Goal: Task Accomplishment & Management: Manage account settings

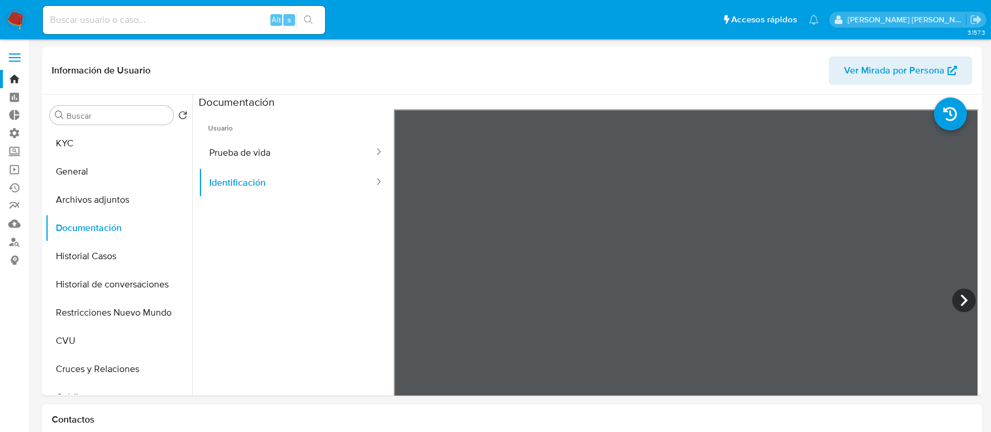
select select "10"
click at [145, 12] on input at bounding box center [184, 19] width 282 height 15
paste input "[EMAIL_ADDRESS][DOMAIN_NAME]"
type input "[EMAIL_ADDRESS][DOMAIN_NAME]"
click at [311, 18] on icon "search-icon" at bounding box center [308, 19] width 9 height 9
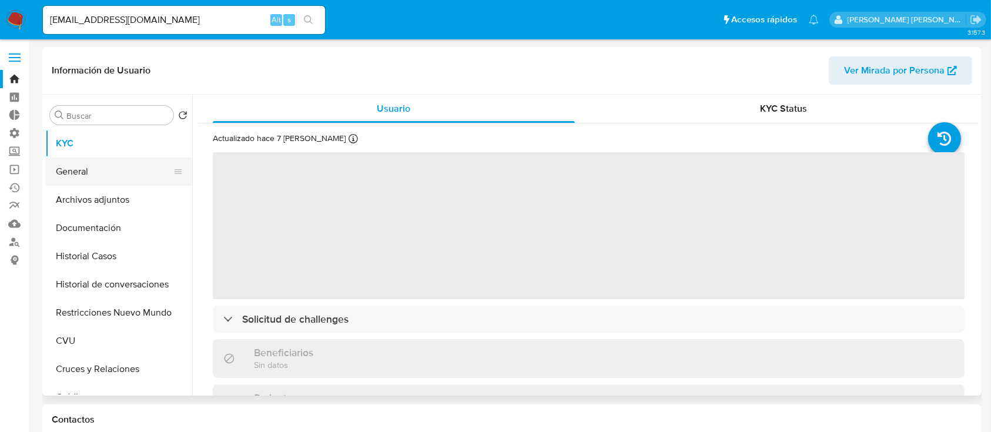
click at [113, 171] on button "General" at bounding box center [114, 172] width 138 height 28
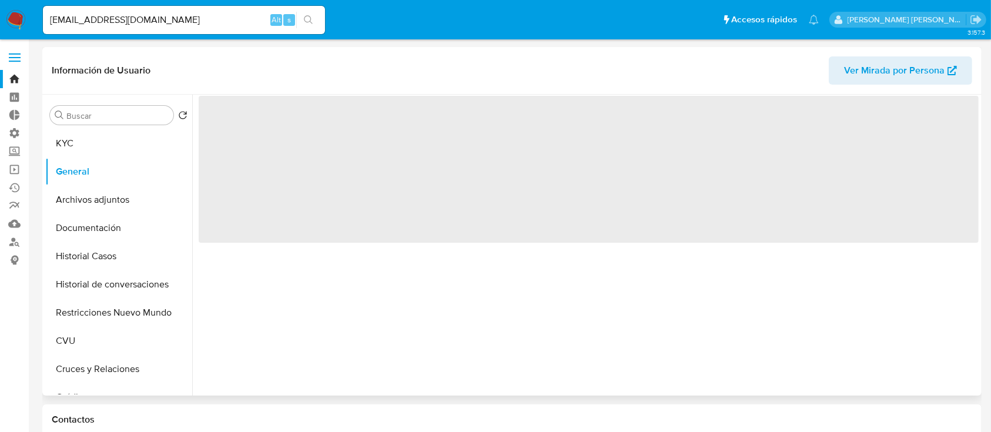
select select "10"
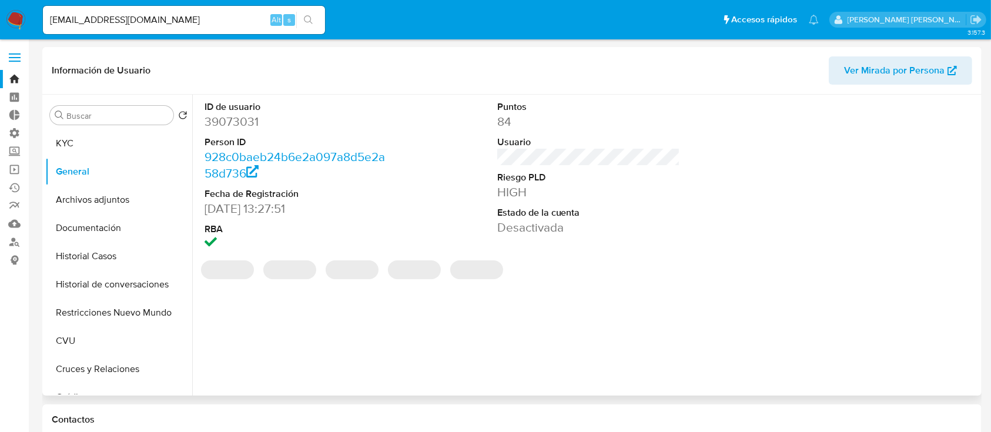
click at [242, 129] on dd "39073031" at bounding box center [296, 121] width 183 height 16
copy dd "39073031"
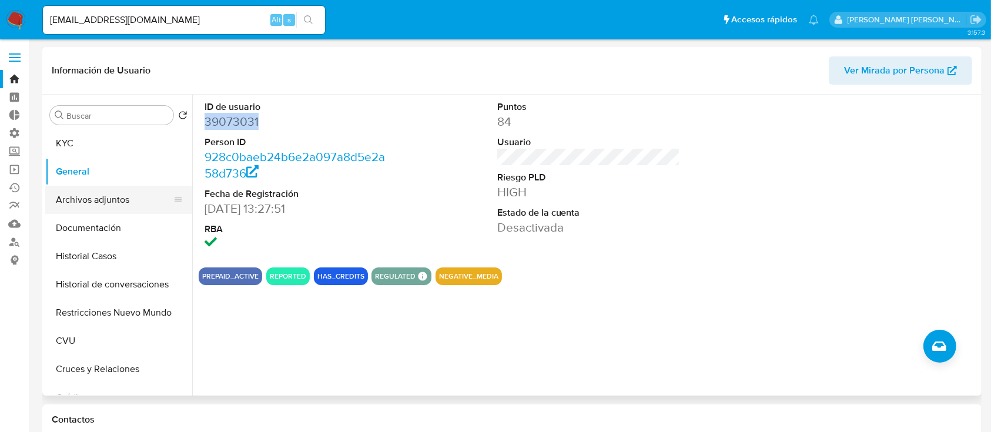
click at [131, 202] on button "Archivos adjuntos" at bounding box center [114, 200] width 138 height 28
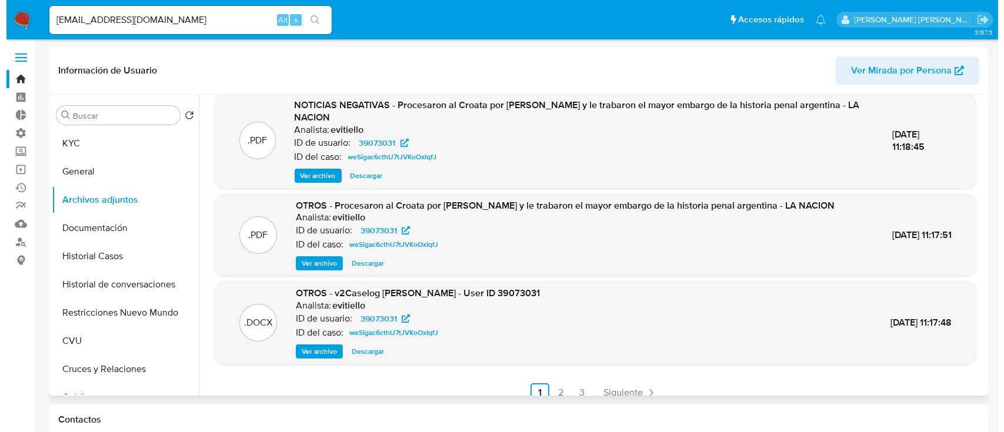
scroll to position [112, 0]
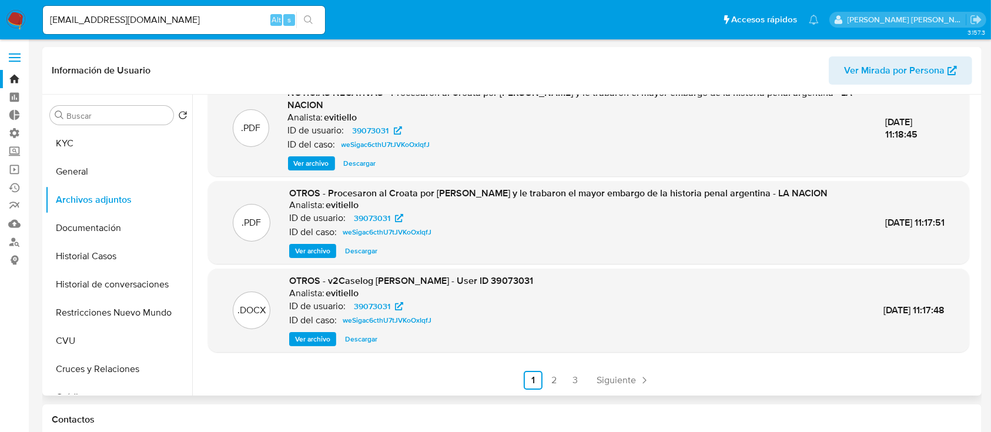
click at [307, 336] on span "Ver archivo" at bounding box center [312, 339] width 35 height 12
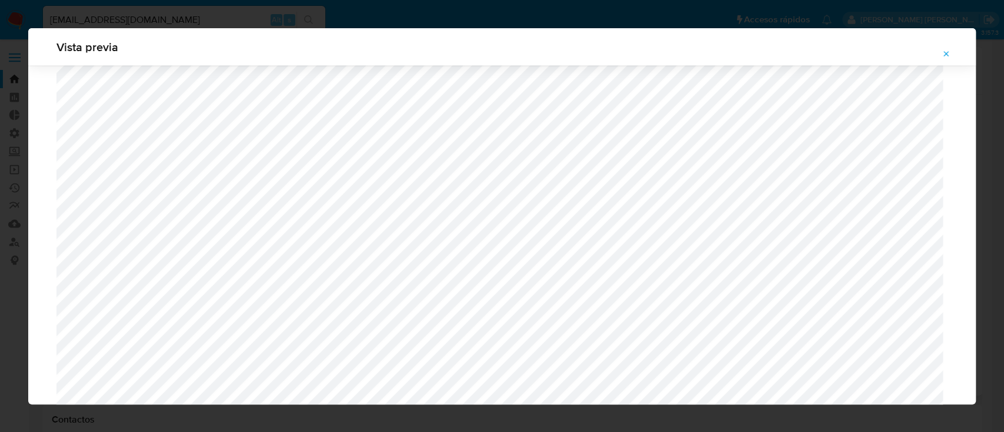
scroll to position [1936, 0]
click at [5, 233] on div "Vista previa" at bounding box center [502, 216] width 1004 height 432
click at [944, 51] on icon "Attachment preview" at bounding box center [945, 53] width 9 height 9
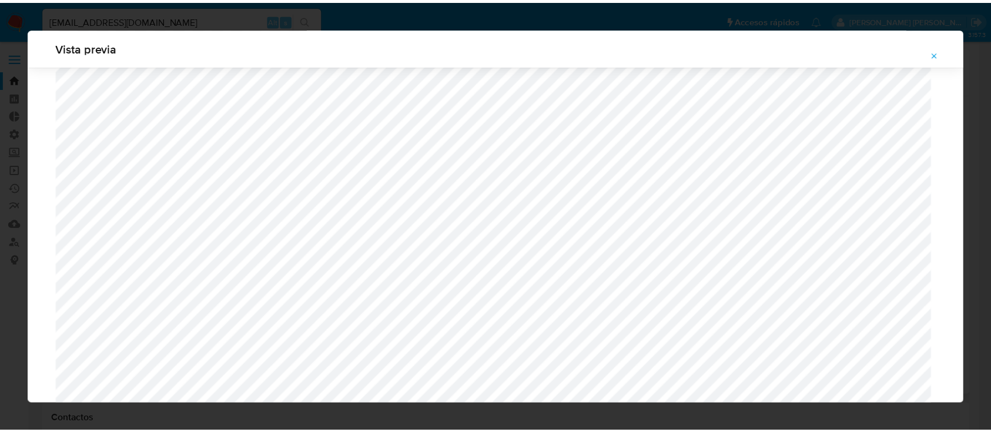
scroll to position [38, 0]
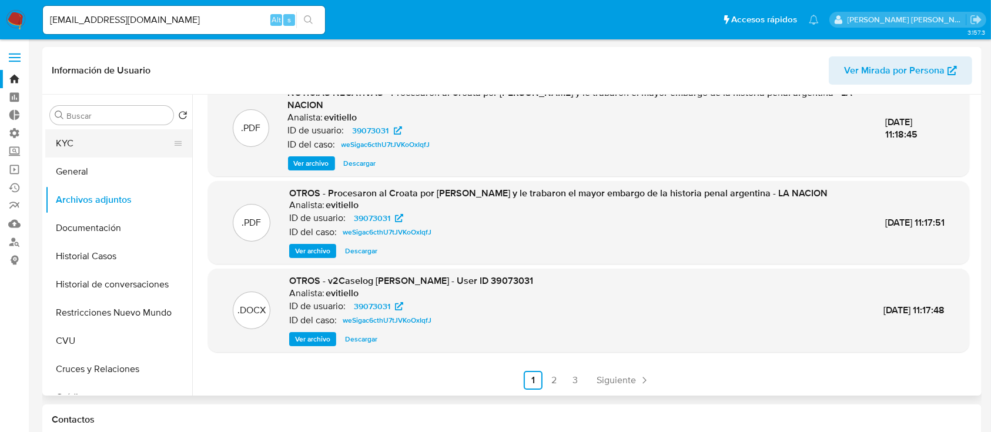
click at [124, 153] on button "KYC" at bounding box center [114, 143] width 138 height 28
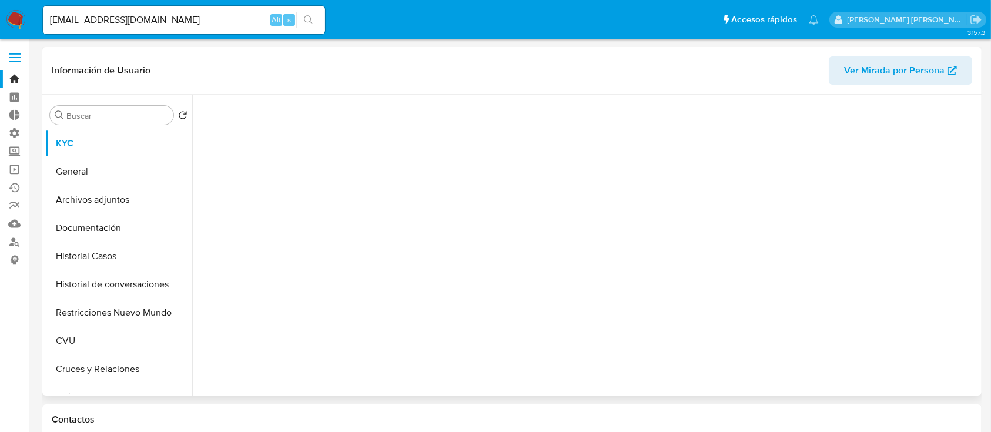
scroll to position [0, 0]
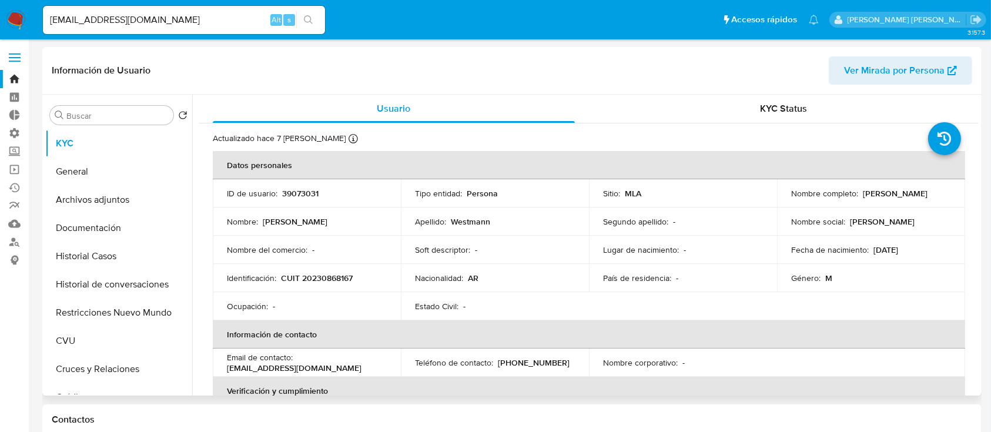
drag, startPoint x: 815, startPoint y: 201, endPoint x: 789, endPoint y: 201, distance: 26.5
click at [792, 199] on div "Nombre completo : Hernan Gabriel Westmann" at bounding box center [872, 193] width 160 height 11
copy p "Hernan Gabriel Westmann"
click at [202, 26] on input "Hgwest@gmail.com" at bounding box center [184, 19] width 282 height 15
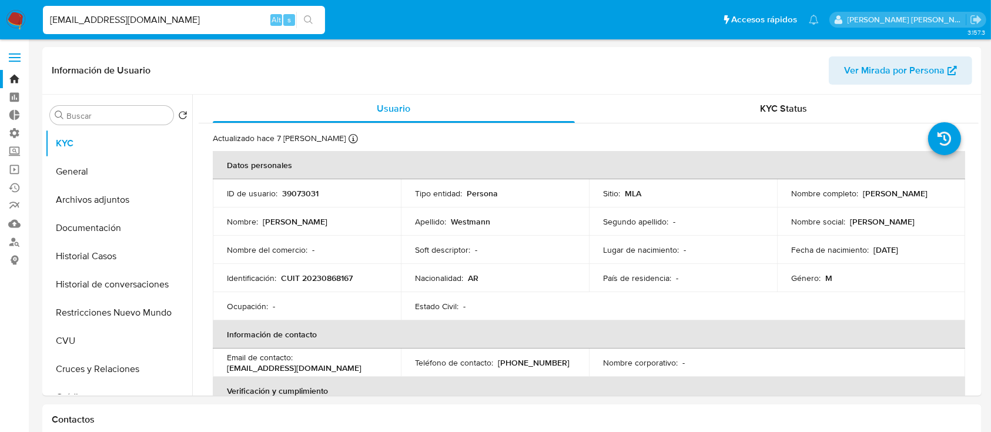
paste input "aRFjZ5d8YeKtwC7Ff018Qd5r"
drag, startPoint x: 236, startPoint y: 16, endPoint x: 0, endPoint y: 12, distance: 235.9
click at [0, 12] on nav "Pausado Ver notificaciones Hgwest@gmail.aRFjZ5d8YeKtwC7Ff018Qd5r Alt s Accesos …" at bounding box center [495, 19] width 991 height 39
paste input
type input "aRFjZ5d8YeKtwC7Ff018Qd5r"
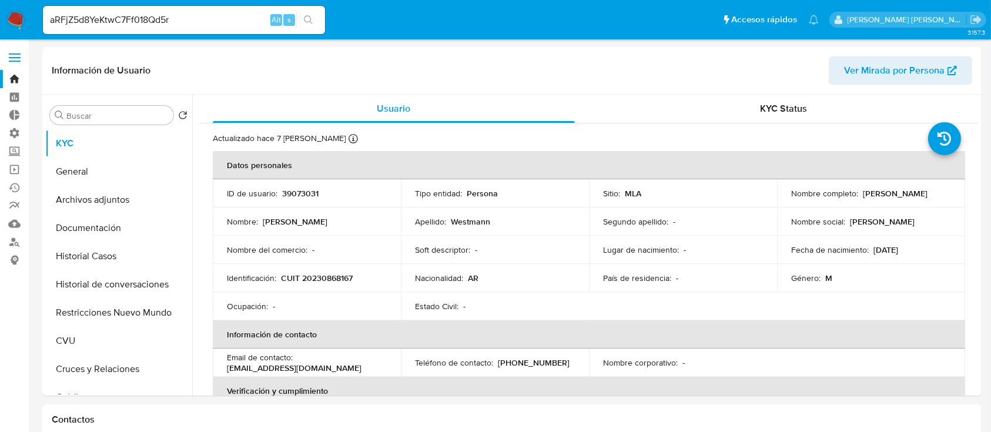
click at [313, 18] on icon "search-icon" at bounding box center [308, 19] width 9 height 9
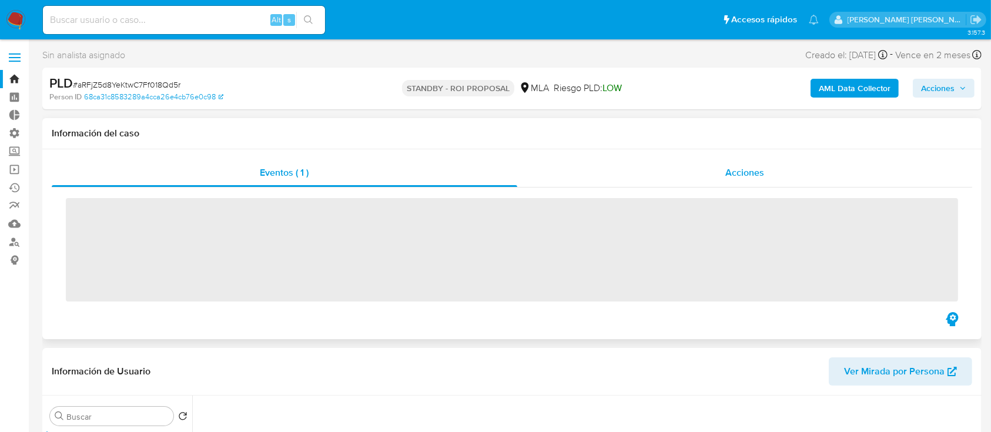
click at [747, 171] on span "Acciones" at bounding box center [745, 173] width 39 height 14
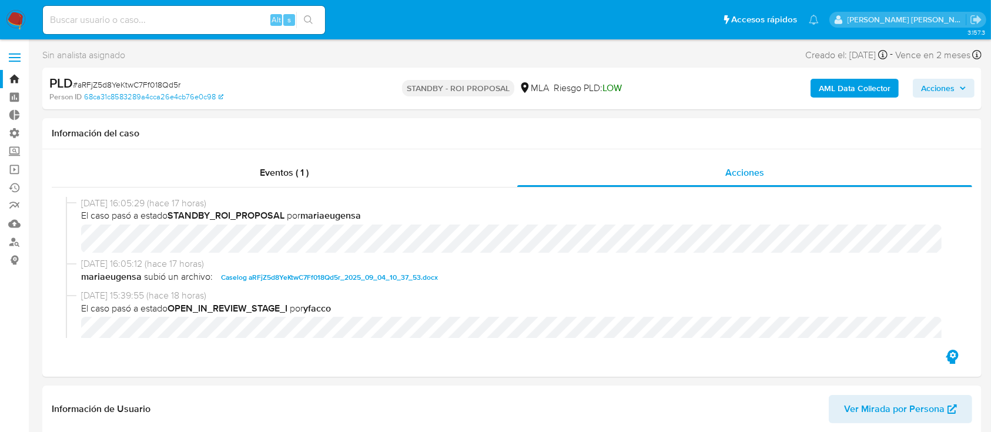
select select "10"
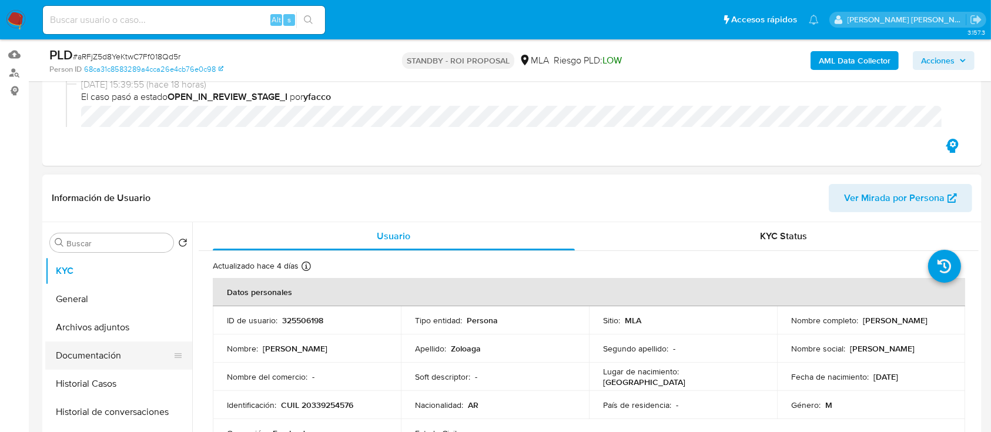
scroll to position [235, 0]
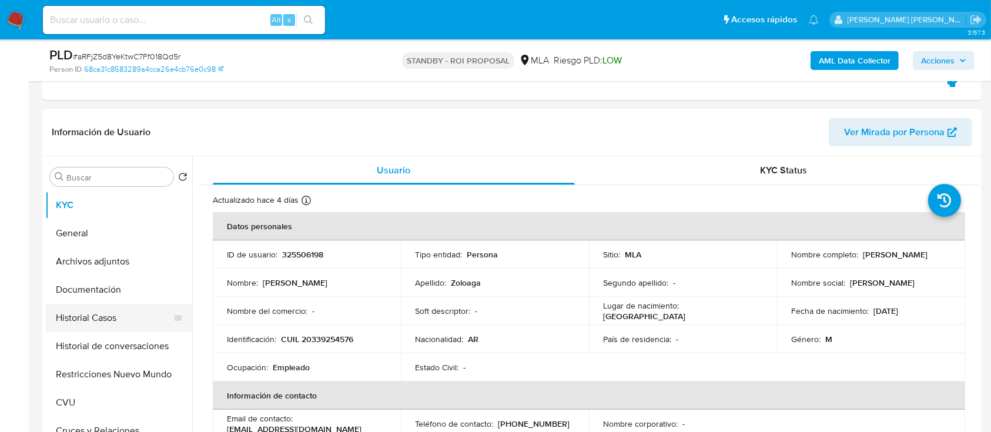
click at [117, 310] on button "Historial Casos" at bounding box center [114, 318] width 138 height 28
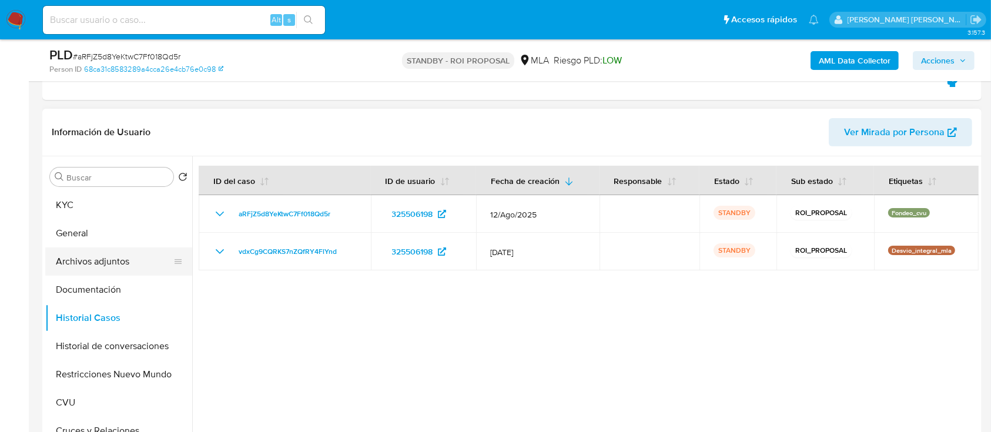
click at [122, 270] on button "Archivos adjuntos" at bounding box center [114, 262] width 138 height 28
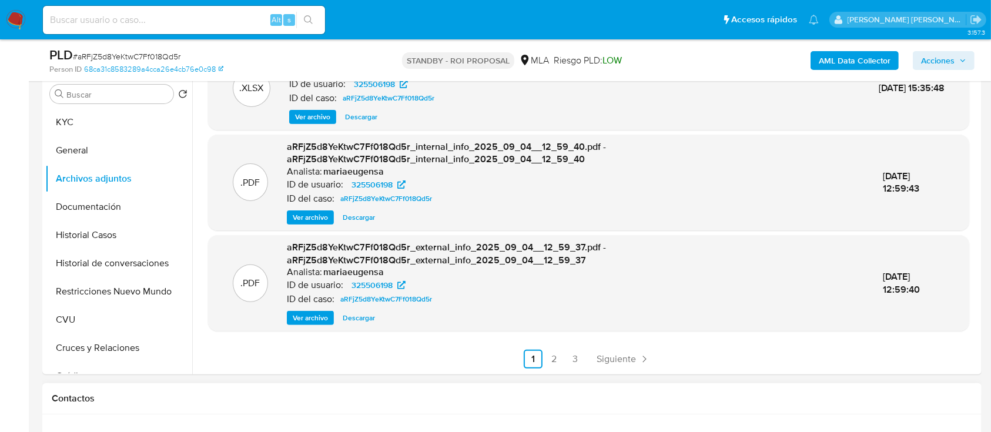
scroll to position [392, 0]
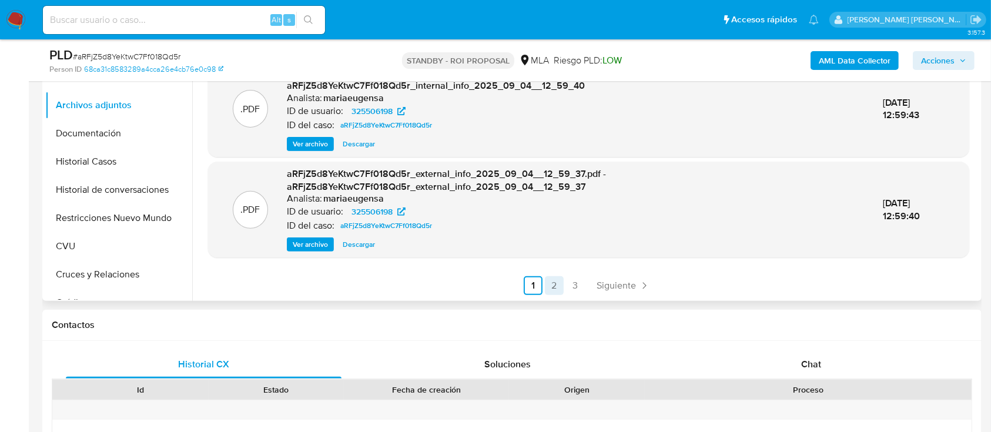
click at [550, 286] on link "2" at bounding box center [554, 285] width 19 height 19
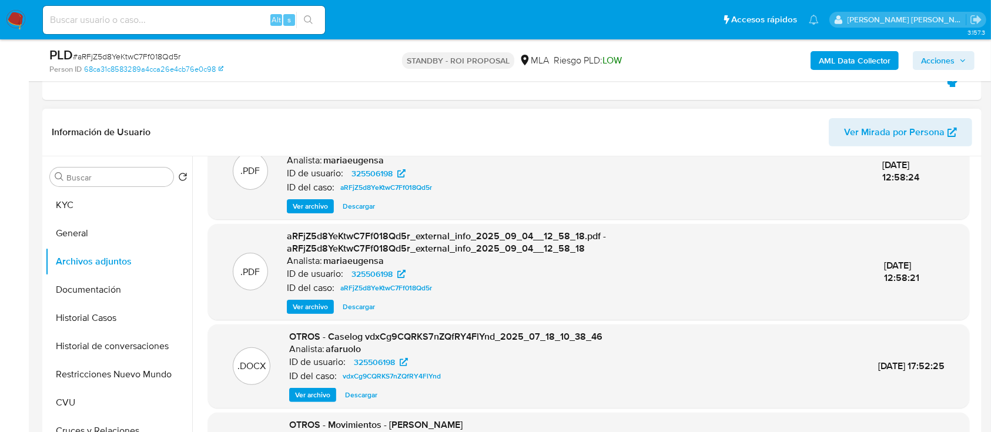
scroll to position [78, 0]
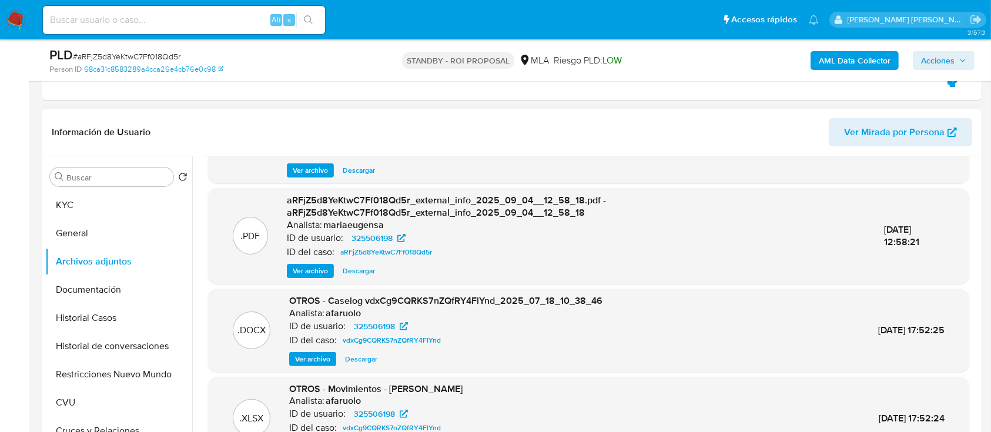
click at [313, 360] on span "Ver archivo" at bounding box center [312, 359] width 35 height 12
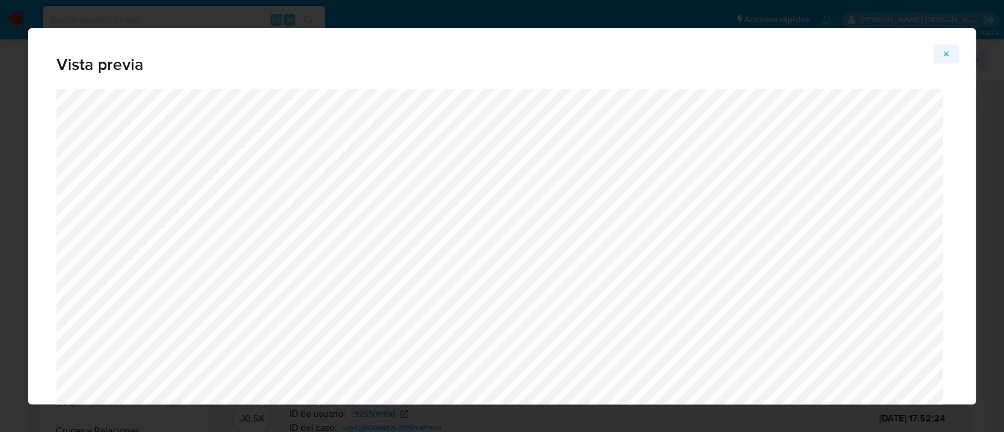
click at [956, 52] on button "Attachment preview" at bounding box center [946, 54] width 26 height 19
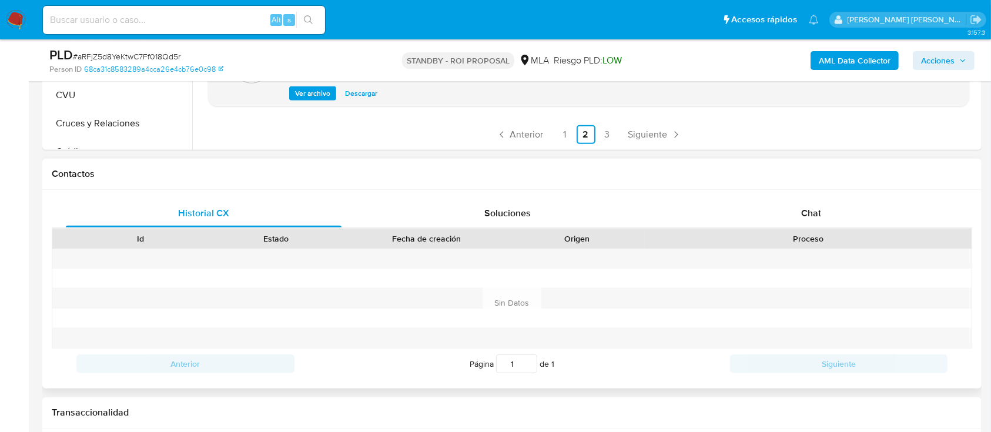
scroll to position [549, 0]
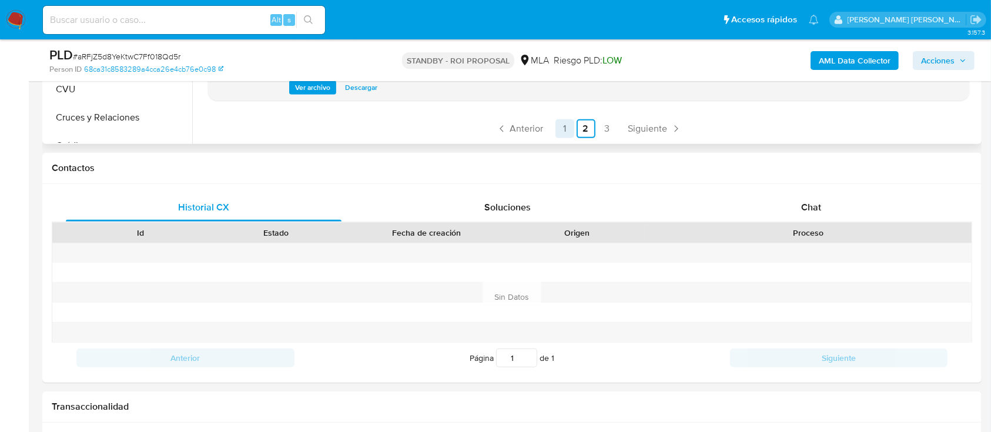
click at [556, 135] on link "1" at bounding box center [565, 128] width 19 height 19
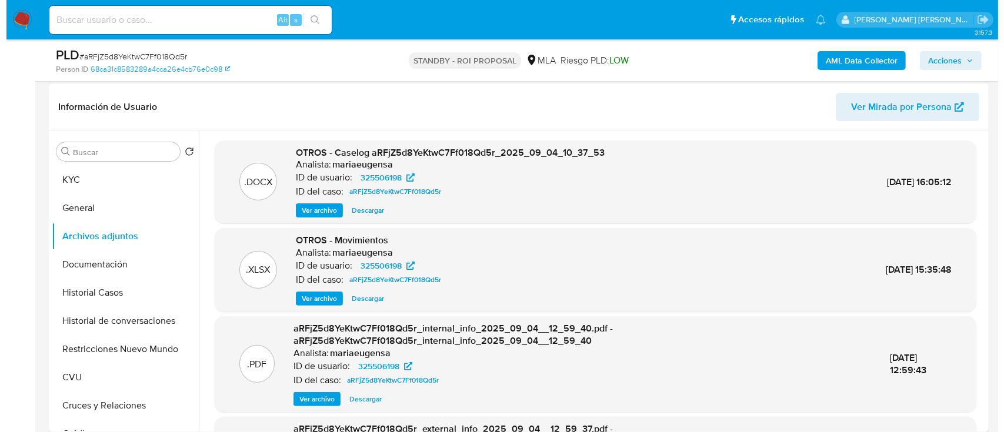
scroll to position [235, 0]
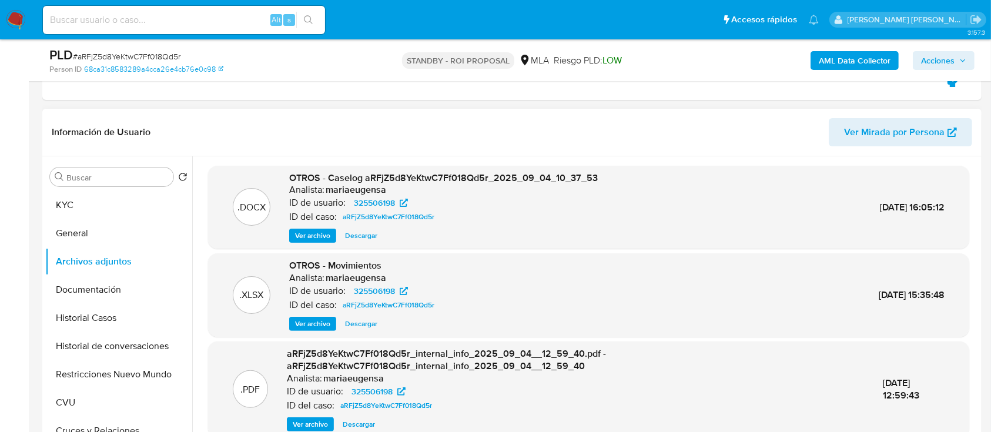
click at [311, 228] on div "OTROS - Caselog aRFjZ5d8YeKtwC7Ff018Qd5r_2025_09_04_10_37_53 Analista: mariaeug…" at bounding box center [443, 208] width 309 height 72
click at [315, 241] on span "Ver archivo" at bounding box center [312, 236] width 35 height 12
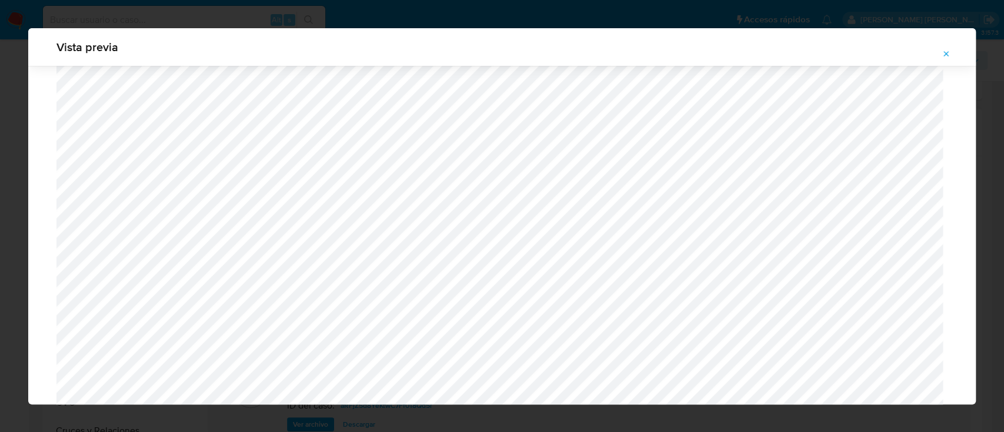
scroll to position [368, 0]
click at [171, 16] on div "Vista previa" at bounding box center [502, 216] width 1004 height 432
click at [148, 17] on div "Vista previa" at bounding box center [502, 216] width 1004 height 432
click at [941, 56] on button "Attachment preview" at bounding box center [946, 54] width 26 height 19
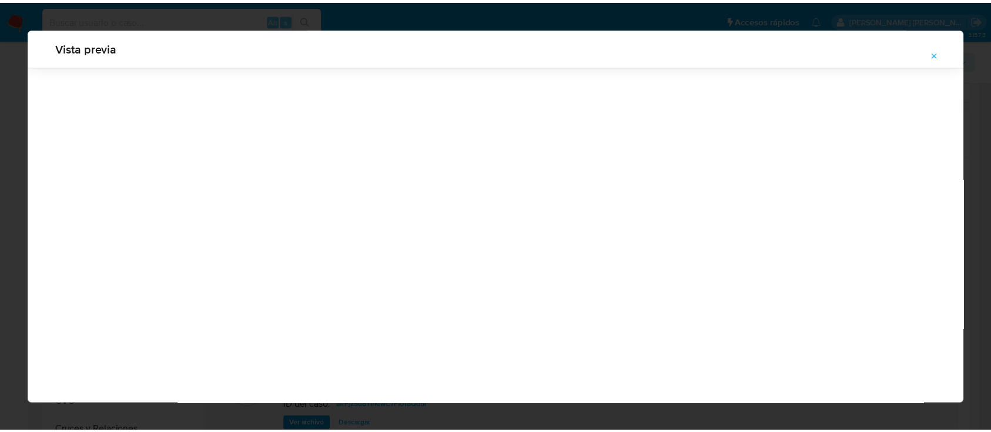
scroll to position [38, 0]
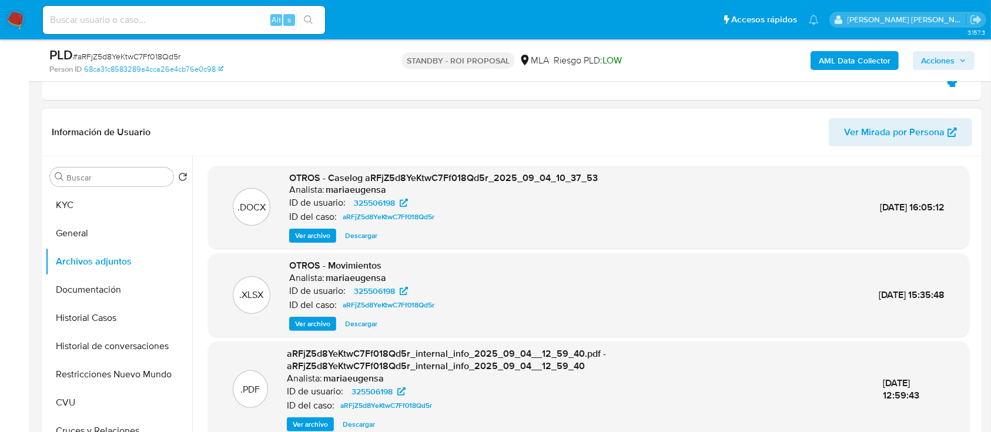
click at [151, 18] on input at bounding box center [184, 19] width 282 height 15
paste input "fpckCVMj7OV2k9lxM7YTsceQ"
type input "fpckCVMj7OV2k9lxM7YTsceQ"
click at [315, 20] on button "search-icon" at bounding box center [308, 20] width 24 height 16
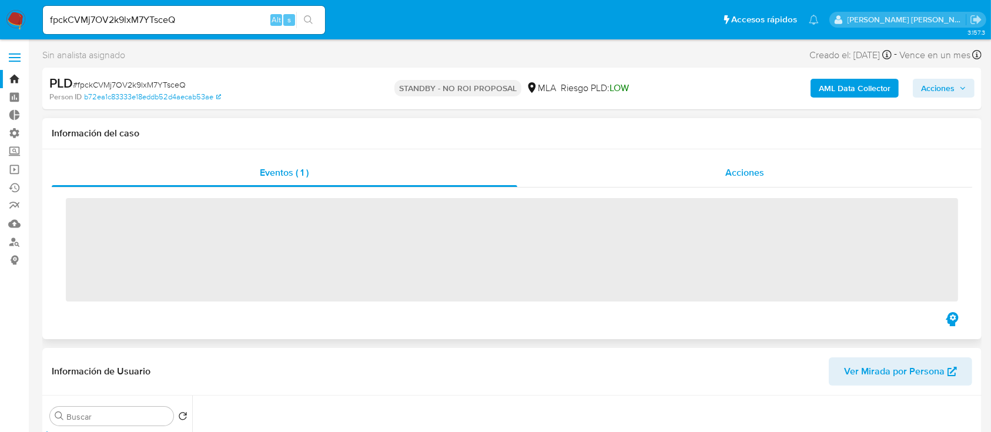
click at [669, 178] on div "Acciones" at bounding box center [745, 173] width 456 height 28
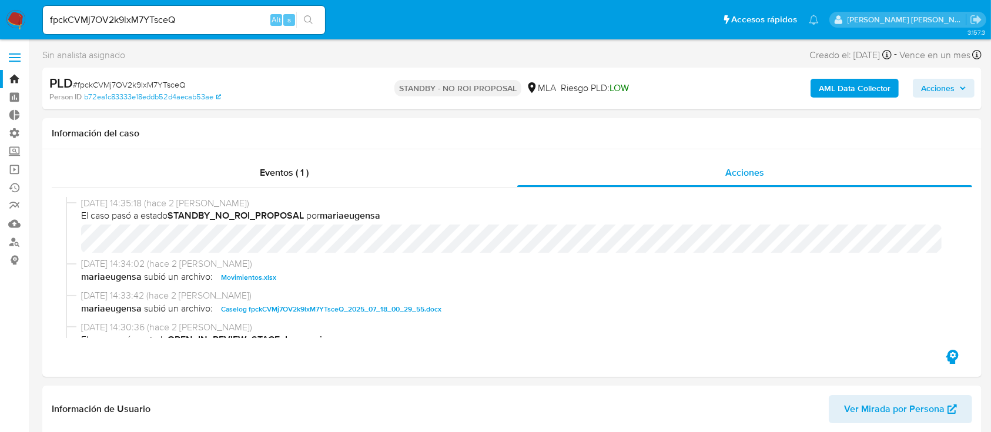
select select "10"
click at [192, 19] on input "fpckCVMj7OV2k9lxM7YTsceQ" at bounding box center [184, 19] width 282 height 15
paste input "2CWMOc0wfkENrvP6o2jxzUSa"
type input "2CWMOc0wfkENrvP6o2jxzUSa"
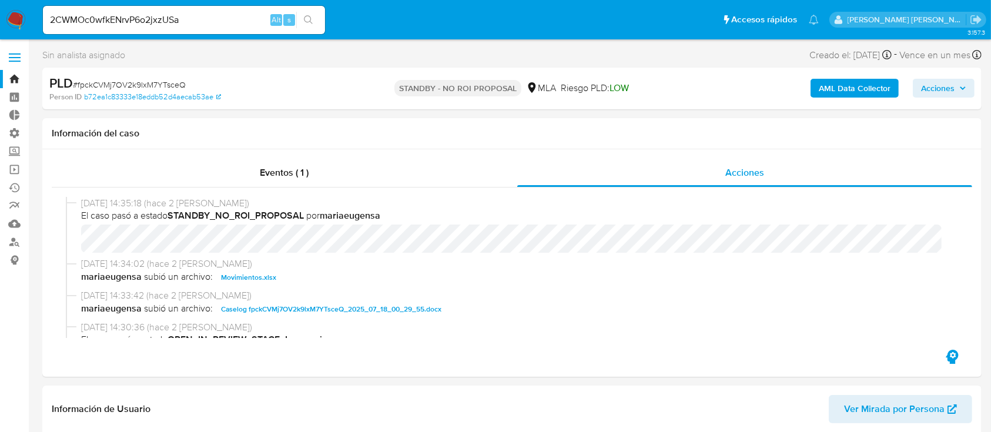
click at [309, 20] on icon "search-icon" at bounding box center [308, 19] width 9 height 9
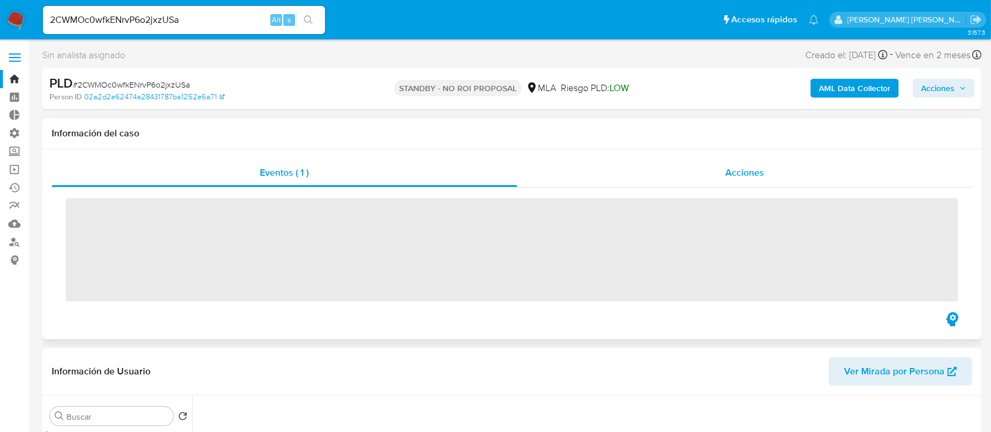
click at [751, 183] on div "Acciones" at bounding box center [745, 173] width 456 height 28
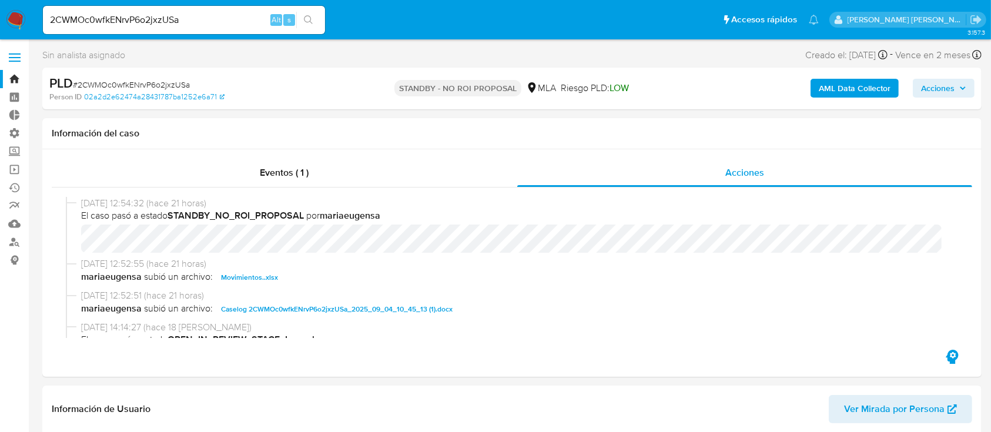
select select "10"
click at [193, 16] on input "2CWMOc0wfkENrvP6o2jxzUSa" at bounding box center [184, 19] width 282 height 15
paste input "MtgCzjgYV1Ylie2qgAb5Rvdv"
click at [313, 20] on button "search-icon" at bounding box center [308, 20] width 24 height 16
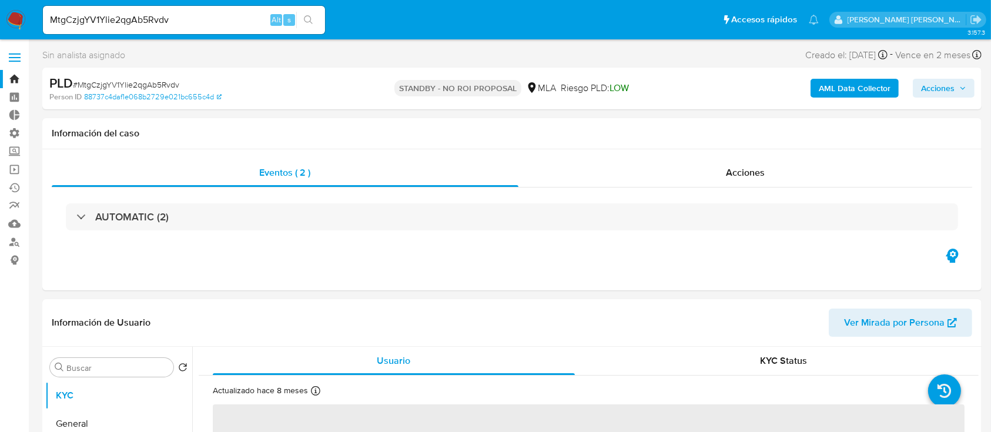
click at [231, 24] on input "MtgCzjgYV1Ylie2qgAb5Rvdv" at bounding box center [184, 19] width 282 height 15
paste input "wI3YQ9aE3CMn0R7QL1WUVxAw"
type input "wI3YQ9aE3CMn0R7QL1WUVxAw"
click at [305, 22] on icon "search-icon" at bounding box center [308, 19] width 9 height 9
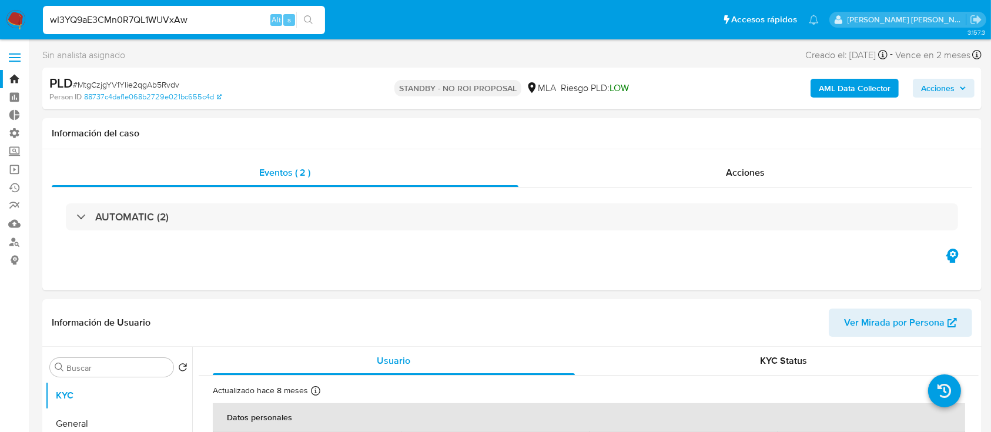
select select "10"
click at [226, 16] on input "wI3YQ9aE3CMn0R7QL1WUVxAw" at bounding box center [184, 19] width 282 height 15
select select "10"
paste input "MtgCzjgYV1Ylie2qgAb5Rvdv"
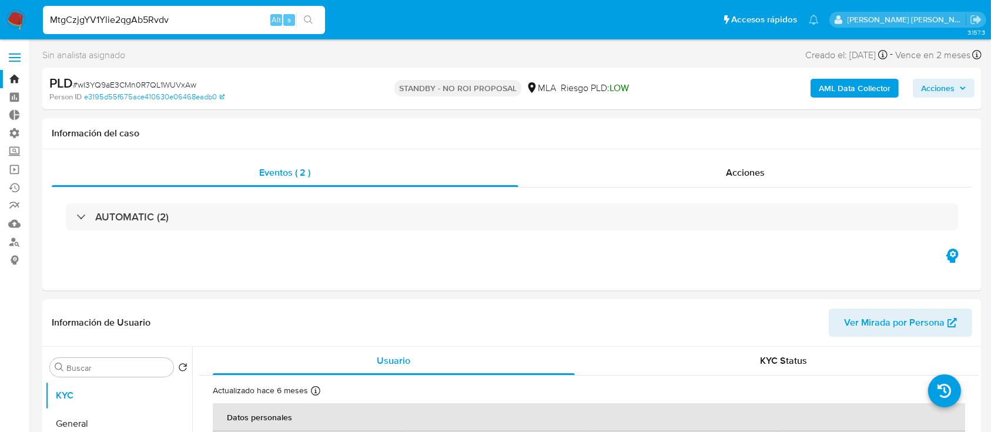
type input "MtgCzjgYV1Ylie2qgAb5Rvdv"
click at [313, 12] on button "search-icon" at bounding box center [308, 20] width 24 height 16
click at [168, 19] on input "MtgCzjgYV1Ylie2qgAb5Rvdv" at bounding box center [184, 19] width 282 height 15
select select "10"
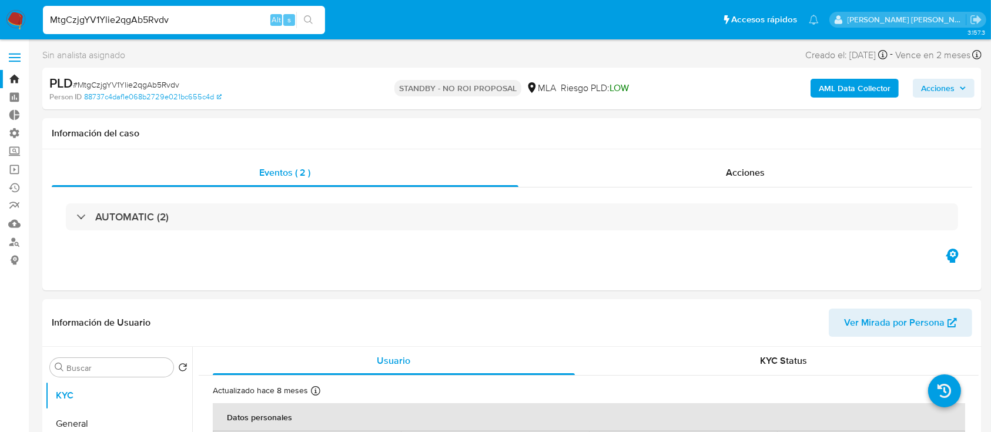
paste input "i5k8rBc4VyYAqJ0L0MAUrZ4Z"
type input "i5k8rBc4VyYAqJ0L0MAUrZ4Z"
click at [657, 178] on div "Acciones" at bounding box center [746, 173] width 455 height 28
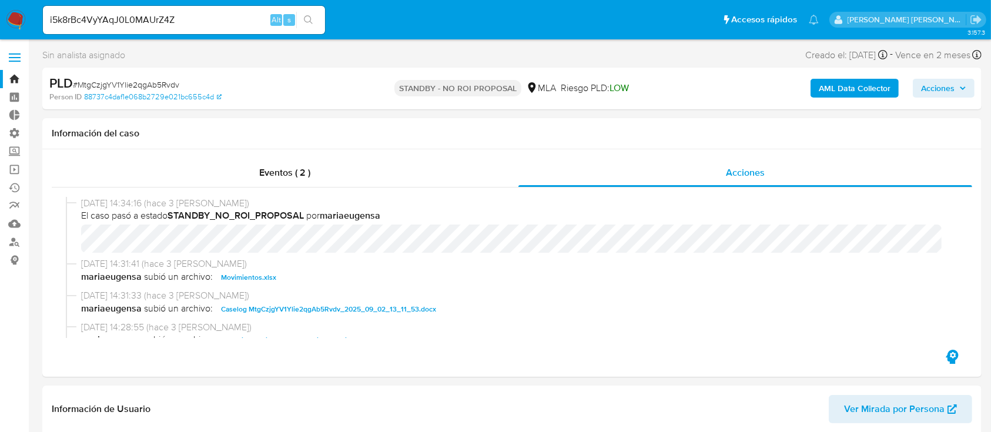
click at [203, 19] on input "i5k8rBc4VyYAqJ0L0MAUrZ4Z" at bounding box center [184, 19] width 282 height 15
click at [303, 21] on button "search-icon" at bounding box center [308, 20] width 24 height 16
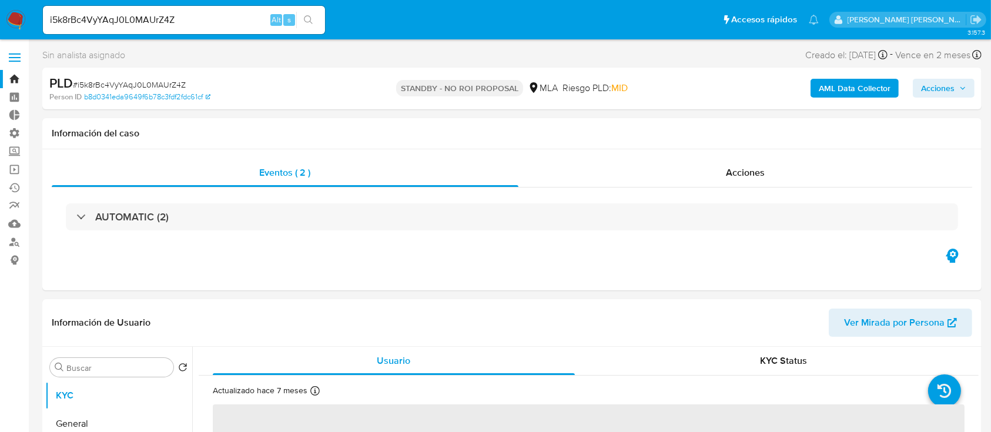
select select "10"
click at [195, 16] on input "i5k8rBc4VyYAqJ0L0MAUrZ4Z" at bounding box center [184, 19] width 282 height 15
paste input "AZiRTgm3aROKYHttvcDIvyWe"
type input "AZiRTgm3aROKYHttvcDIvyWe"
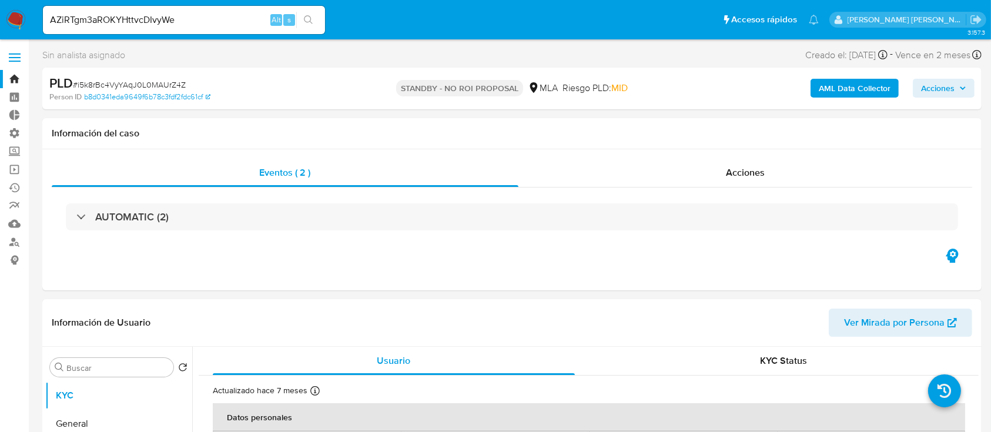
click at [306, 18] on icon "search-icon" at bounding box center [308, 19] width 9 height 9
select select "10"
click at [188, 28] on div "AZiRTgm3aROKYHttvcDIvyWe Alt s" at bounding box center [184, 20] width 282 height 28
click at [188, 29] on div "AZiRTgm3aROKYHttvcDIvyWe Alt s" at bounding box center [184, 20] width 282 height 28
click at [202, 23] on input "AZiRTgm3aROKYHttvcDIvyWe" at bounding box center [184, 19] width 282 height 15
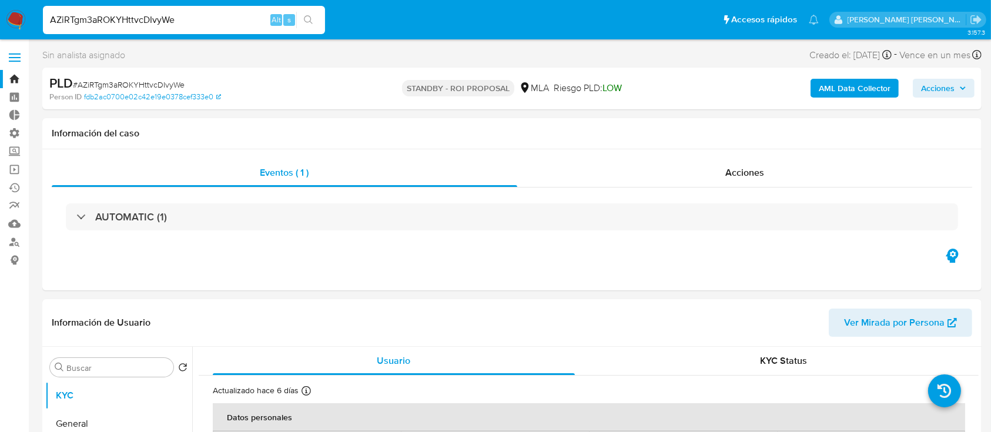
click at [202, 23] on input "AZiRTgm3aROKYHttvcDIvyWe" at bounding box center [184, 19] width 282 height 15
paste input "Uy5fpJfzn1urpUwI2Fh1EmCK"
click at [231, 20] on input "AZiRTgm3aROKYHttvcDIvyWeUy5fpJfzn1urpUwI2Fh1EmCK" at bounding box center [184, 19] width 282 height 15
paste input
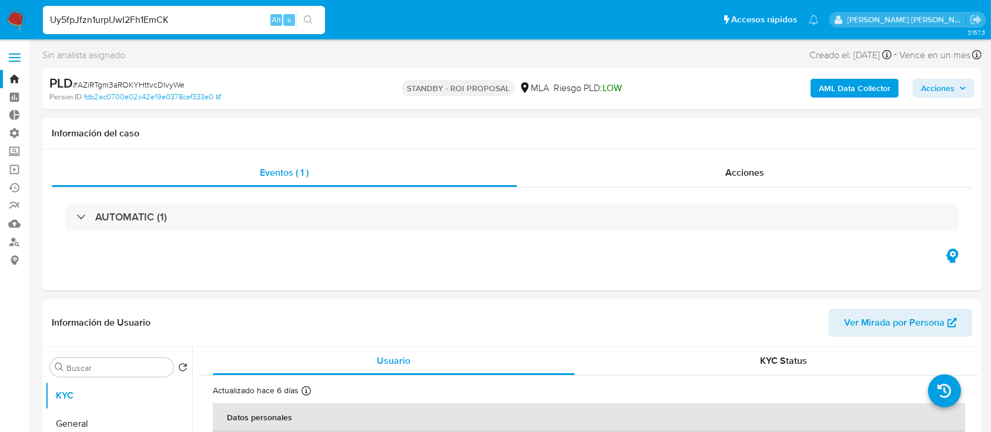
type input "Uy5fpJfzn1urpUwI2Fh1EmCK"
click at [315, 16] on button "search-icon" at bounding box center [308, 20] width 24 height 16
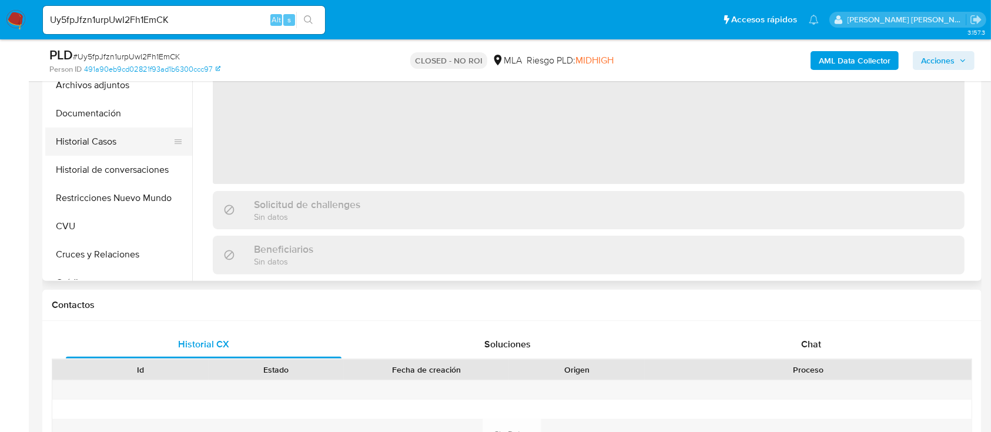
scroll to position [156, 0]
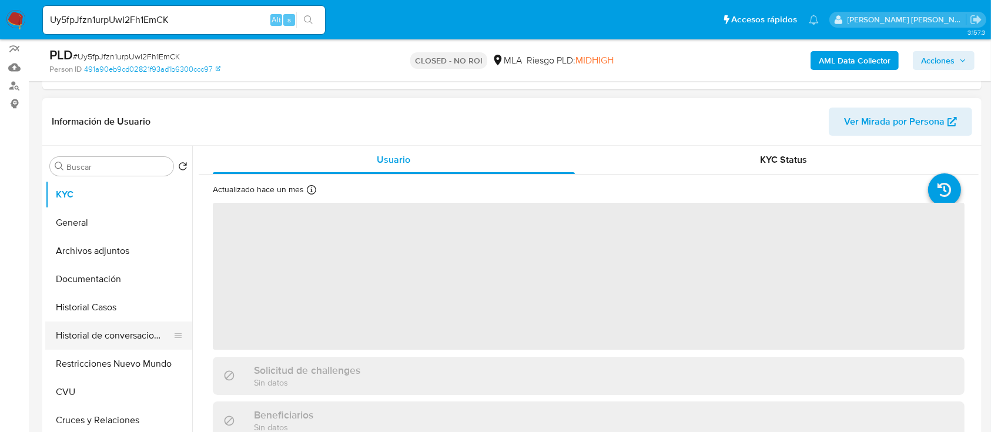
select select "10"
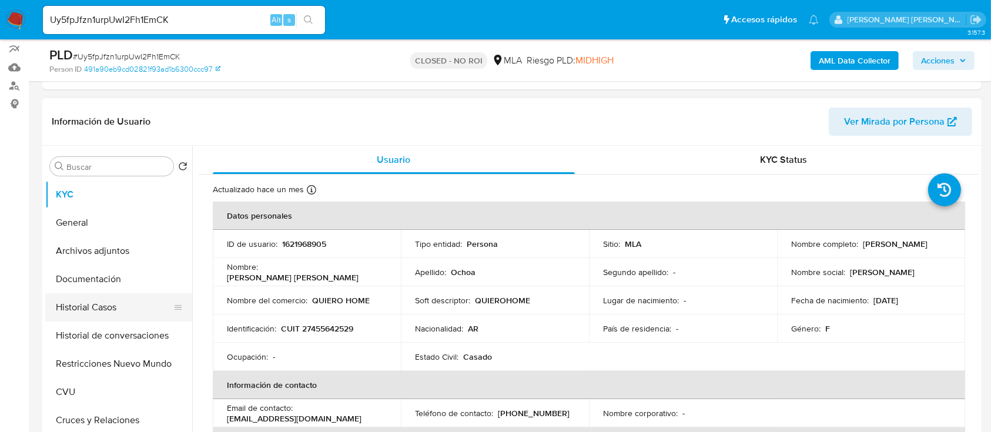
click at [139, 312] on button "Historial Casos" at bounding box center [114, 307] width 138 height 28
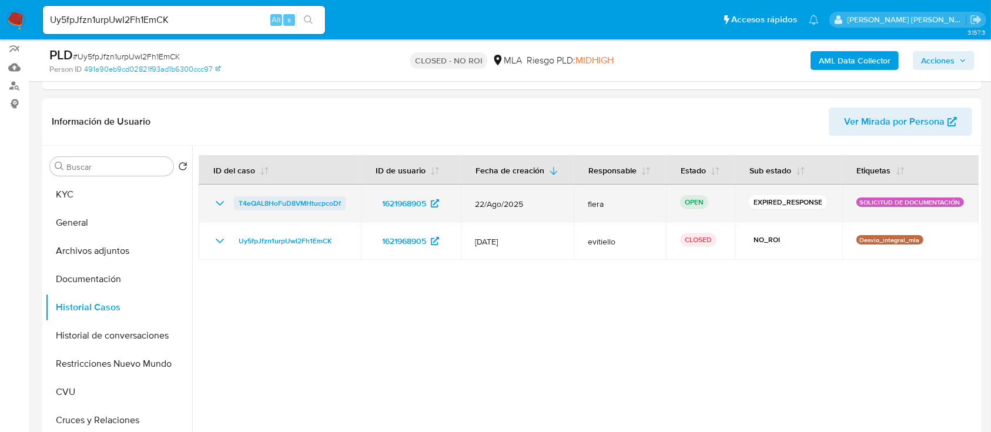
click at [301, 196] on span "T4eQAL8HoFuD8VMHtucpcoDf" at bounding box center [290, 203] width 102 height 14
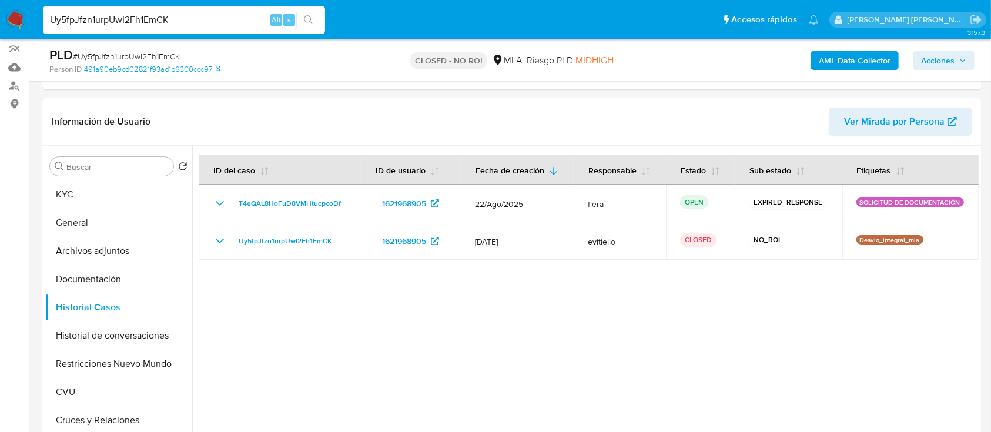
click at [255, 16] on input "Uy5fpJfzn1urpUwI2Fh1EmCK" at bounding box center [184, 19] width 282 height 15
paste input "hbsF1NR28fh0NEwhZ7sdy47X"
type input "hbsF1NR28fh0NEwhZ7sdy47X"
click at [313, 18] on icon "search-icon" at bounding box center [308, 19] width 9 height 9
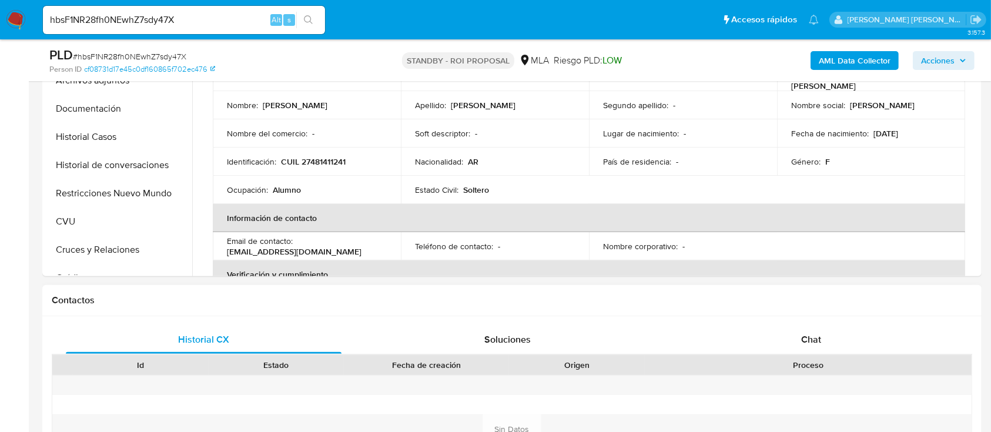
select select "10"
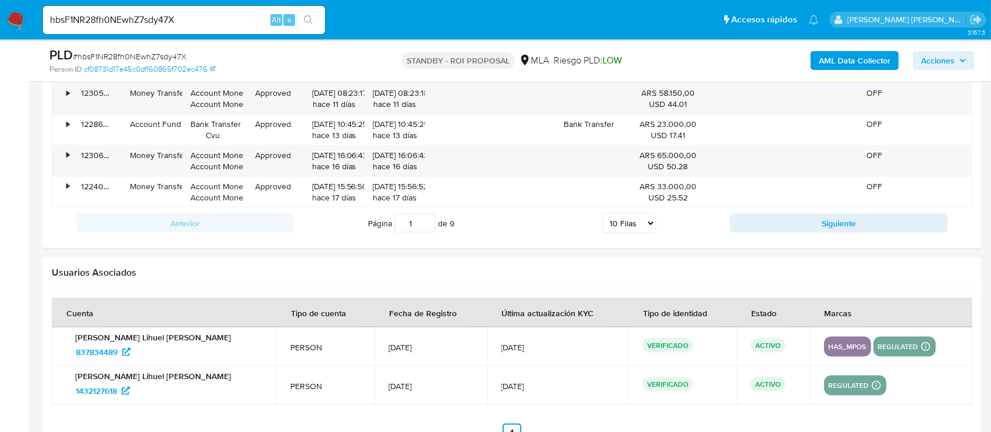
scroll to position [1615, 0]
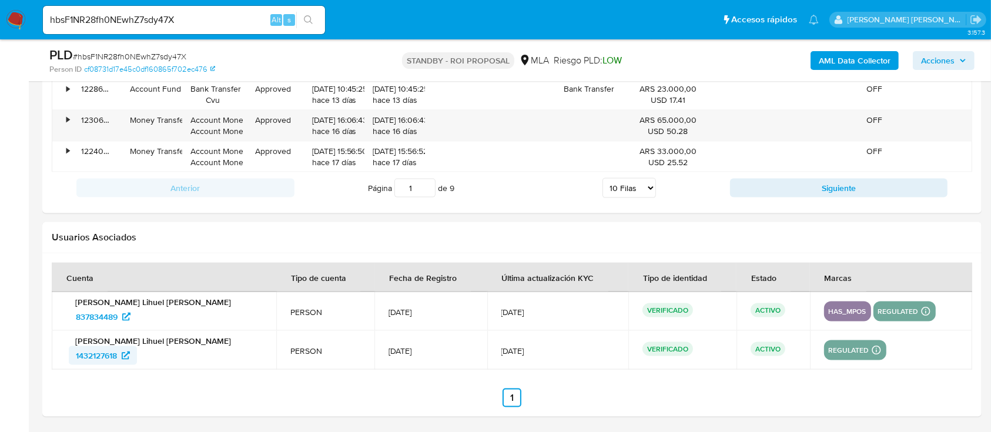
drag, startPoint x: 105, startPoint y: 357, endPoint x: 113, endPoint y: 345, distance: 14.0
click at [105, 356] on span "1432127618" at bounding box center [96, 355] width 41 height 19
click at [112, 318] on span "837834489" at bounding box center [97, 317] width 42 height 19
click at [228, 30] on div "hbsF1NR28fh0NEwhZ7sdy47X Alt s" at bounding box center [184, 20] width 282 height 28
click at [236, 22] on input "hbsF1NR28fh0NEwhZ7sdy47X" at bounding box center [184, 19] width 282 height 15
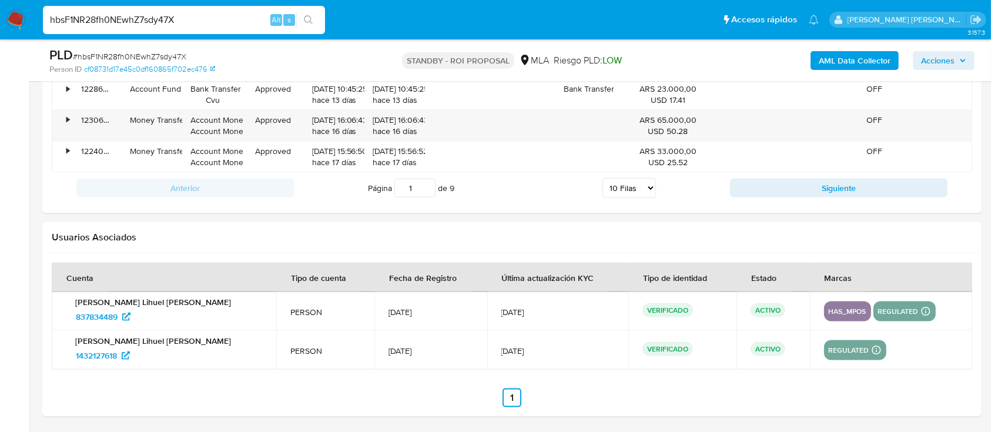
click at [236, 22] on input "hbsF1NR28fh0NEwhZ7sdy47X" at bounding box center [184, 19] width 282 height 15
paste input "fcz3TKmXFIZEehm73FGUoEO"
type input "fcz3TKmXFIZEehm73FGUoEOX"
click at [306, 22] on icon "search-icon" at bounding box center [308, 19] width 9 height 9
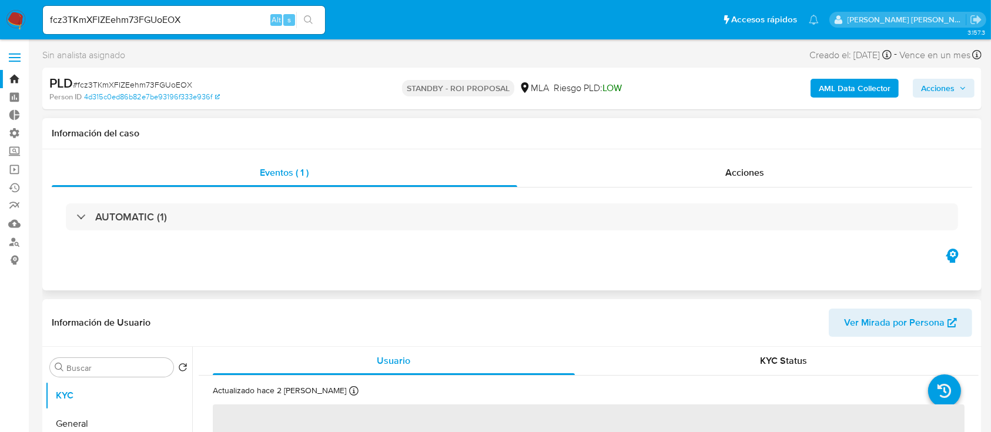
click at [699, 141] on div "Información del caso" at bounding box center [512, 133] width 940 height 31
click at [710, 161] on div "Acciones" at bounding box center [745, 173] width 456 height 28
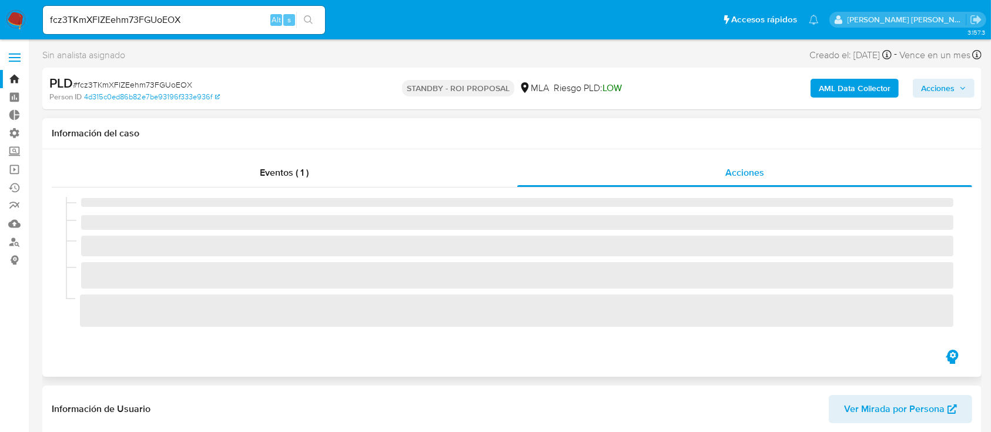
select select "10"
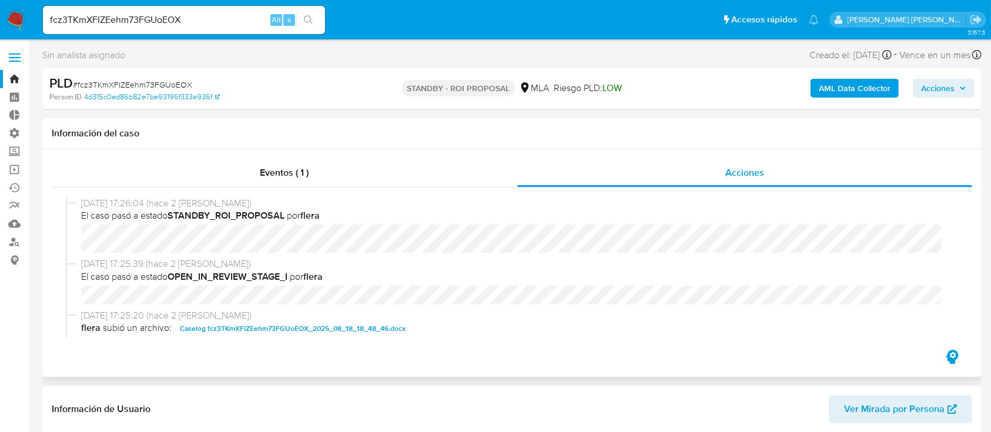
scroll to position [78, 0]
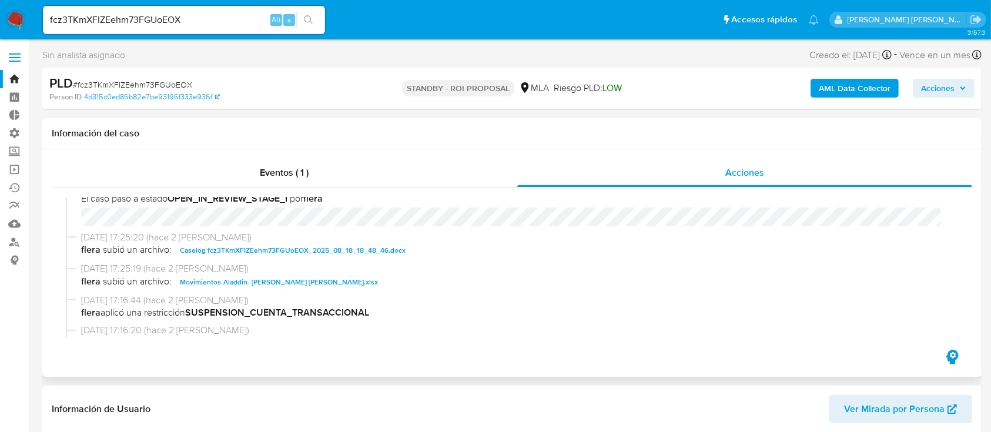
click at [348, 252] on span "Caselog fcz3TKmXFIZEehm73FGUoEOX_2025_08_18_18_48_46.docx" at bounding box center [293, 250] width 226 height 14
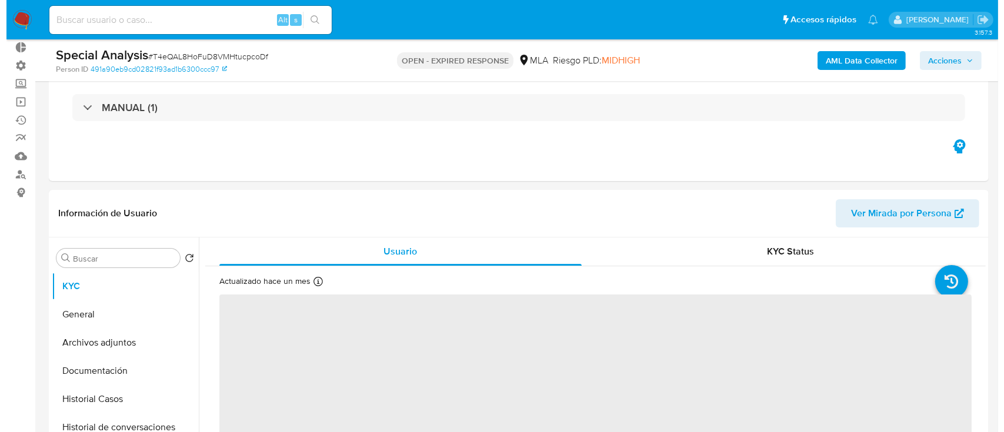
scroll to position [156, 0]
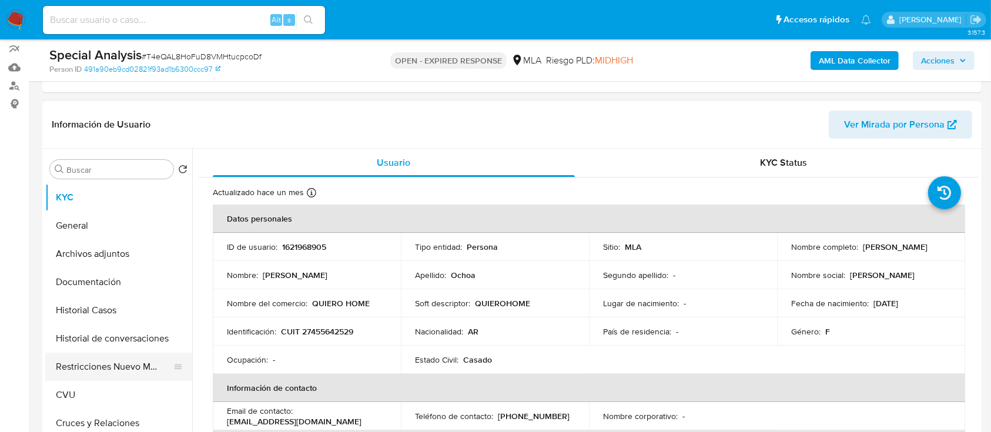
click at [95, 371] on button "Restricciones Nuevo Mundo" at bounding box center [114, 367] width 138 height 28
select select "10"
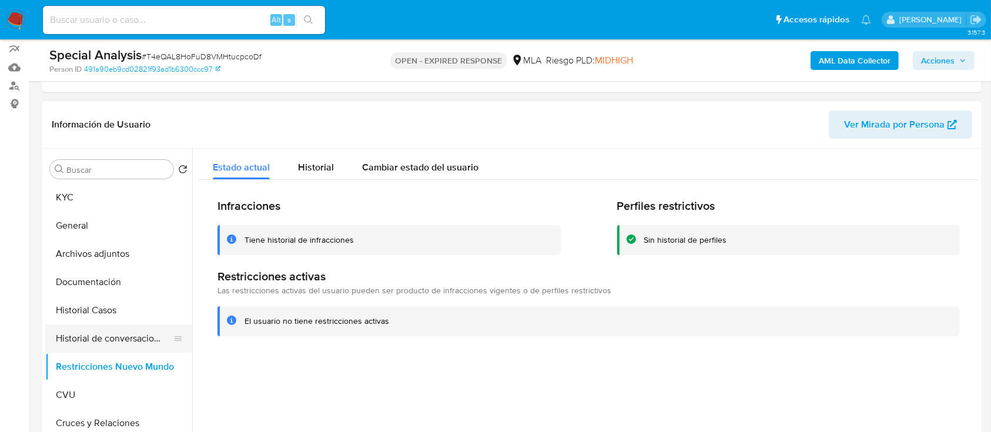
click at [71, 342] on button "Historial de conversaciones" at bounding box center [114, 339] width 138 height 28
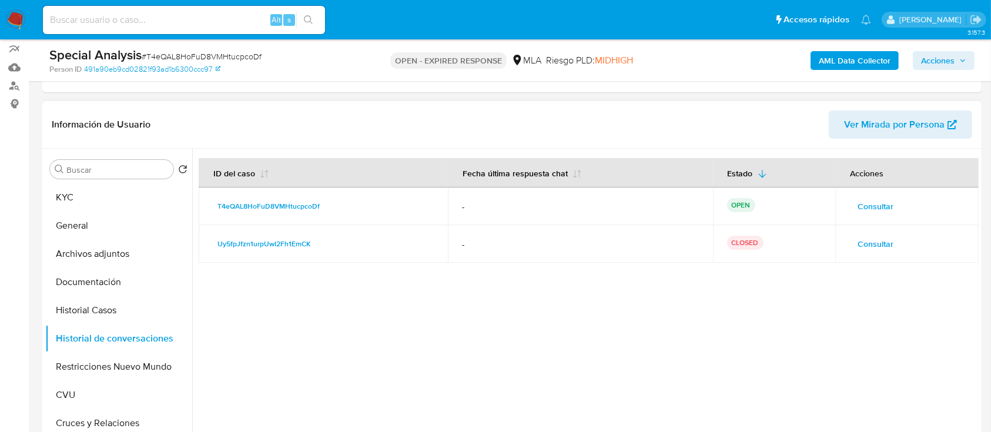
click at [862, 203] on span "Consultar" at bounding box center [876, 206] width 36 height 16
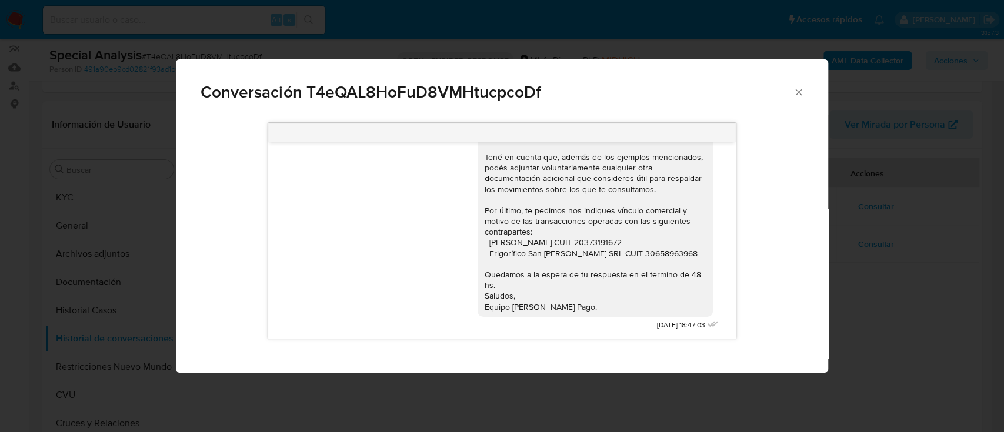
scroll to position [287, 0]
click at [581, 403] on div "Conversación T4eQAL8HoFuD8VMHtucpcoDf Hola , En función de las operaciones regi…" at bounding box center [502, 216] width 1004 height 432
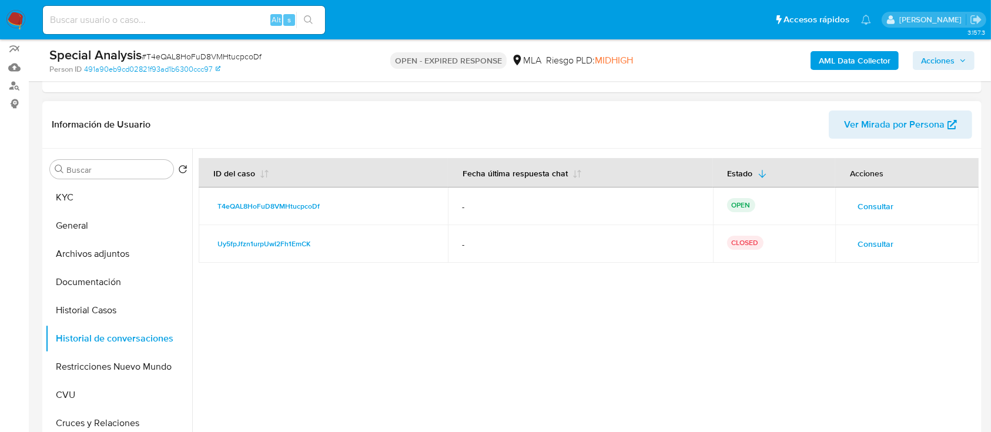
click at [867, 237] on span "Consultar" at bounding box center [876, 244] width 36 height 16
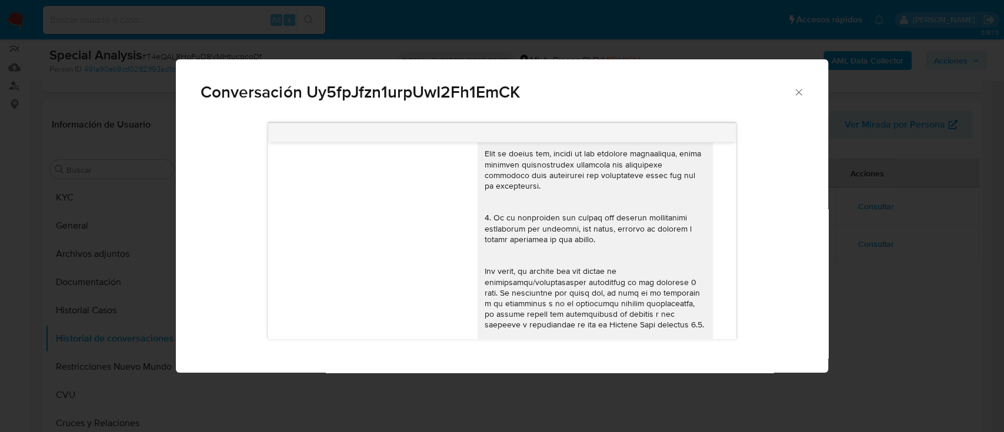
scroll to position [214, 0]
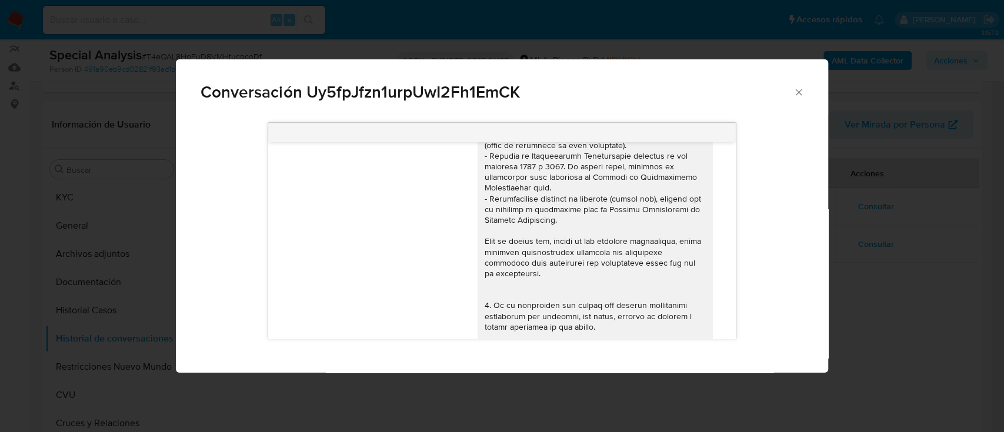
click at [873, 275] on div "Conversación Uy5fpJfzn1urpUwI2Fh1EmCK 17/07/2025 19:47:33 Hola, Esperamos que t…" at bounding box center [502, 216] width 1004 height 432
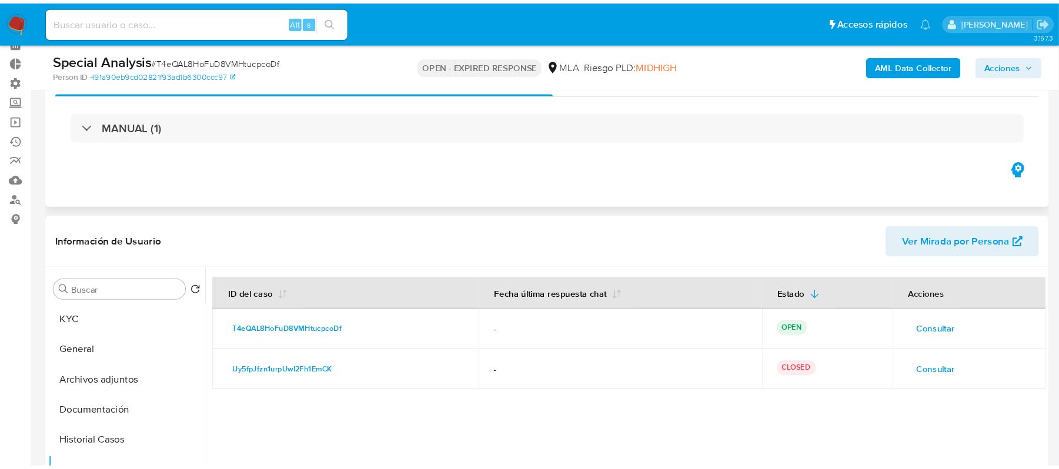
scroll to position [0, 0]
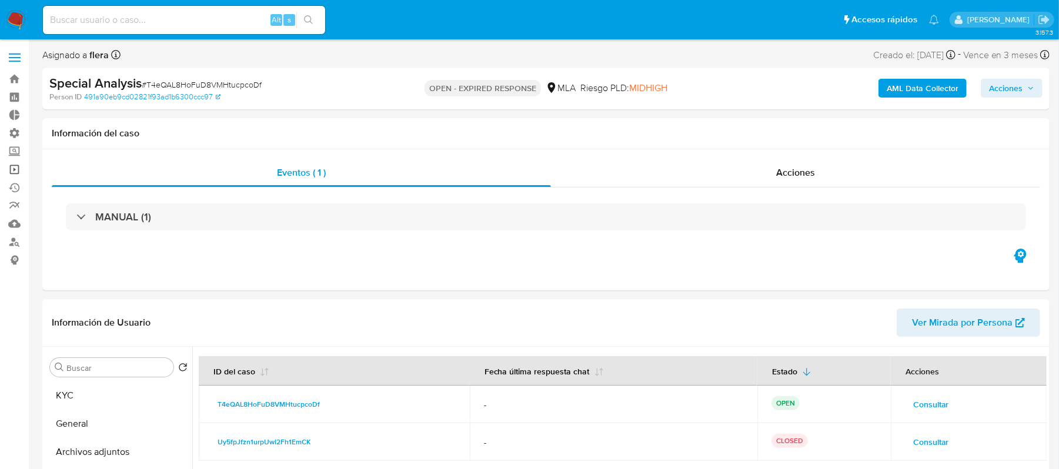
drag, startPoint x: 17, startPoint y: 169, endPoint x: 14, endPoint y: 175, distance: 6.1
click at [17, 169] on link "Operaciones masivas" at bounding box center [70, 170] width 140 height 18
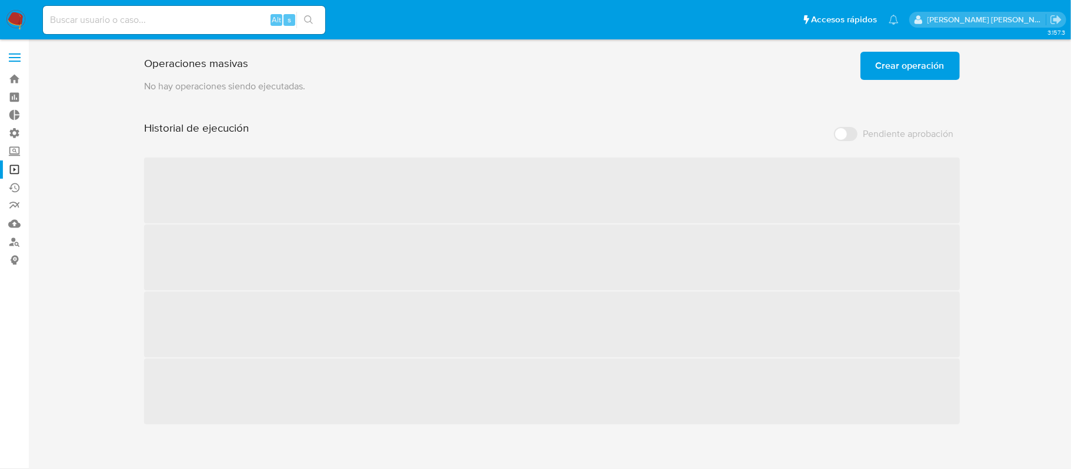
click at [894, 68] on span "Crear operación" at bounding box center [910, 66] width 69 height 26
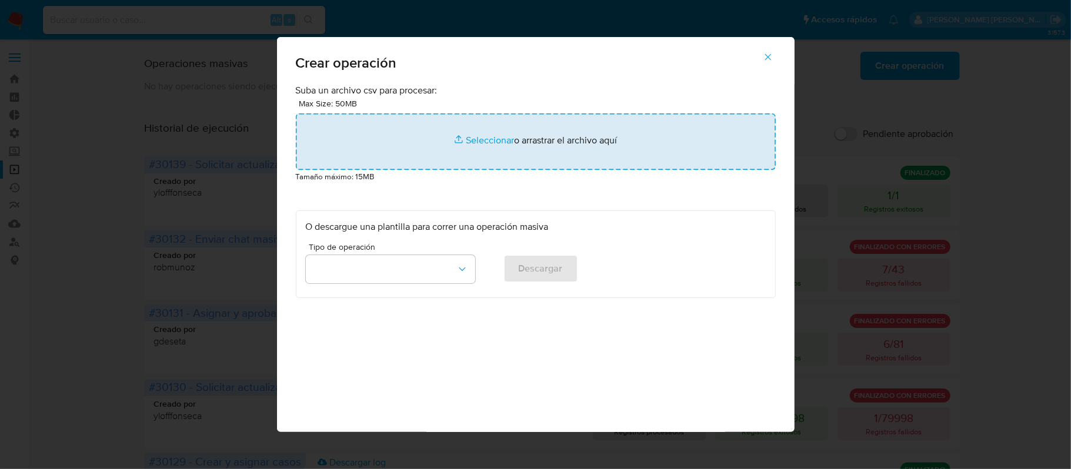
click at [477, 134] on input "file" at bounding box center [536, 141] width 480 height 56
type input "C:\fakepath\ASSIGN_AND_CLOSE_CASE-new-NO-ROI.csv"
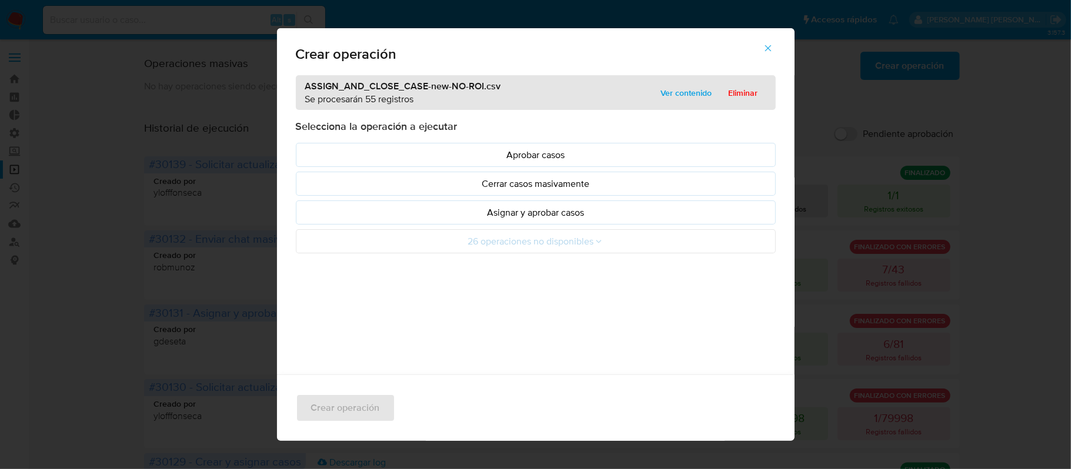
click at [547, 216] on p "Asignar y aprobar casos" at bounding box center [536, 213] width 460 height 14
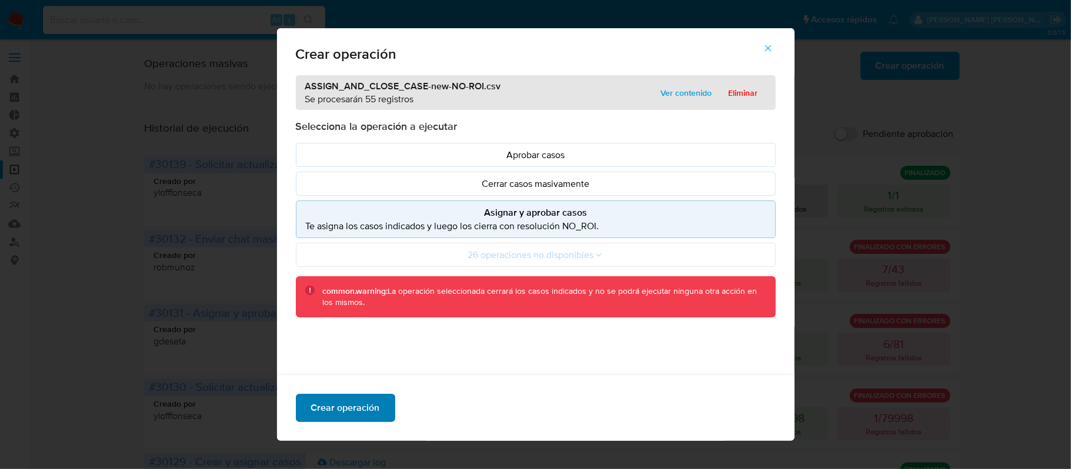
click at [340, 400] on span "Crear operación" at bounding box center [345, 408] width 69 height 26
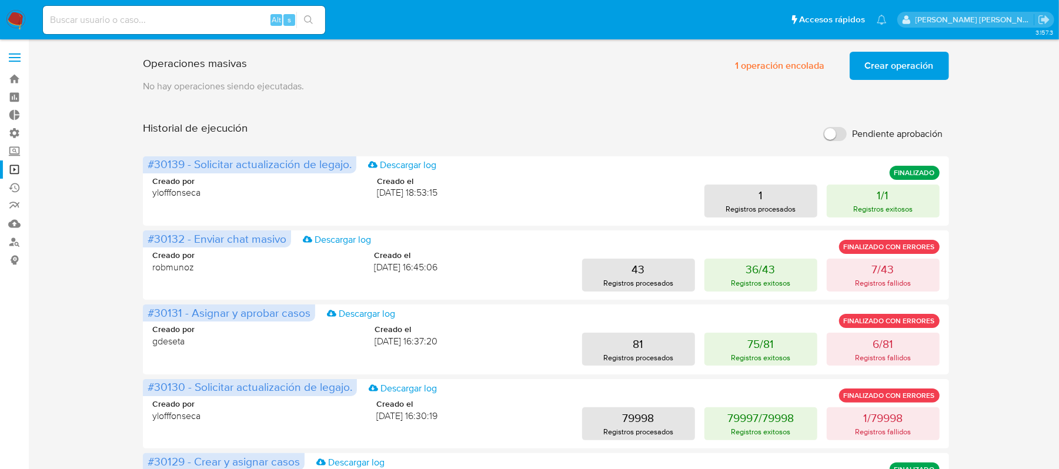
click at [780, 83] on p "No hay operaciones siendo ejecutadas." at bounding box center [546, 86] width 806 height 13
click at [780, 72] on span "1 operación encolada" at bounding box center [780, 66] width 89 height 26
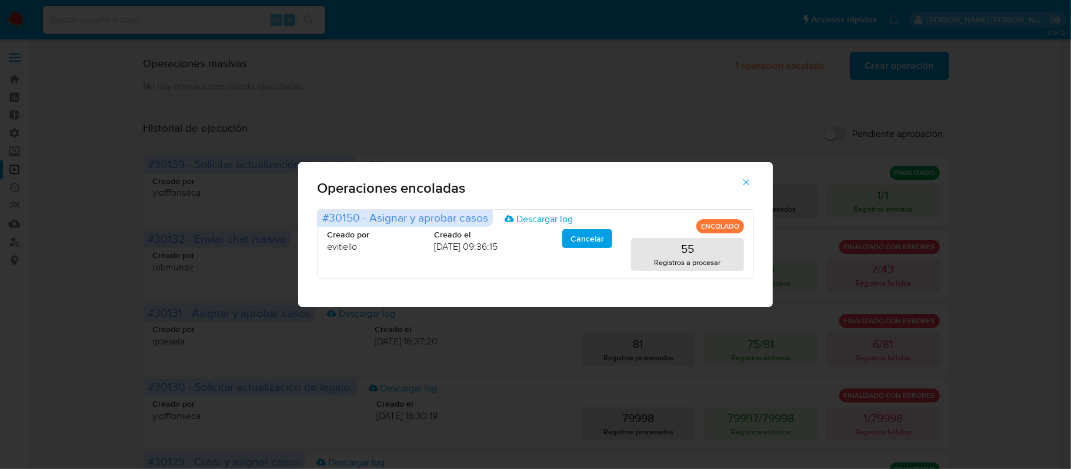
click at [747, 179] on icon "button" at bounding box center [746, 182] width 11 height 11
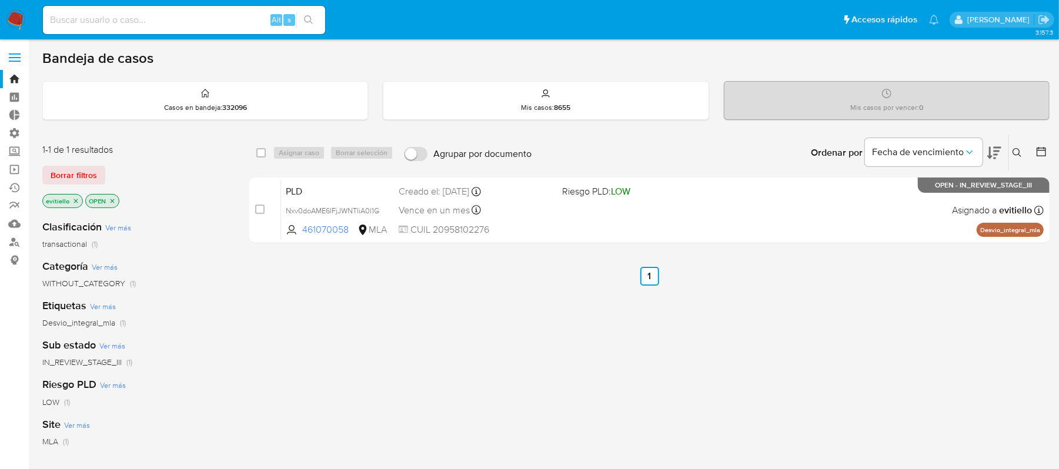
click at [180, 24] on input at bounding box center [184, 19] width 282 height 15
paste input "PWJGSUANFNj6qc5Lr6ydz2Qk"
type input "PWJGSUANFNj6qc5Lr6ydz2Qk"
click at [313, 17] on icon "search-icon" at bounding box center [308, 19] width 9 height 9
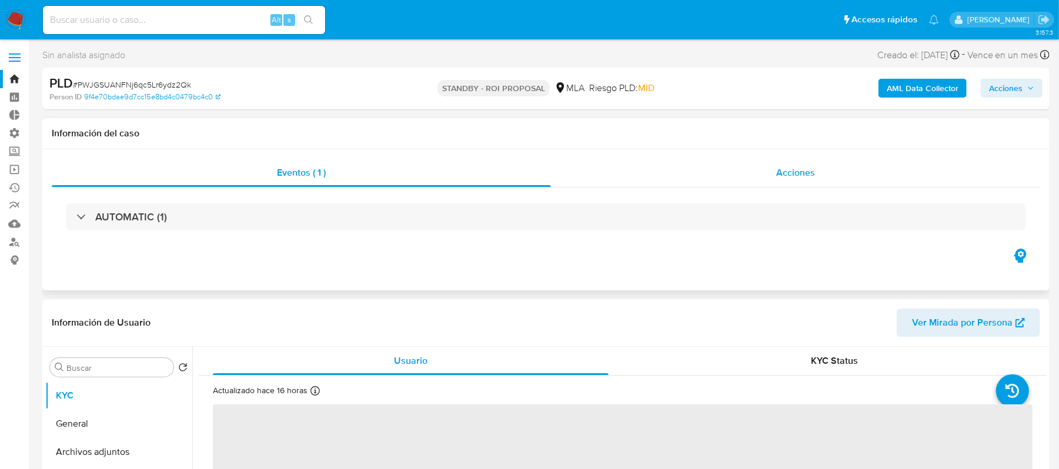
click at [728, 169] on div "Acciones" at bounding box center [795, 173] width 489 height 28
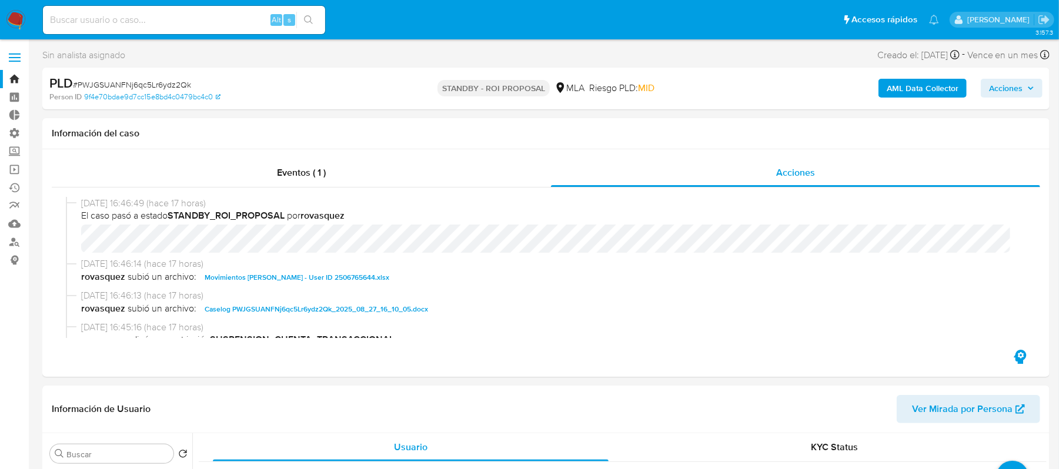
select select "10"
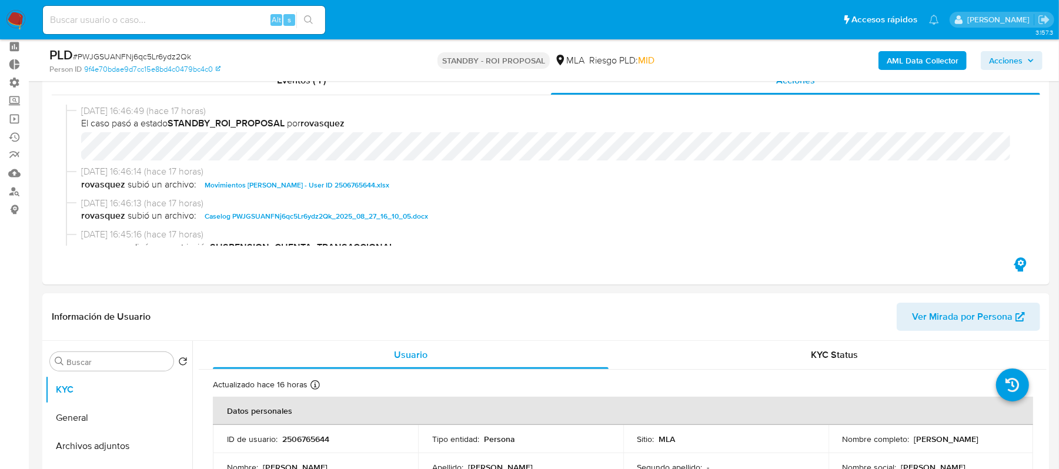
scroll to position [78, 0]
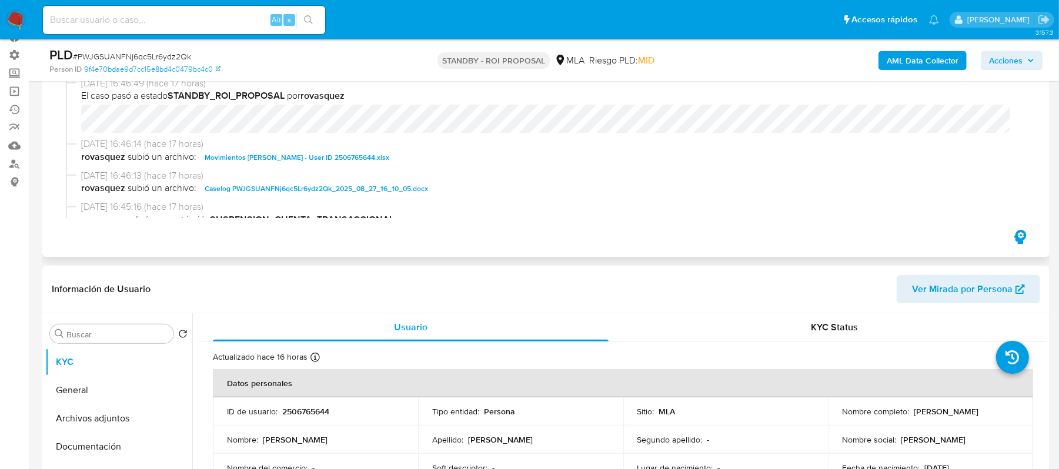
click at [271, 191] on span "Caselog PWJGSUANFNj6qc5Lr6ydz2Qk_2025_08_27_16_10_05.docx" at bounding box center [316, 189] width 223 height 14
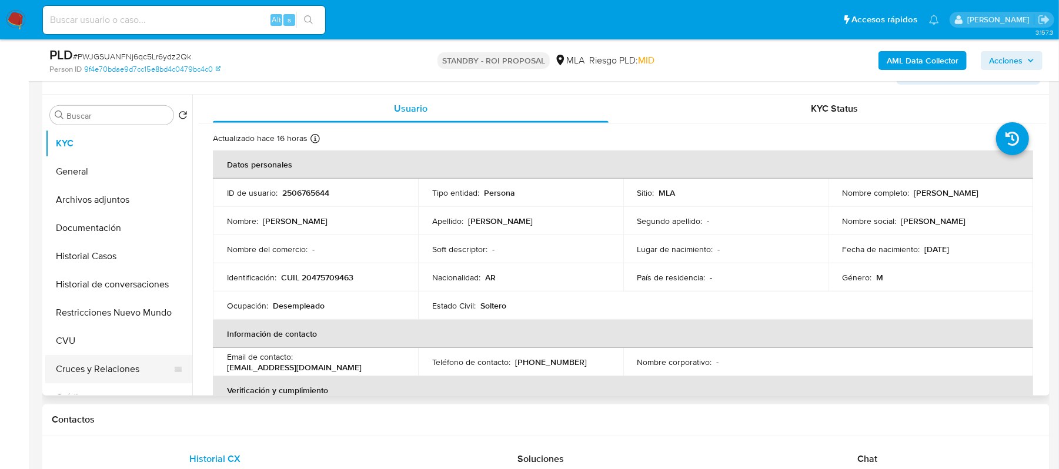
scroll to position [313, 0]
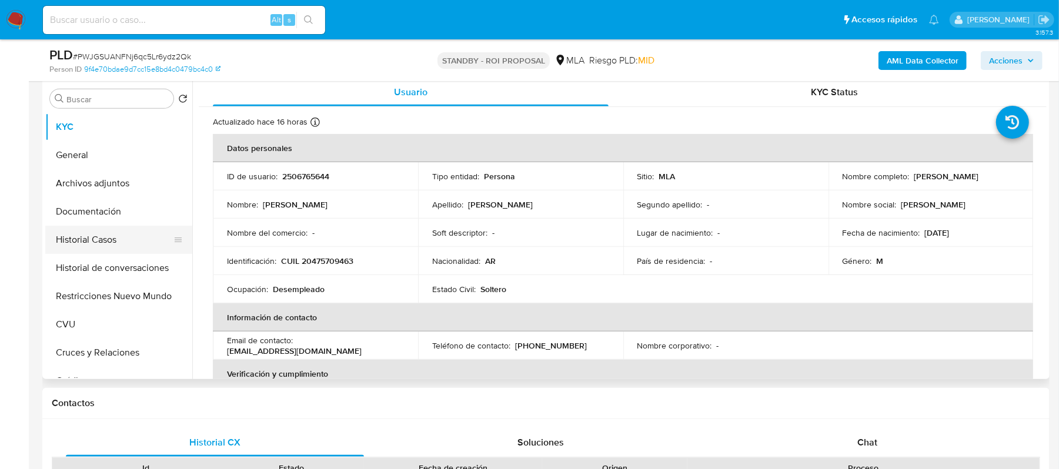
click at [130, 235] on button "Historial Casos" at bounding box center [114, 240] width 138 height 28
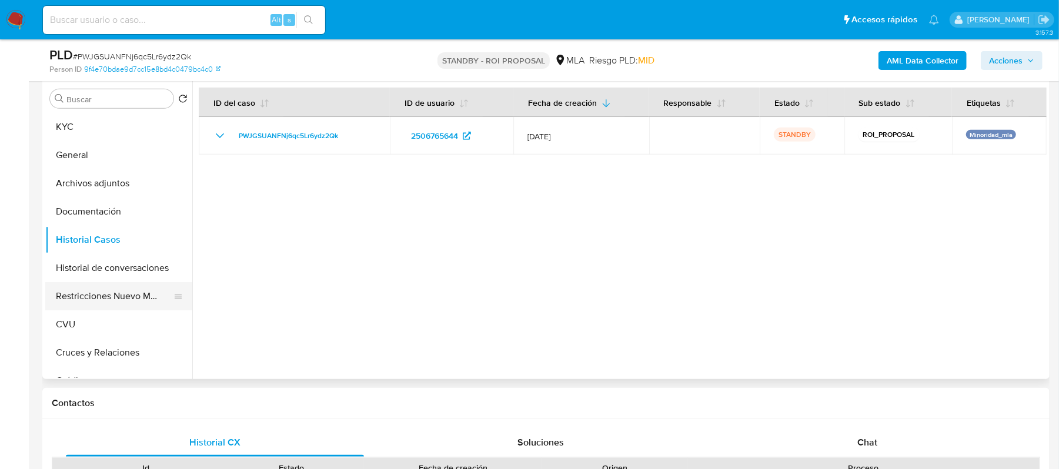
click at [123, 297] on button "Restricciones Nuevo Mundo" at bounding box center [114, 296] width 138 height 28
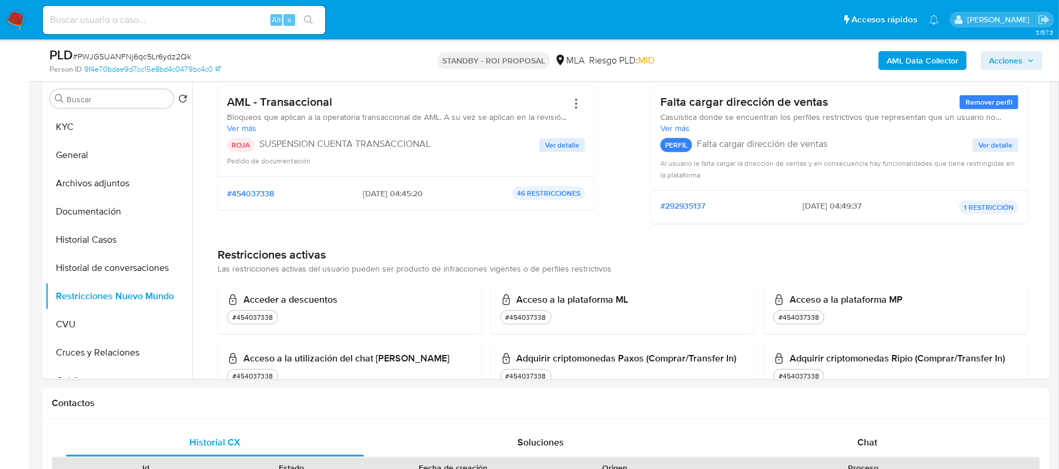
scroll to position [0, 0]
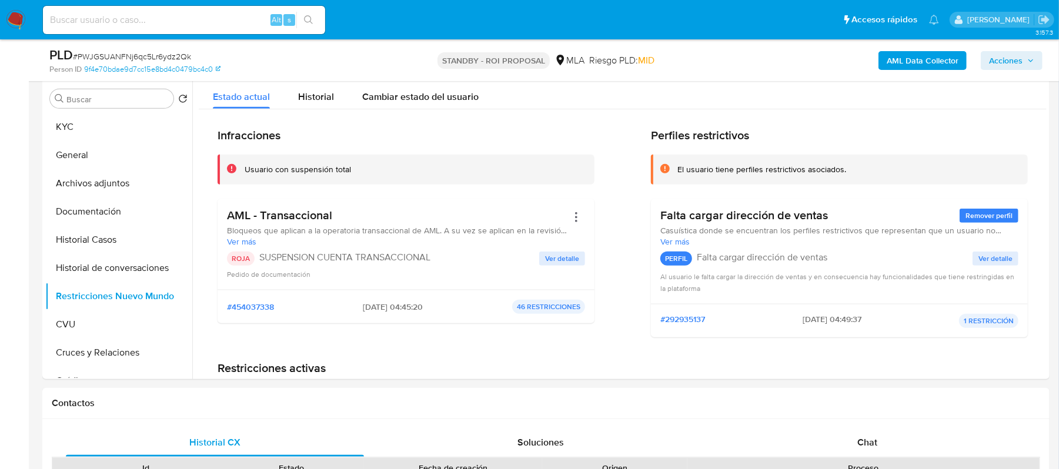
click at [199, 18] on input at bounding box center [184, 19] width 282 height 15
paste input "wtZ4eor050tHaBGLasRnhsiH"
type input "wtZ4eor050tHaBGLasRnhsiH"
click at [316, 17] on button "search-icon" at bounding box center [308, 20] width 24 height 16
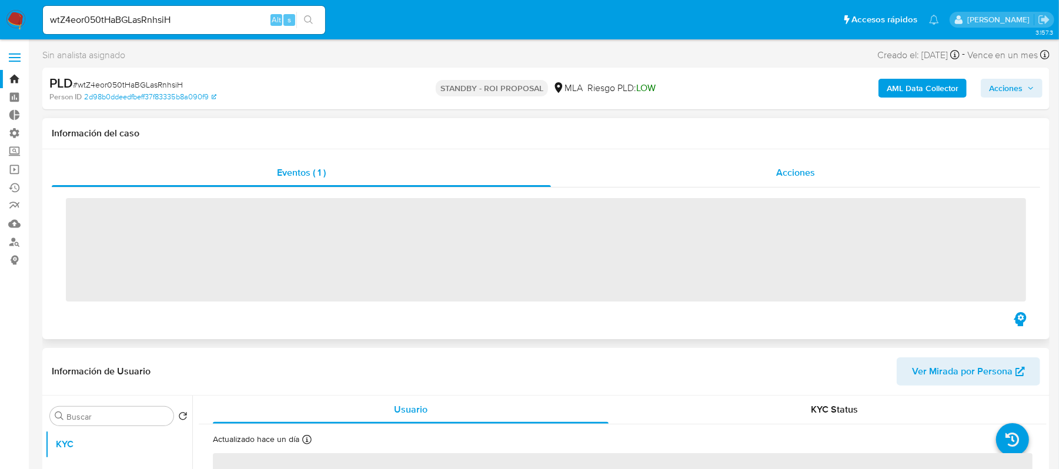
click at [807, 175] on span "Acciones" at bounding box center [795, 173] width 39 height 14
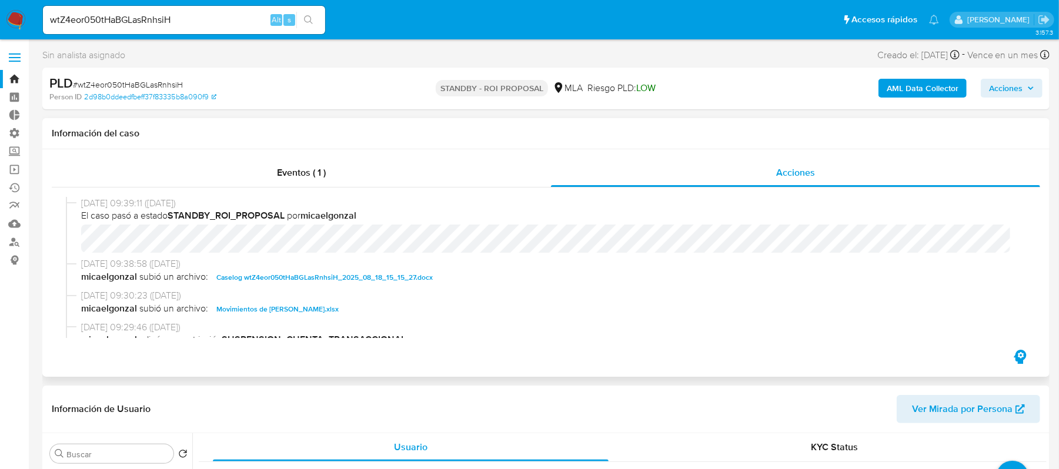
click at [287, 276] on span "Caselog wtZ4eor050tHaBGLasRnhsiH_2025_08_18_15_15_27.docx" at bounding box center [324, 278] width 216 height 14
select select "10"
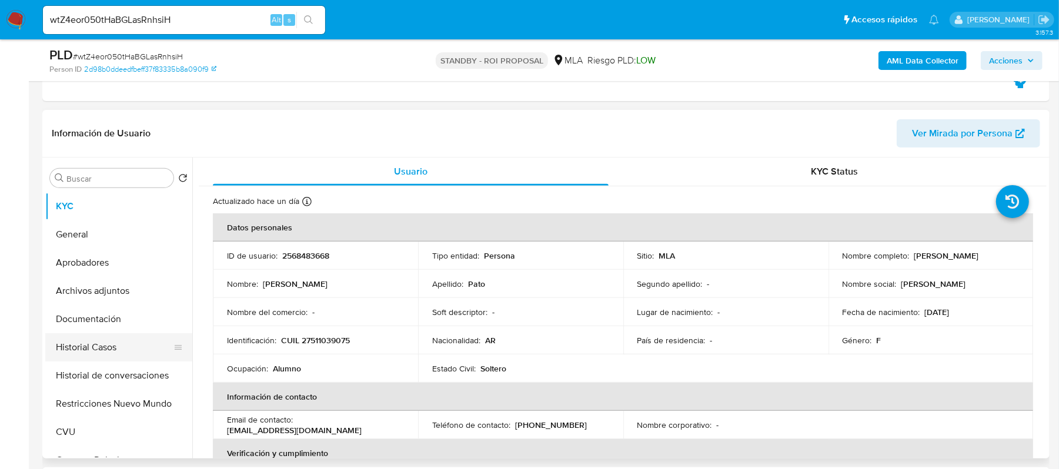
scroll to position [235, 0]
click at [116, 349] on button "Historial Casos" at bounding box center [114, 346] width 138 height 28
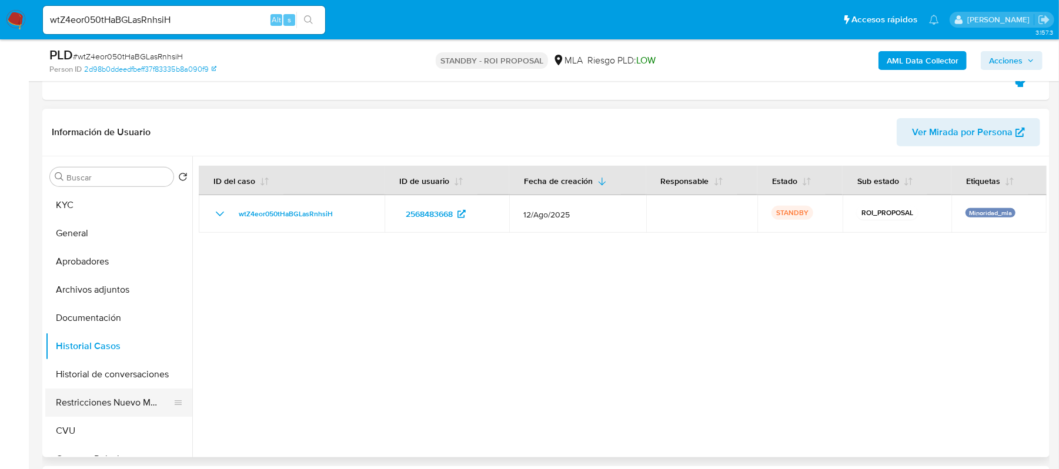
click at [115, 400] on button "Restricciones Nuevo Mundo" at bounding box center [114, 403] width 138 height 28
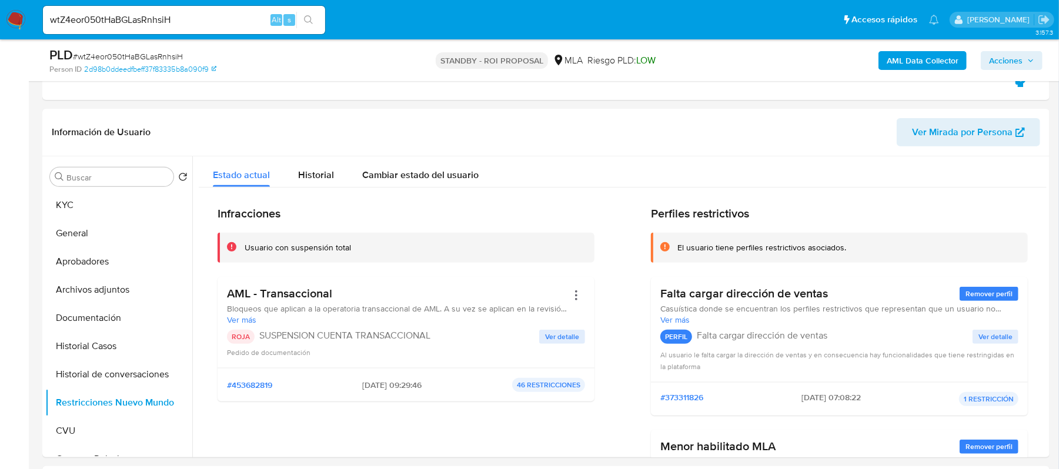
click at [210, 18] on input "wtZ4eor050tHaBGLasRnhsiH" at bounding box center [184, 19] width 282 height 15
paste input "dUQhpto5WS5sX5bvOeewHIAV"
type input "dUQhpto5WS5sX5bvOeewHIAV"
click at [309, 19] on icon "search-icon" at bounding box center [308, 19] width 9 height 9
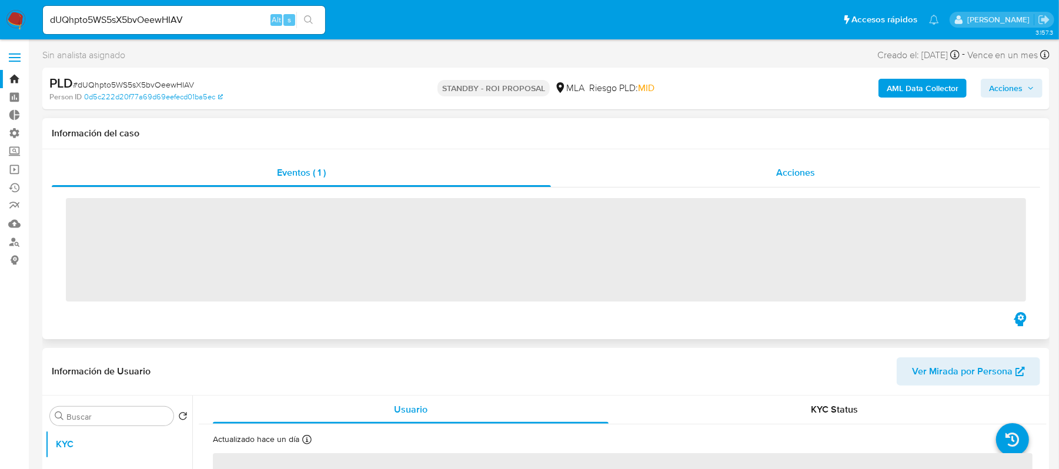
click at [784, 176] on span "Acciones" at bounding box center [795, 173] width 39 height 14
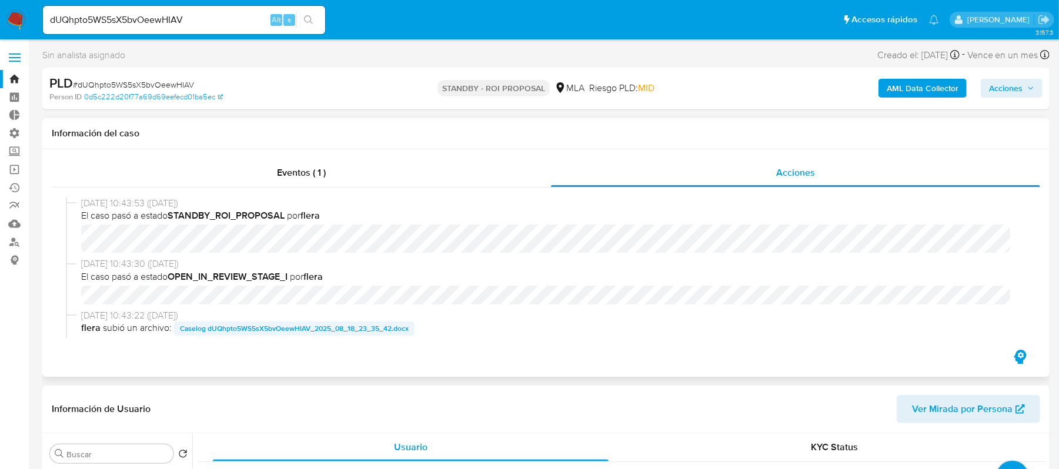
scroll to position [78, 0]
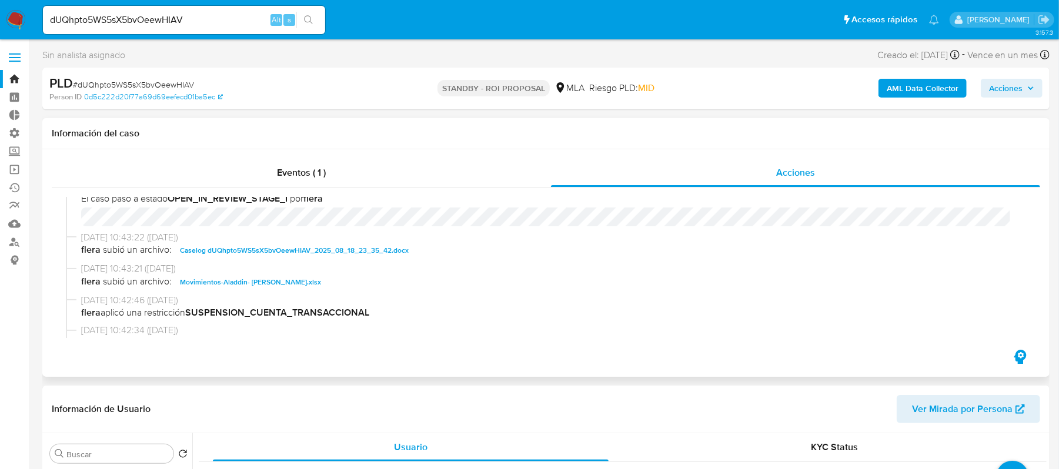
click at [299, 245] on span "Caselog dUQhpto5WS5sX5bvOeewHIAV_2025_08_18_23_35_42.docx" at bounding box center [294, 250] width 229 height 14
select select "10"
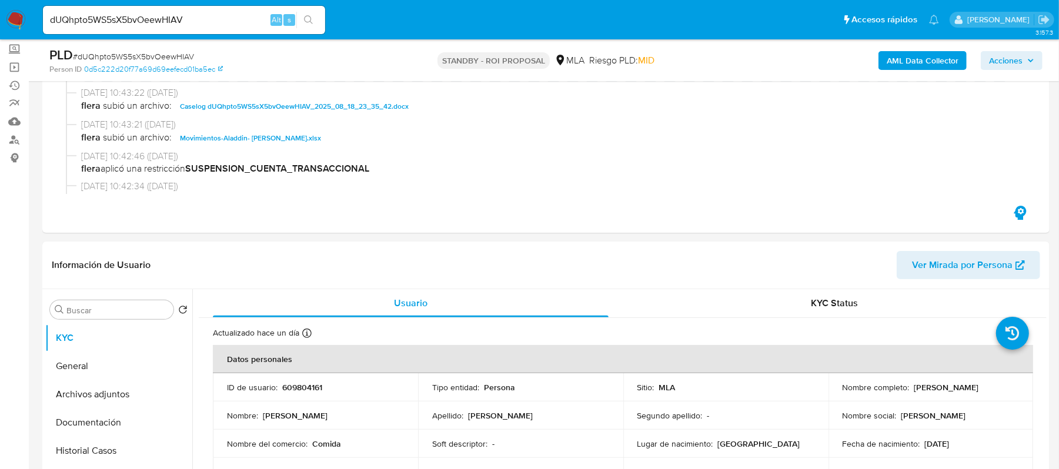
scroll to position [235, 0]
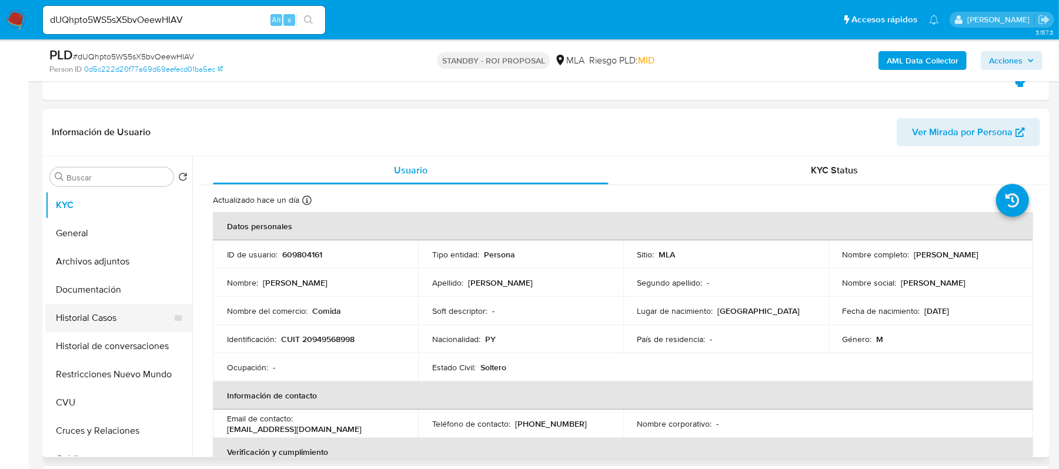
click at [116, 325] on button "Historial Casos" at bounding box center [114, 318] width 138 height 28
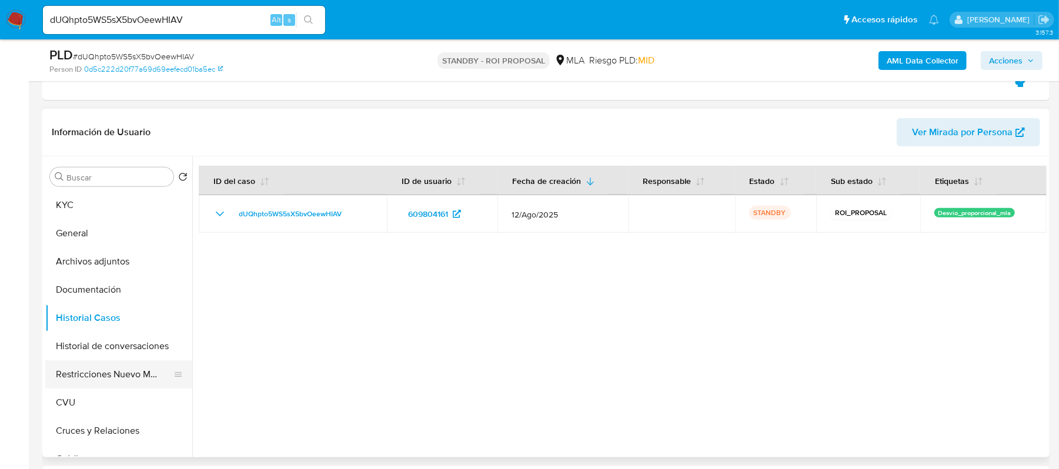
click at [121, 372] on button "Restricciones Nuevo Mundo" at bounding box center [114, 374] width 138 height 28
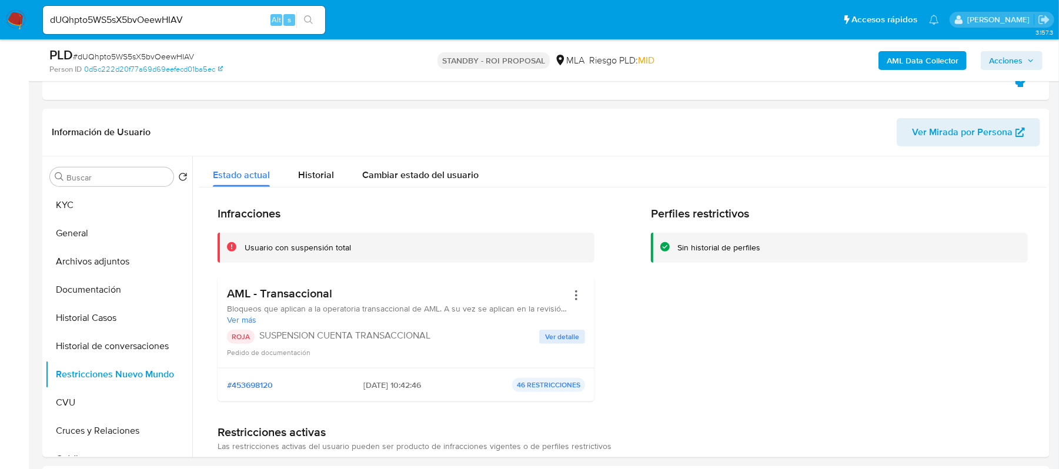
click at [175, 27] on div "dUQhpto5WS5sX5bvOeewHIAV Alt s" at bounding box center [184, 20] width 282 height 28
click at [187, 20] on input "dUQhpto5WS5sX5bvOeewHIAV" at bounding box center [184, 19] width 282 height 15
paste input "4Lvyq2TJ6luFgmXerZFFLfxx"
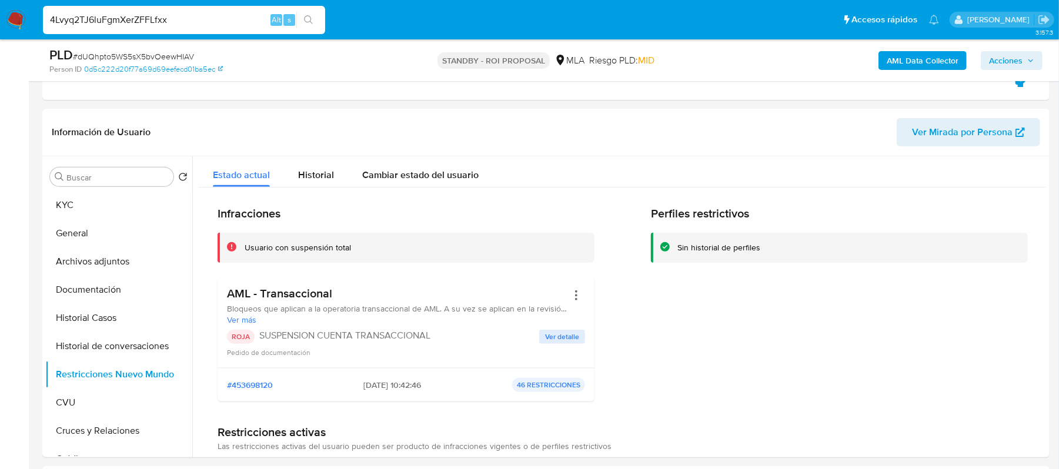
type input "4Lvyq2TJ6luFgmXerZFFLfxx"
click at [314, 20] on button "search-icon" at bounding box center [308, 20] width 24 height 16
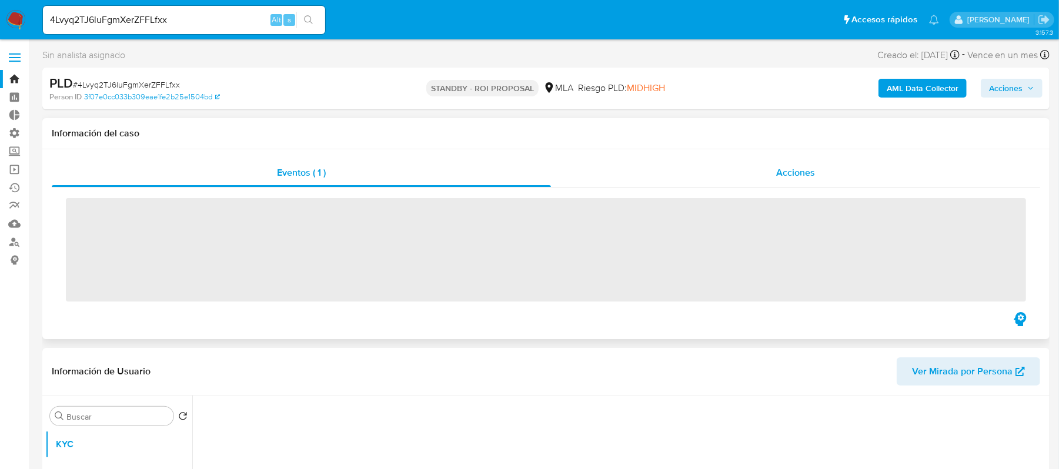
click at [779, 175] on span "Acciones" at bounding box center [795, 173] width 39 height 14
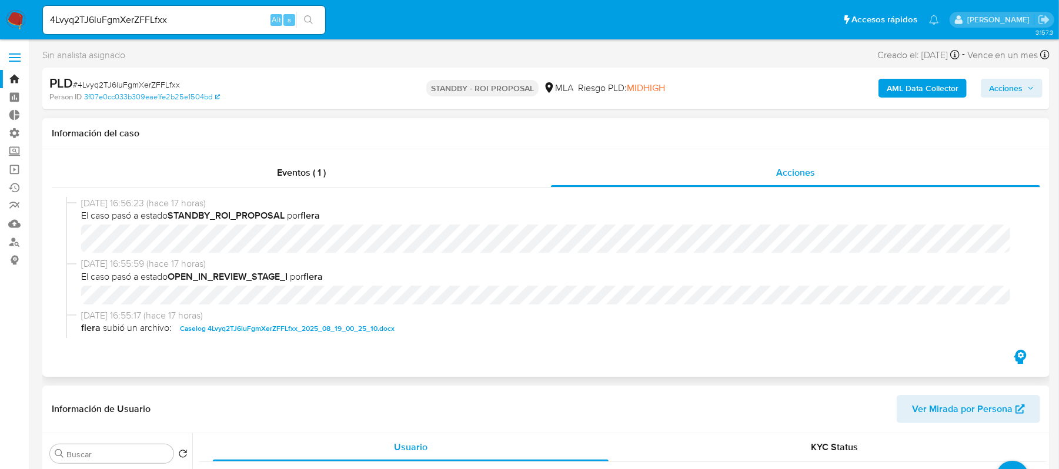
scroll to position [78, 0]
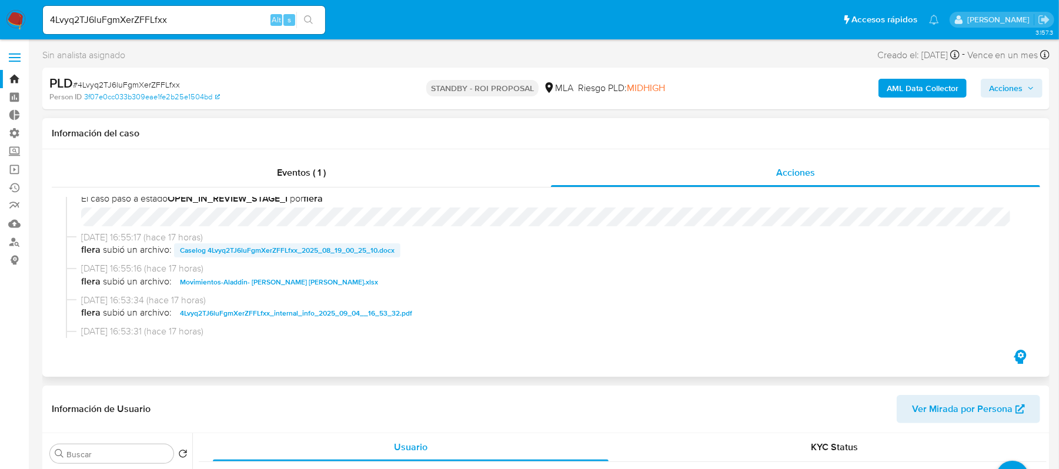
select select "10"
click at [278, 251] on span "Caselog 4Lvyq2TJ6luFgmXerZFFLfxx_2025_08_19_00_25_10.docx" at bounding box center [287, 250] width 215 height 14
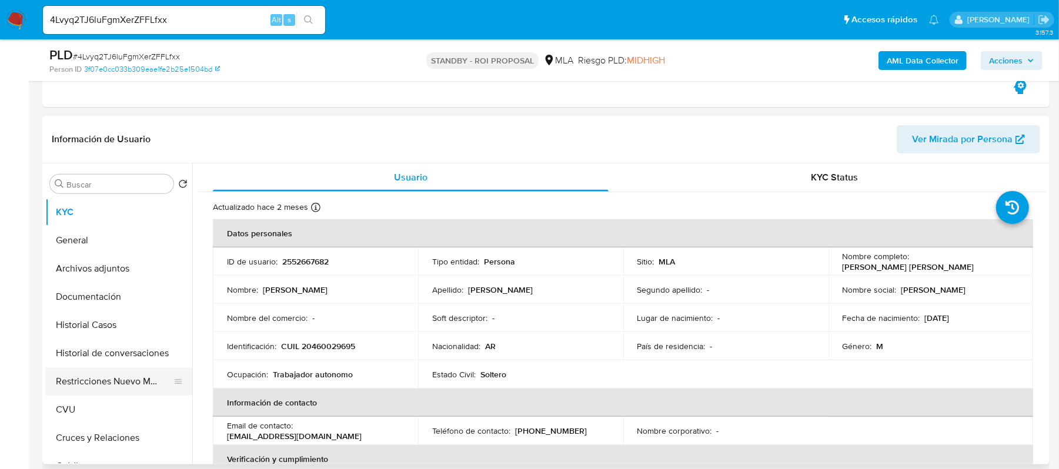
scroll to position [235, 0]
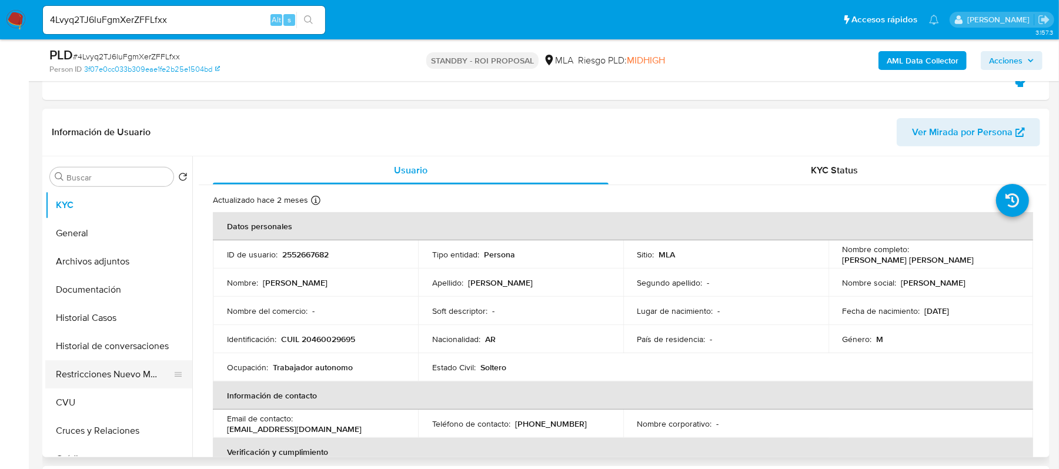
drag, startPoint x: 112, startPoint y: 321, endPoint x: 116, endPoint y: 362, distance: 41.4
click at [112, 321] on button "Historial Casos" at bounding box center [118, 318] width 147 height 28
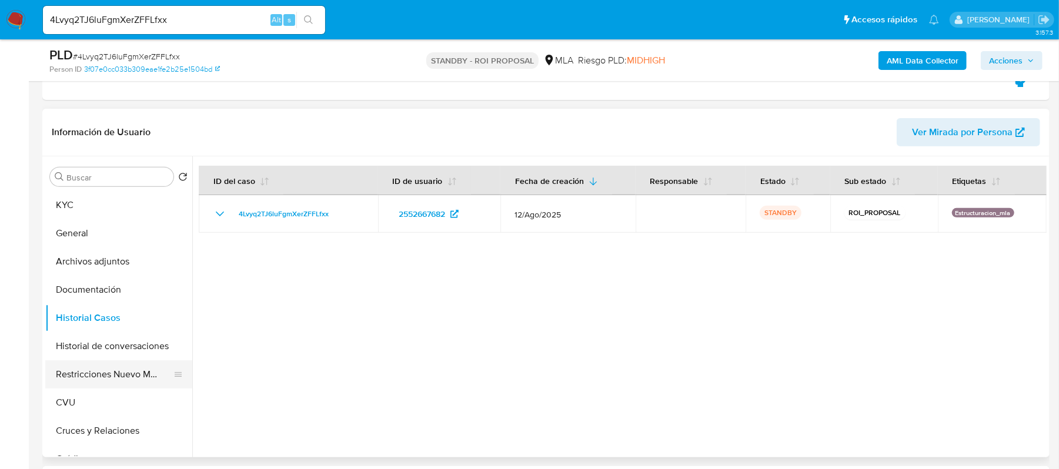
click at [116, 375] on button "Restricciones Nuevo Mundo" at bounding box center [114, 374] width 138 height 28
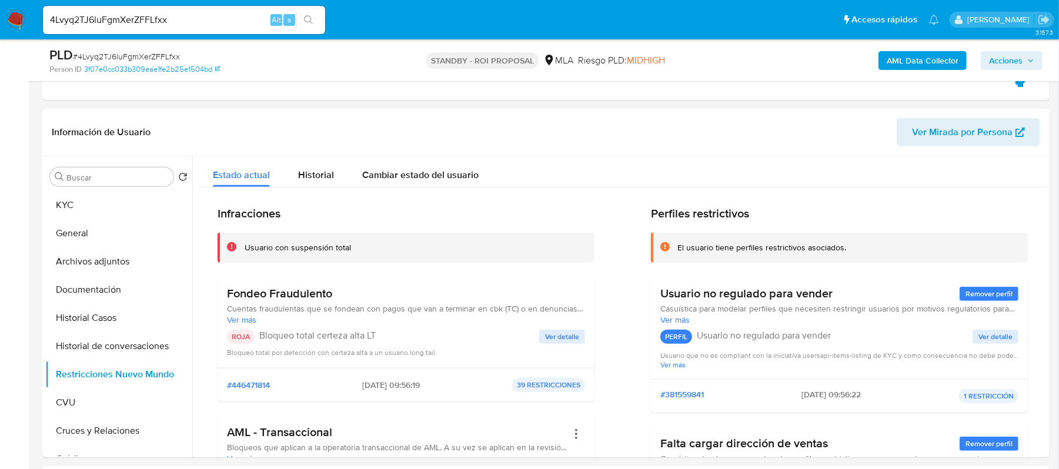
click at [198, 29] on div "4Lvyq2TJ6luFgmXerZFFLfxx Alt s" at bounding box center [184, 20] width 282 height 28
click at [208, 20] on input "4Lvyq2TJ6luFgmXerZFFLfxx" at bounding box center [184, 19] width 282 height 15
paste input "8uP7G7k69JeFMkoYhJ8SvHNU"
type input "8uP7G7k69JeFMkoYhJ8SvHNU"
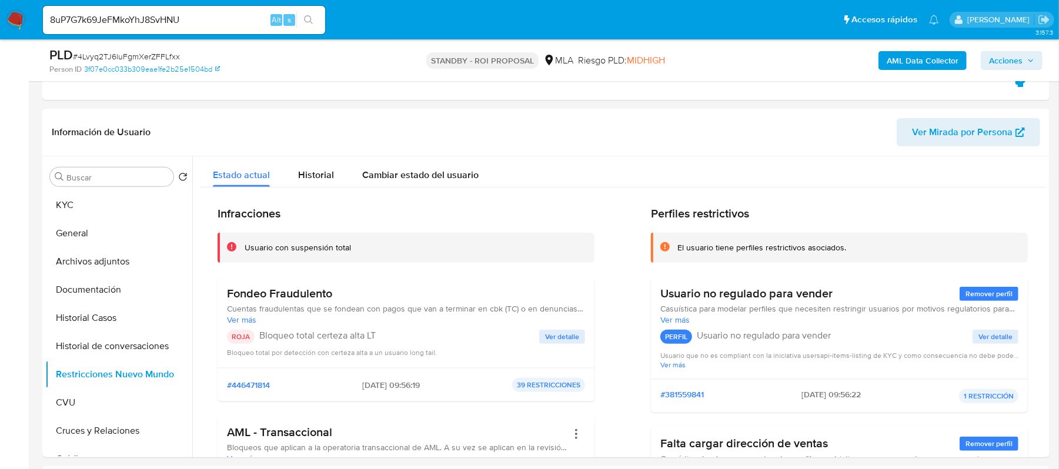
click at [307, 22] on icon "search-icon" at bounding box center [308, 19] width 9 height 9
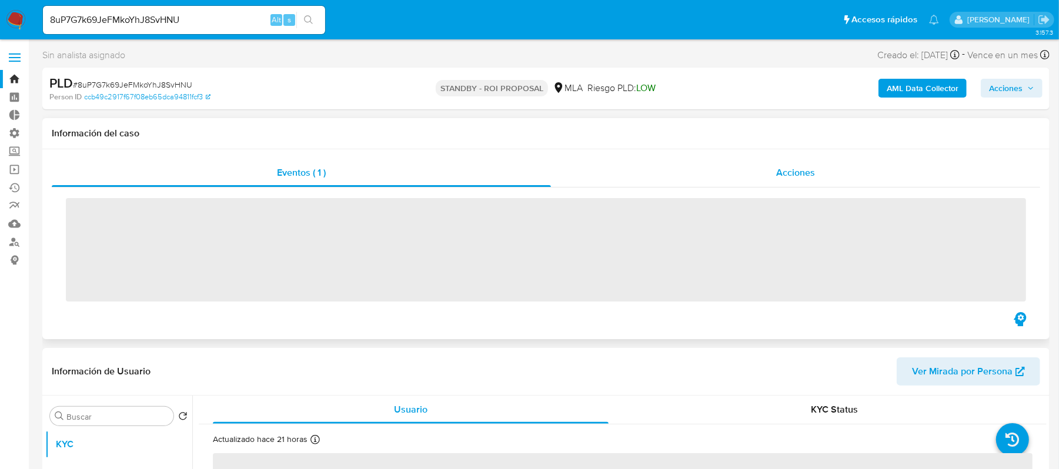
click at [742, 171] on div "Acciones" at bounding box center [795, 173] width 489 height 28
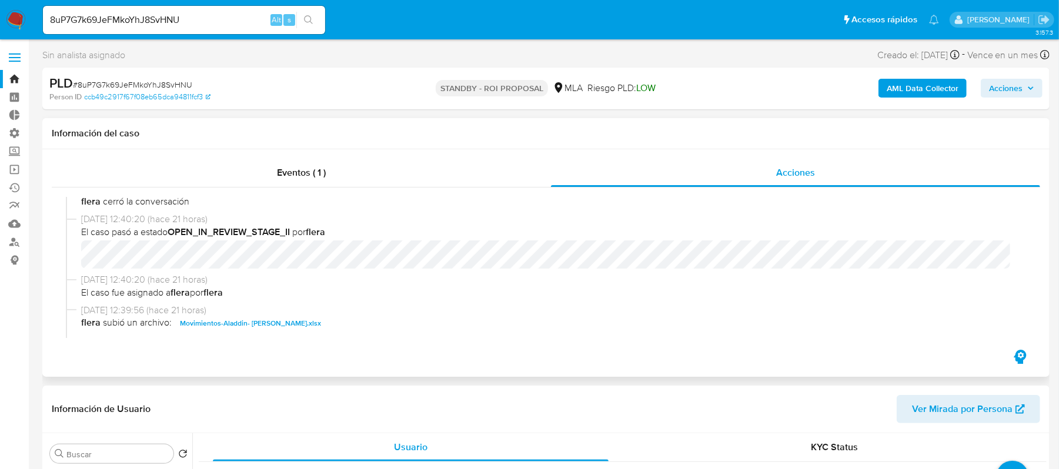
select select "10"
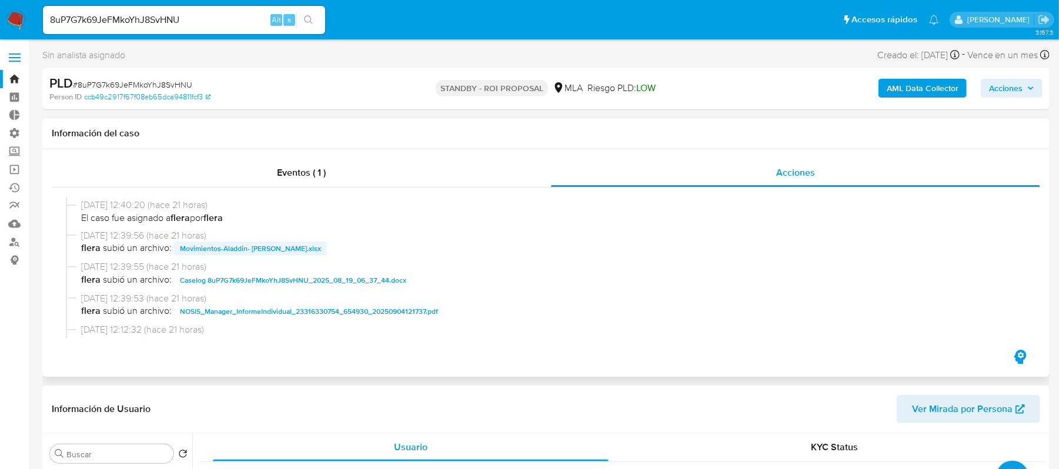
scroll to position [235, 0]
click at [260, 278] on span "Caselog 8uP7G7k69JeFMkoYhJ8SvHNU_2025_08_19_06_37_44.docx" at bounding box center [293, 276] width 226 height 14
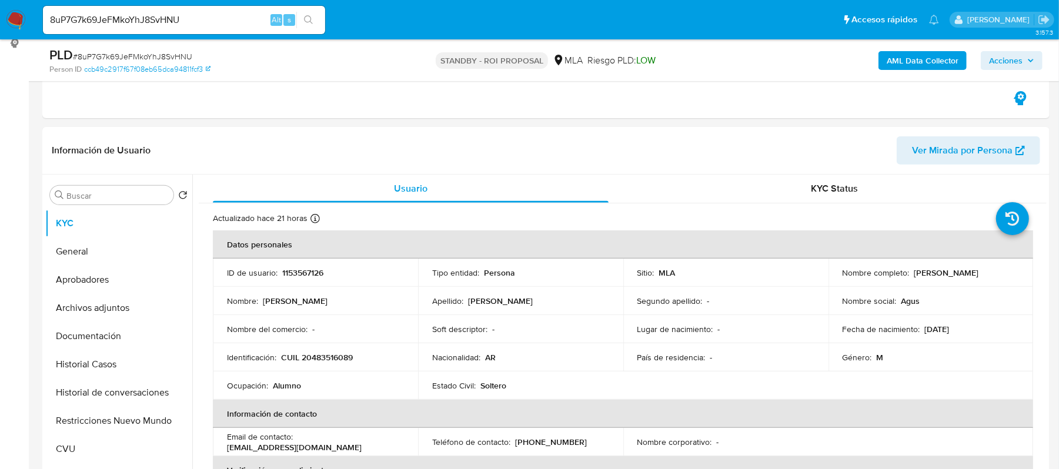
scroll to position [313, 0]
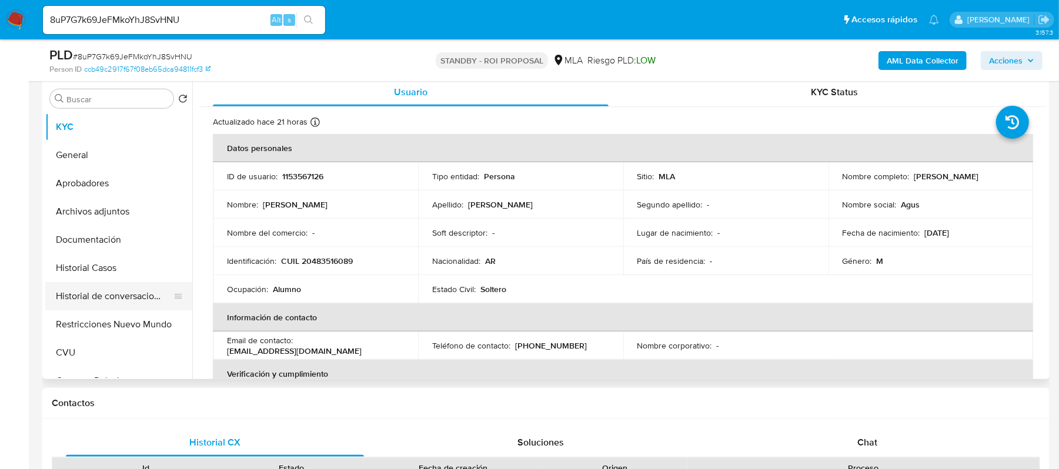
drag, startPoint x: 129, startPoint y: 266, endPoint x: 133, endPoint y: 295, distance: 28.4
click at [129, 266] on button "Historial Casos" at bounding box center [118, 268] width 147 height 28
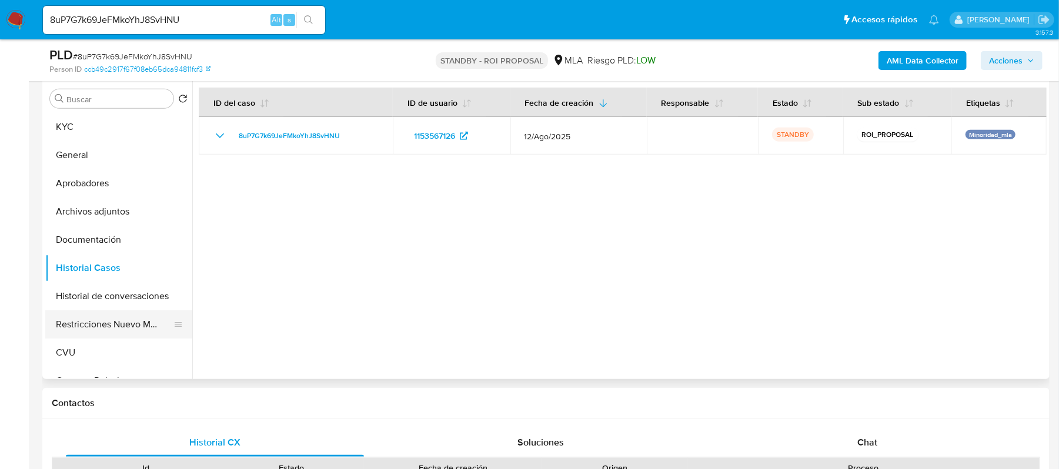
click at [125, 321] on button "Restricciones Nuevo Mundo" at bounding box center [114, 324] width 138 height 28
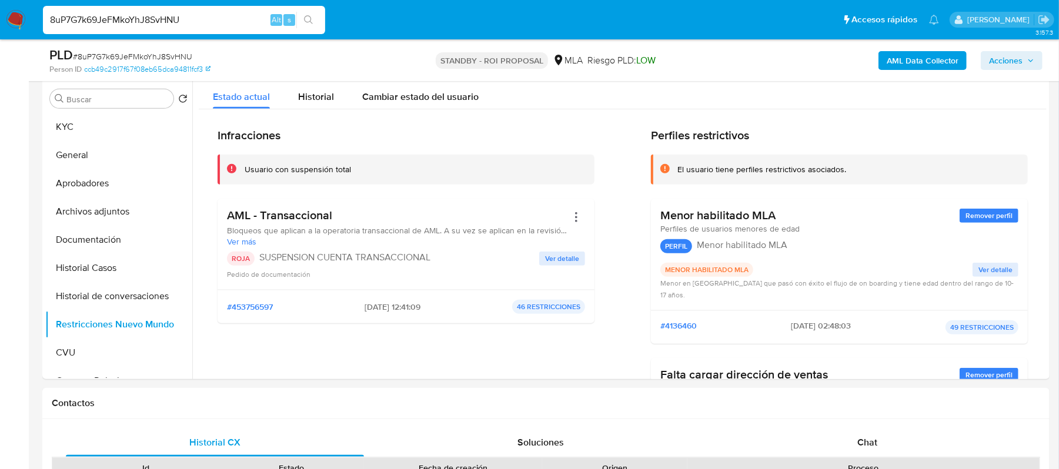
click at [203, 15] on input "8uP7G7k69JeFMkoYhJ8SvHNU" at bounding box center [184, 19] width 282 height 15
paste input "0UMjABHqB0cNmIccoq2M3kfF"
type input "0UMjABHqB0cNmIccoq2M3kfF"
click at [313, 20] on button "search-icon" at bounding box center [308, 20] width 24 height 16
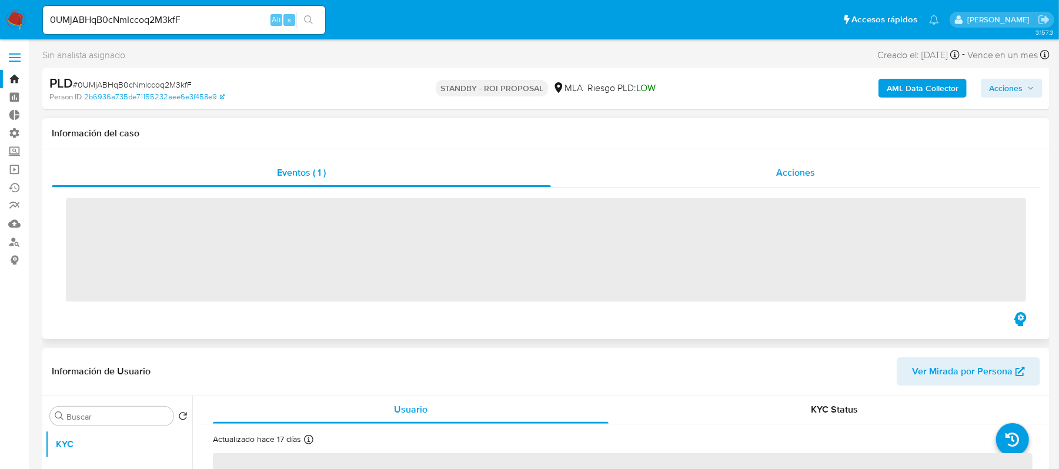
click at [780, 181] on div "Acciones" at bounding box center [795, 173] width 489 height 28
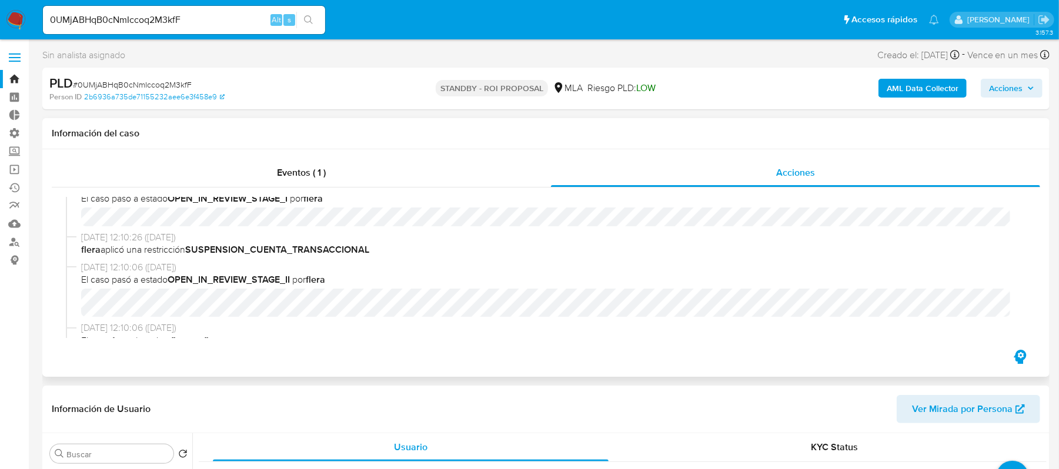
select select "10"
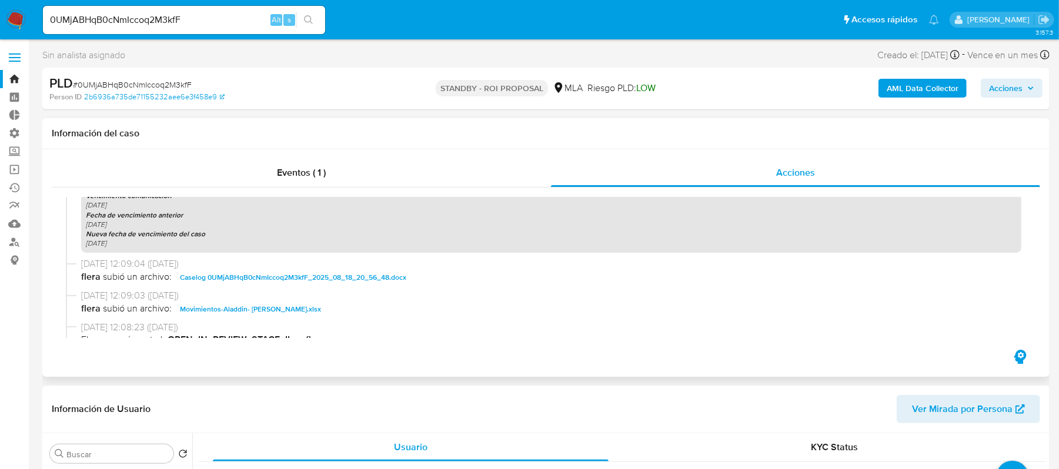
scroll to position [470, 0]
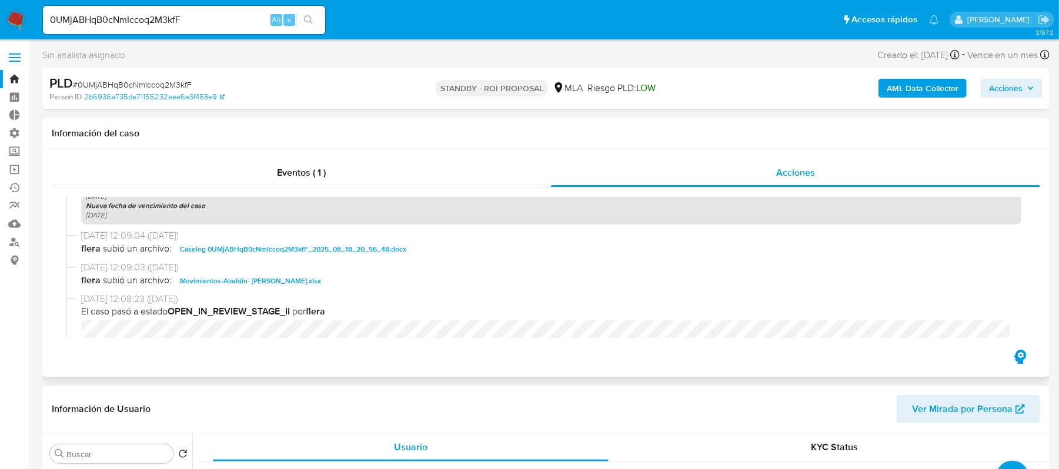
click at [236, 246] on span "Caselog 0UMjABHqB0cNmIccoq2M3kfF_2025_08_18_20_56_48.docx" at bounding box center [293, 249] width 226 height 14
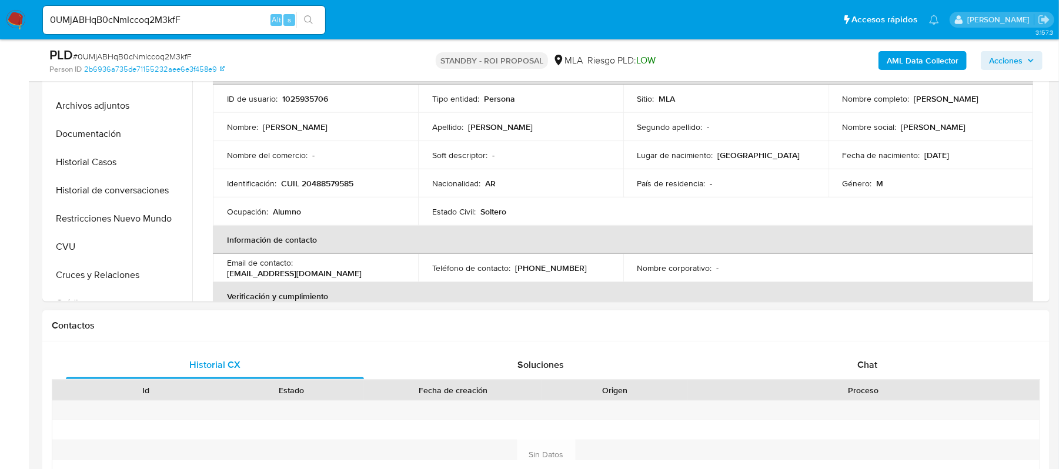
scroll to position [392, 0]
click at [135, 156] on button "Historial Casos" at bounding box center [114, 162] width 138 height 28
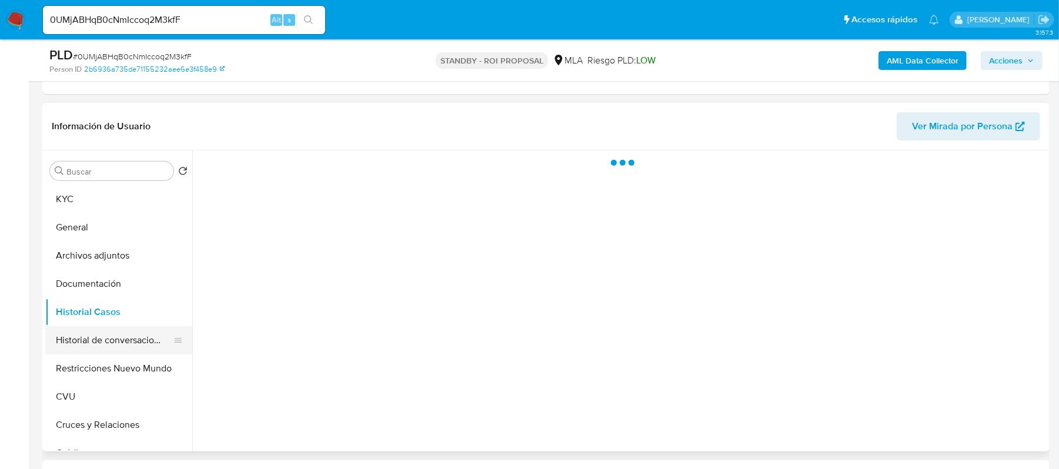
scroll to position [235, 0]
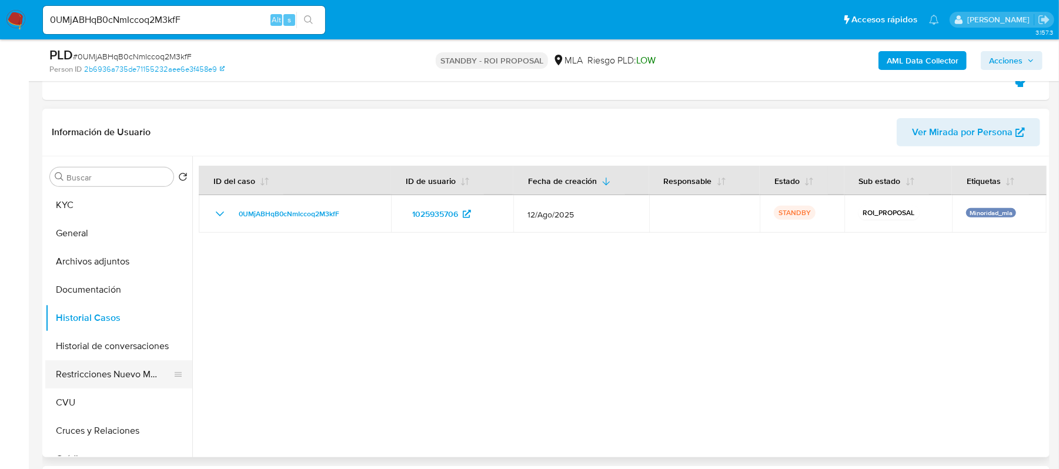
click at [116, 377] on button "Restricciones Nuevo Mundo" at bounding box center [114, 374] width 138 height 28
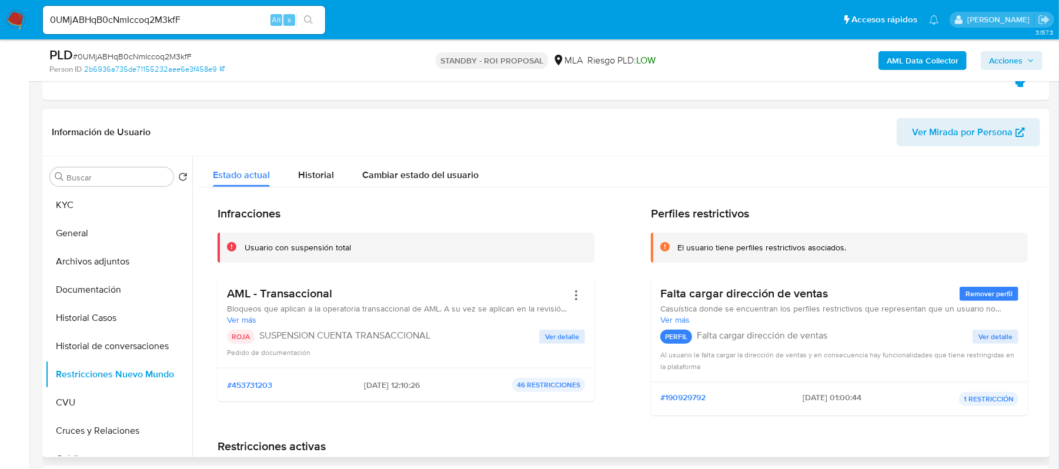
drag, startPoint x: 132, startPoint y: 259, endPoint x: 195, endPoint y: 271, distance: 64.5
click at [132, 259] on button "Archivos adjuntos" at bounding box center [118, 262] width 147 height 28
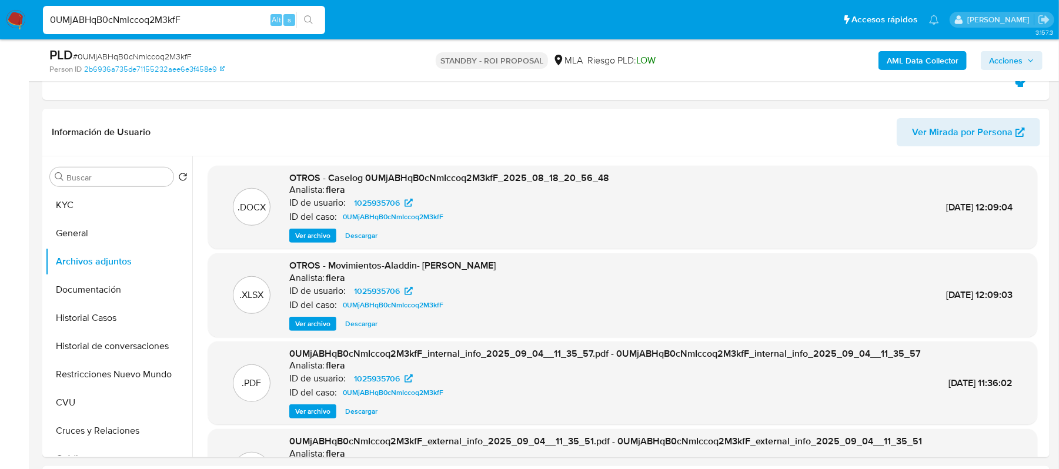
click at [202, 18] on input "0UMjABHqB0cNmIccoq2M3kfF" at bounding box center [184, 19] width 282 height 15
paste input "faJSBMPykTl3uthhGLH86CvL"
type input "faJSBMPykTl3uthhGLH86CvL"
click at [309, 17] on icon "search-icon" at bounding box center [308, 19] width 9 height 9
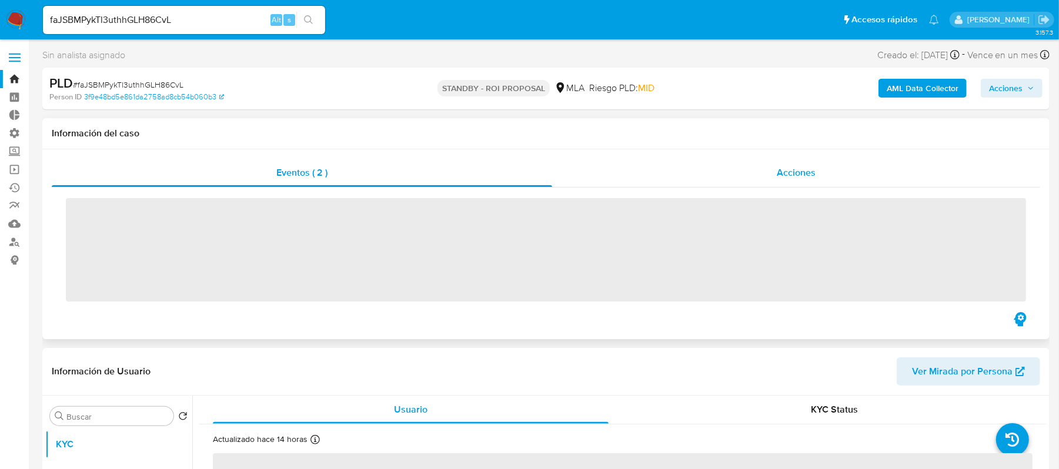
click at [784, 166] on span "Acciones" at bounding box center [796, 173] width 39 height 14
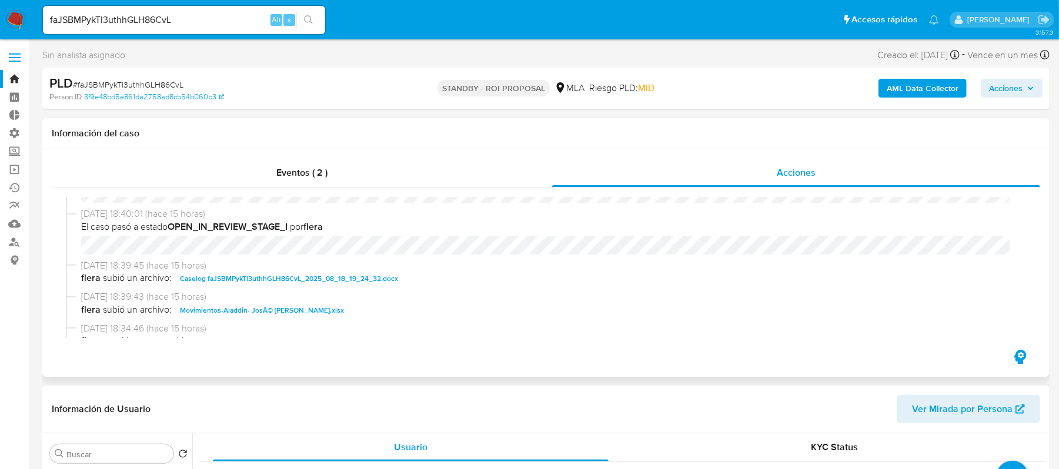
select select "10"
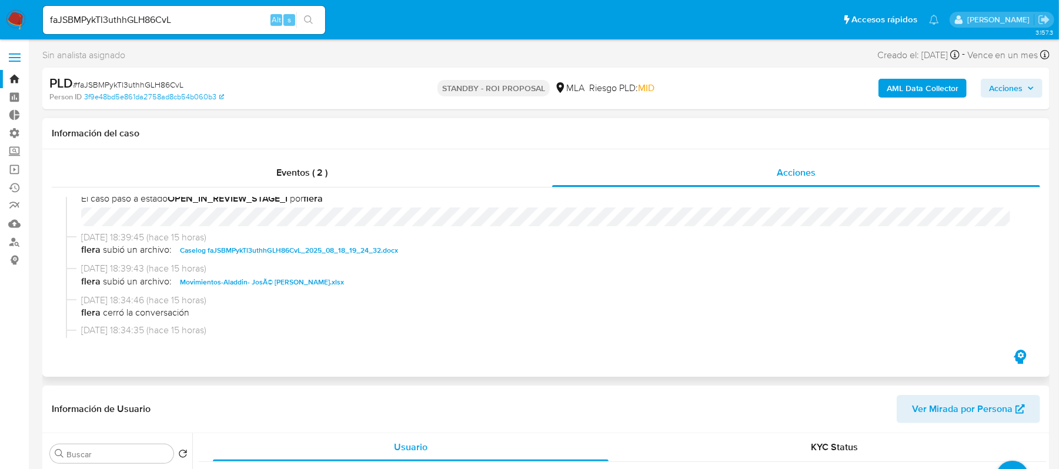
click at [263, 242] on span "04/09/2025 18:39:45 (hace 15 horas)" at bounding box center [551, 237] width 940 height 13
click at [261, 249] on span "Caselog faJSBMPykTl3uthhGLH86CvL_2025_08_18_19_24_32.docx" at bounding box center [289, 250] width 218 height 14
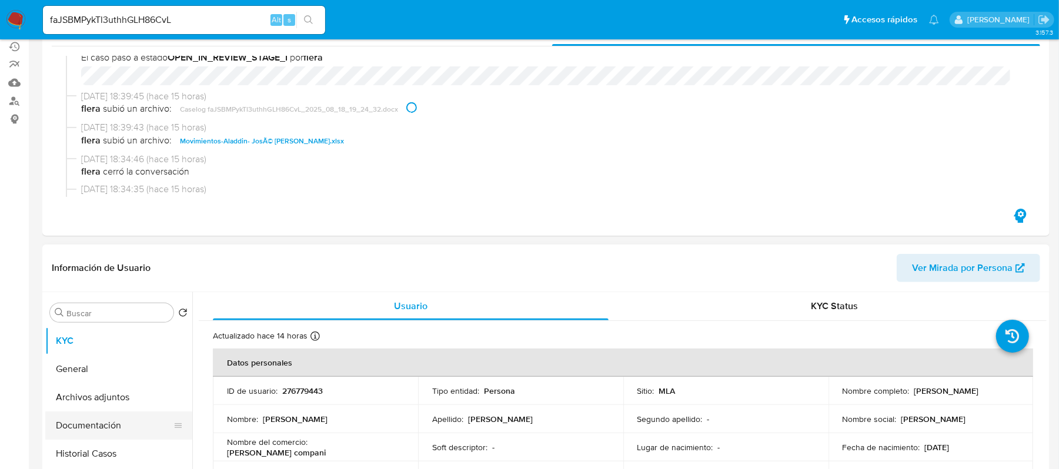
scroll to position [235, 0]
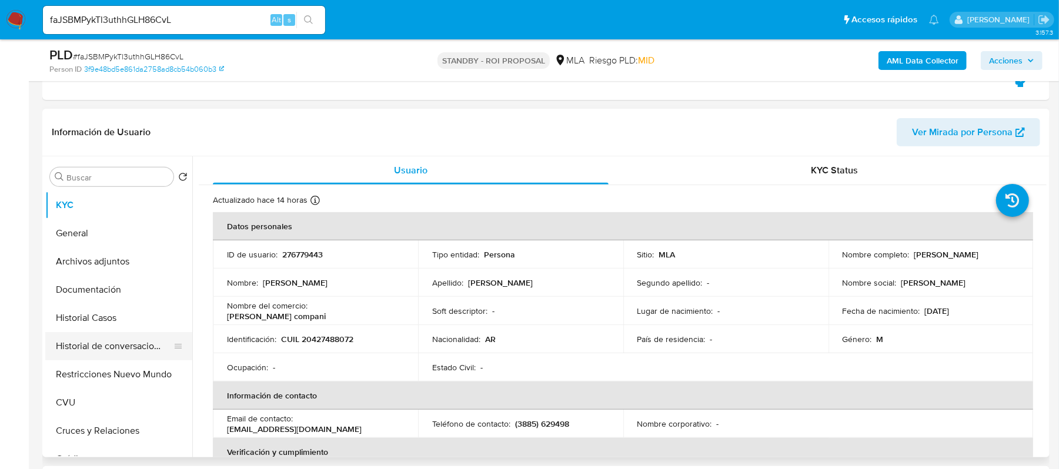
click at [135, 316] on button "Historial Casos" at bounding box center [118, 318] width 147 height 28
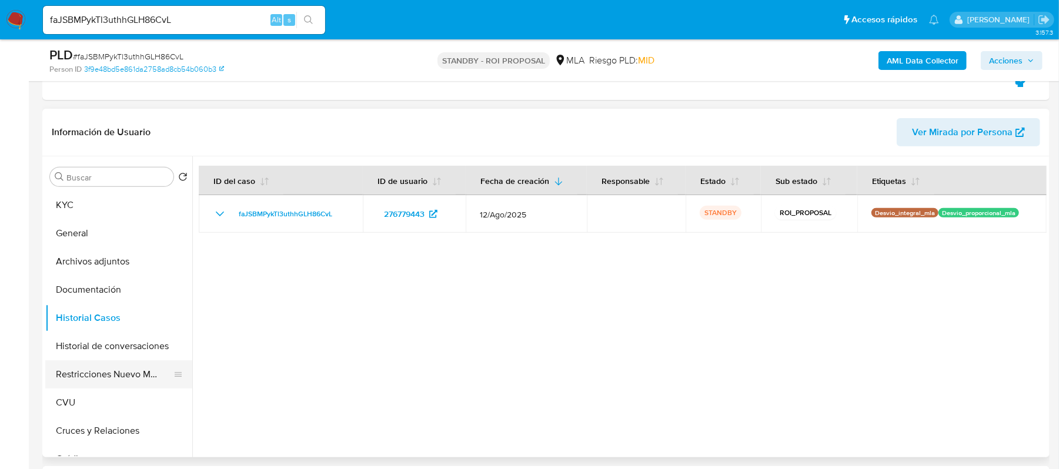
click at [135, 373] on button "Restricciones Nuevo Mundo" at bounding box center [114, 374] width 138 height 28
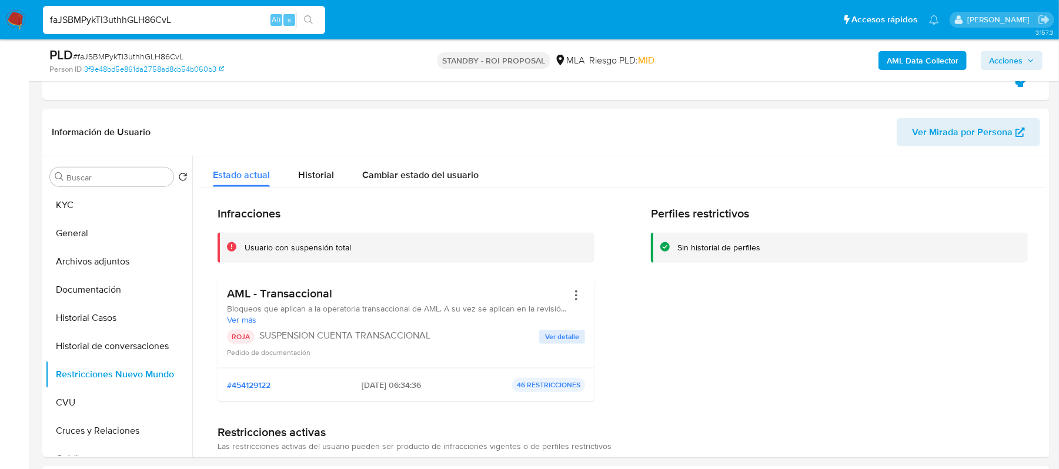
click at [173, 22] on input "faJSBMPykTl3uthhGLH86CvL" at bounding box center [184, 19] width 282 height 15
paste input "JRQUPxdqCPqt1vZKRXTzu9j9"
type input "JRQUPxdqCPqt1vZKRXTzu9j9"
click at [315, 14] on button "search-icon" at bounding box center [308, 20] width 24 height 16
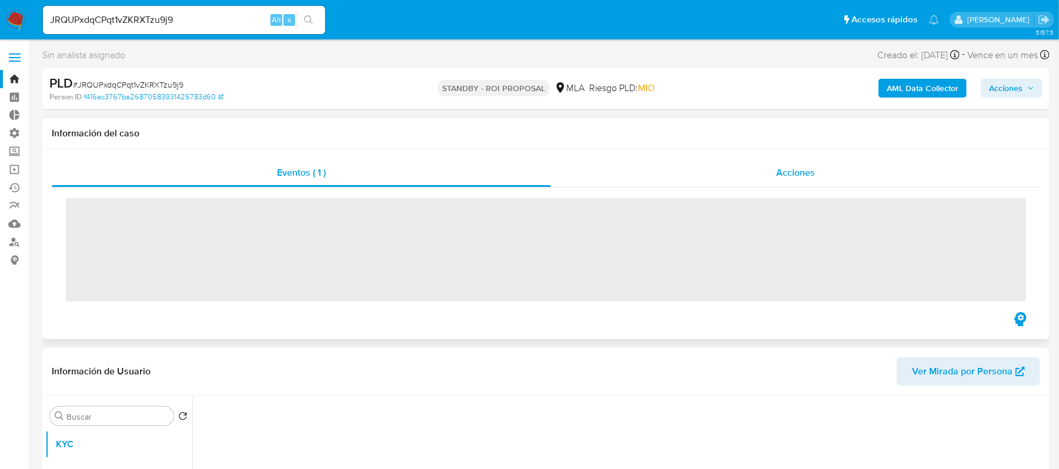
click at [840, 177] on div "Acciones" at bounding box center [795, 173] width 489 height 28
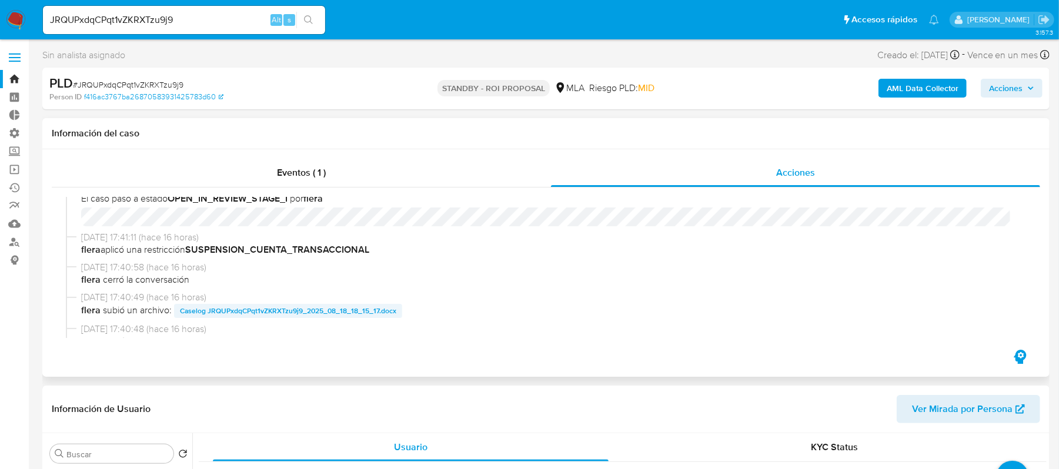
scroll to position [156, 0]
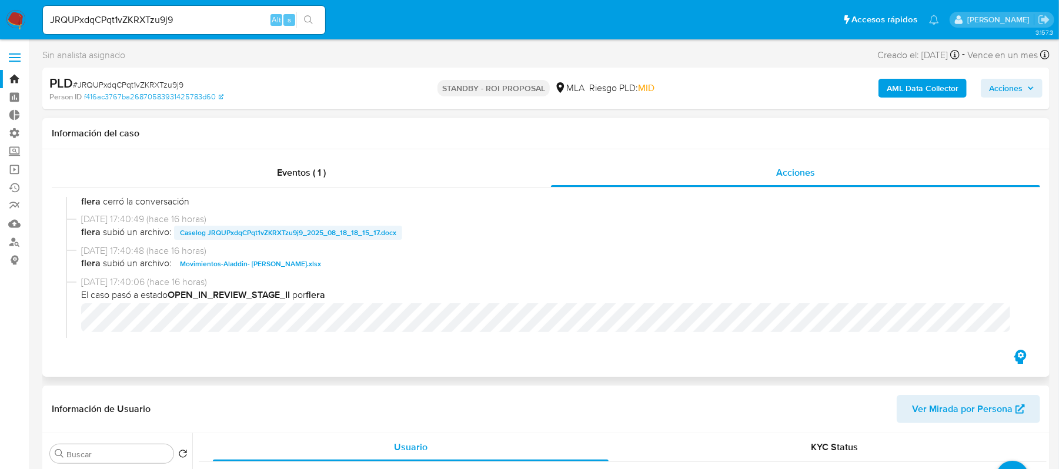
select select "10"
click at [295, 231] on span "Caselog JRQUPxdqCPqt1vZKRXTzu9j9_2025_08_18_18_15_17.docx" at bounding box center [288, 233] width 216 height 14
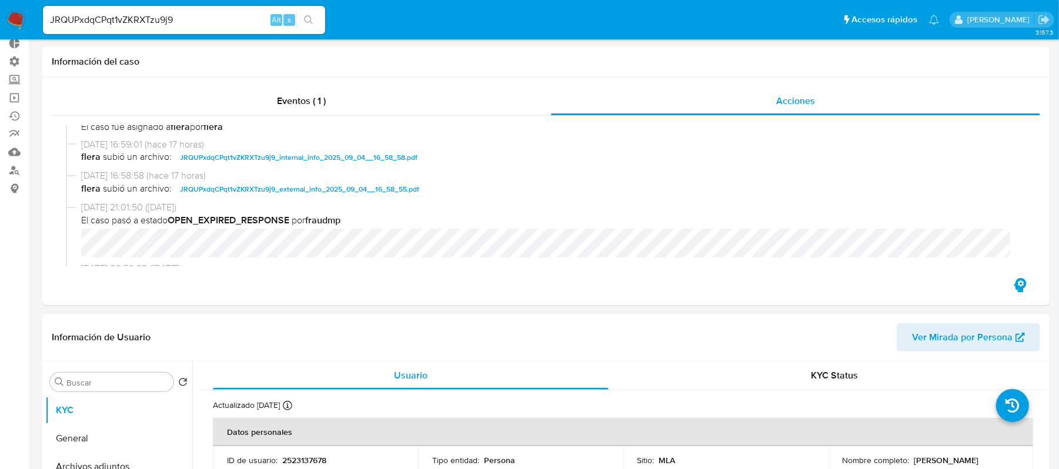
scroll to position [235, 0]
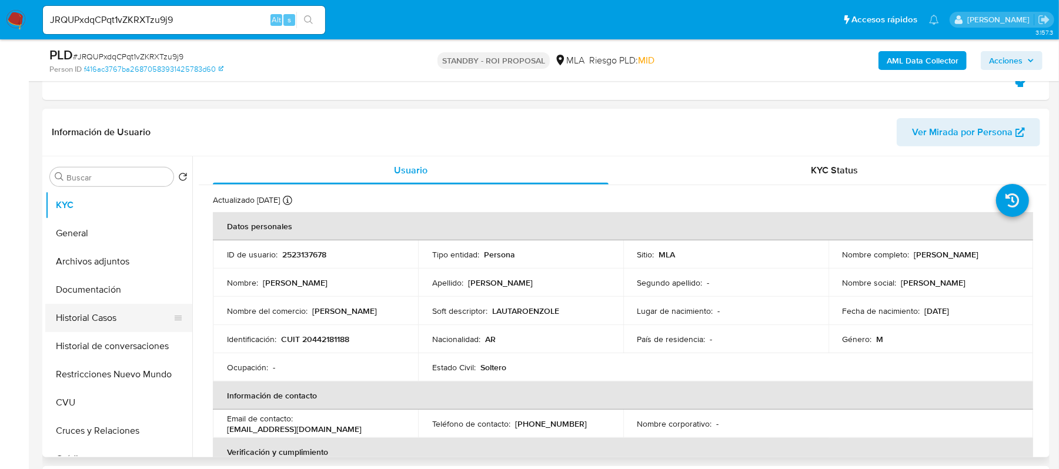
click at [118, 328] on button "Historial Casos" at bounding box center [114, 318] width 138 height 28
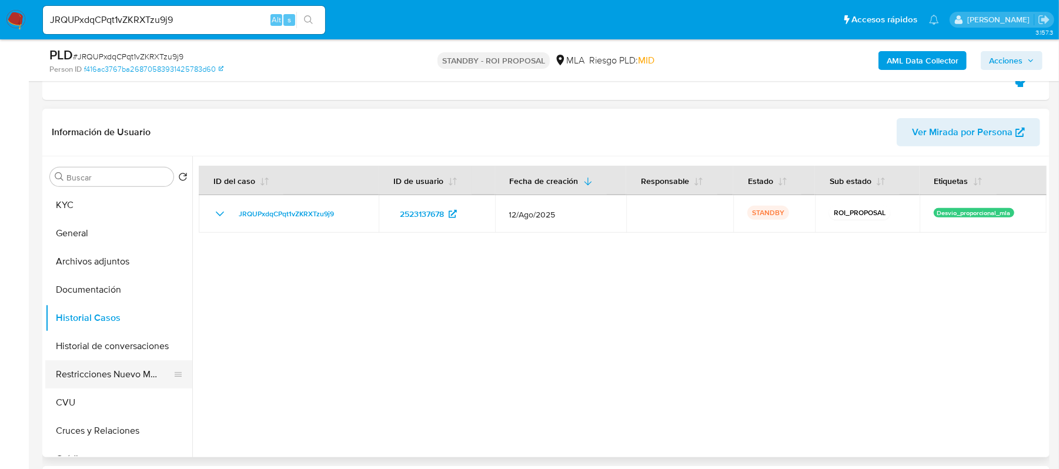
click at [115, 370] on button "Restricciones Nuevo Mundo" at bounding box center [114, 374] width 138 height 28
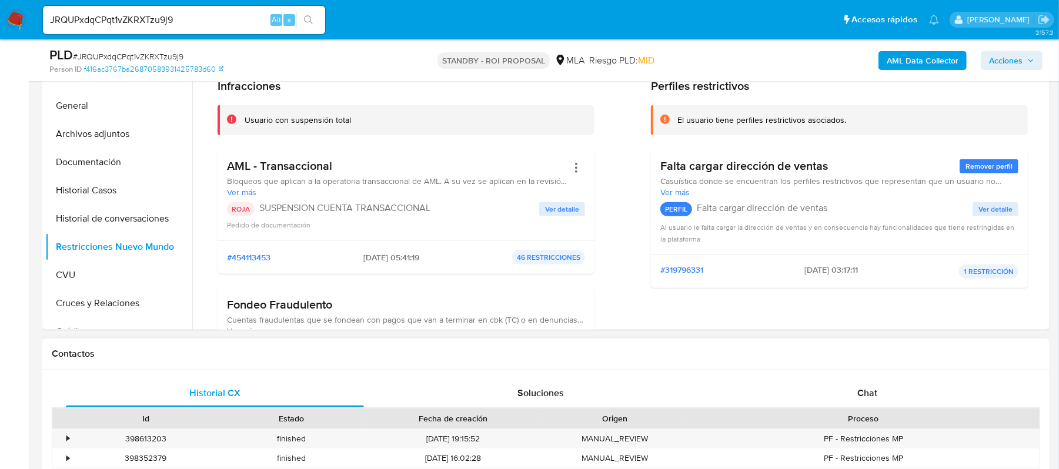
scroll to position [313, 0]
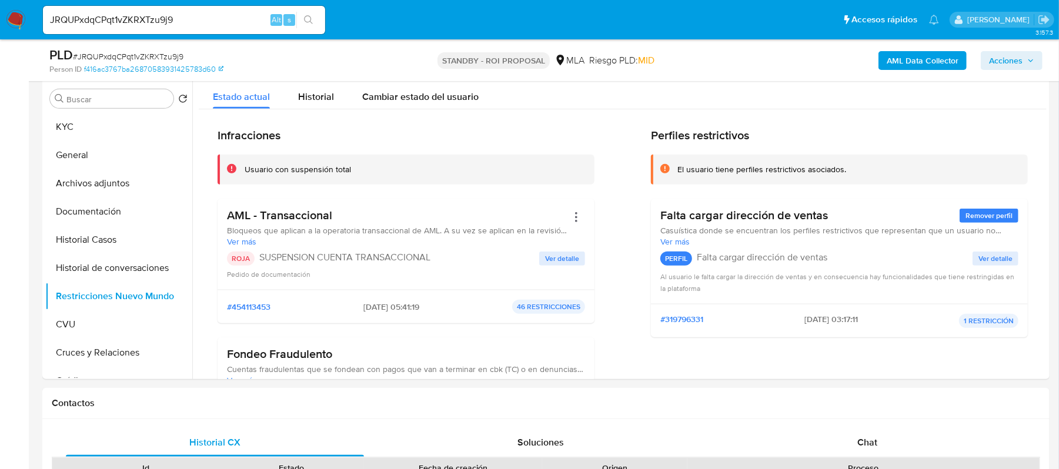
click at [202, 31] on div "JRQUPxdqCPqt1vZKRXTzu9j9 Alt s" at bounding box center [184, 20] width 282 height 28
click at [206, 22] on input "JRQUPxdqCPqt1vZKRXTzu9j9" at bounding box center [184, 19] width 282 height 15
paste input "btU7hB7r597V7GTLi1O8L0yP"
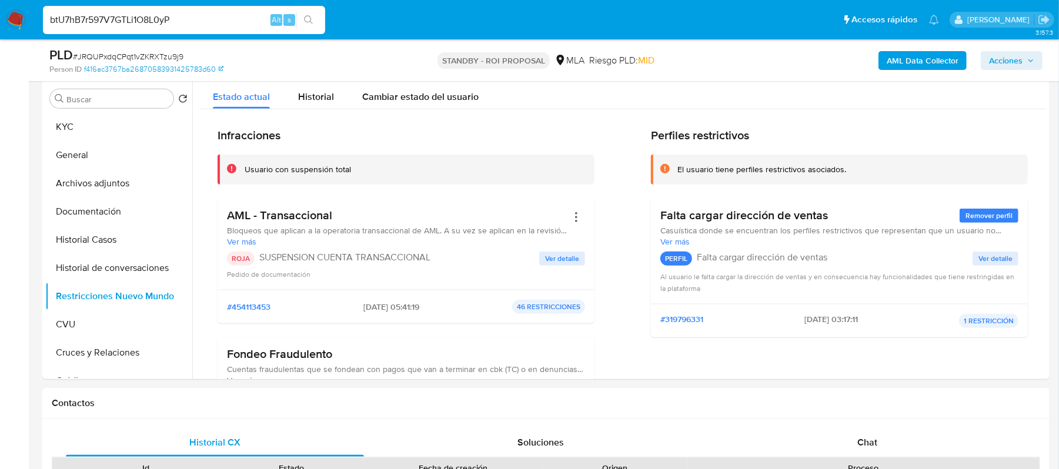
type input "btU7hB7r597V7GTLi1O8L0yP"
click at [311, 19] on icon "search-icon" at bounding box center [308, 19] width 9 height 9
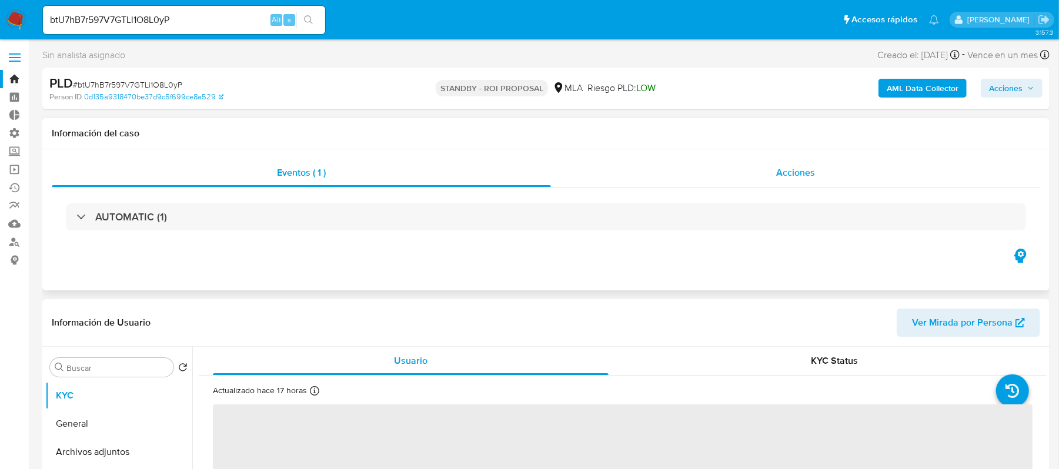
click at [782, 168] on span "Acciones" at bounding box center [795, 173] width 39 height 14
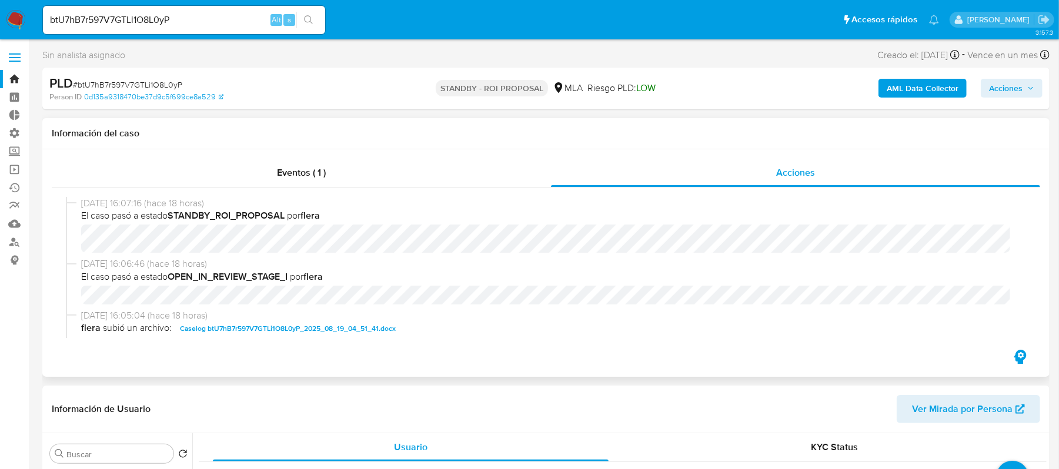
scroll to position [78, 0]
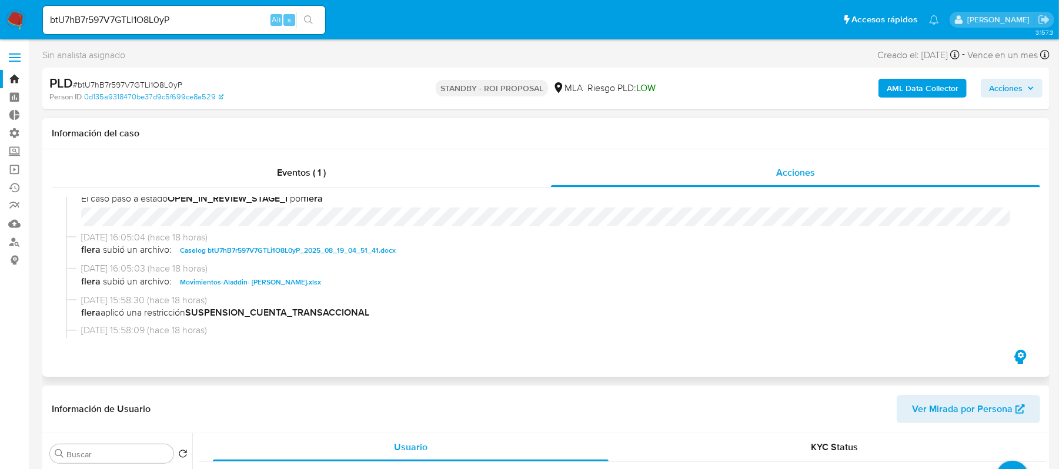
select select "10"
click at [304, 243] on span "Caselog btU7hB7r597V7GTLi1O8L0yP_2025_08_19_04_51_41.docx" at bounding box center [288, 250] width 216 height 14
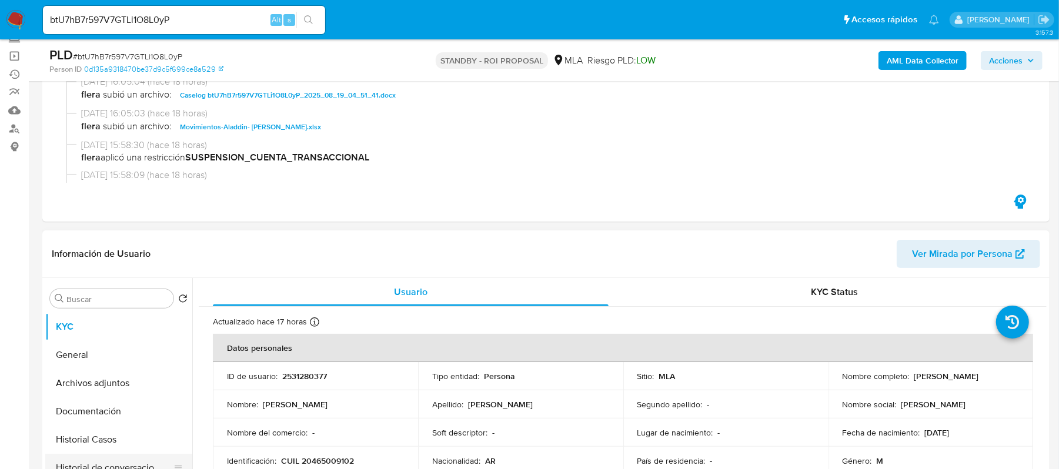
scroll to position [235, 0]
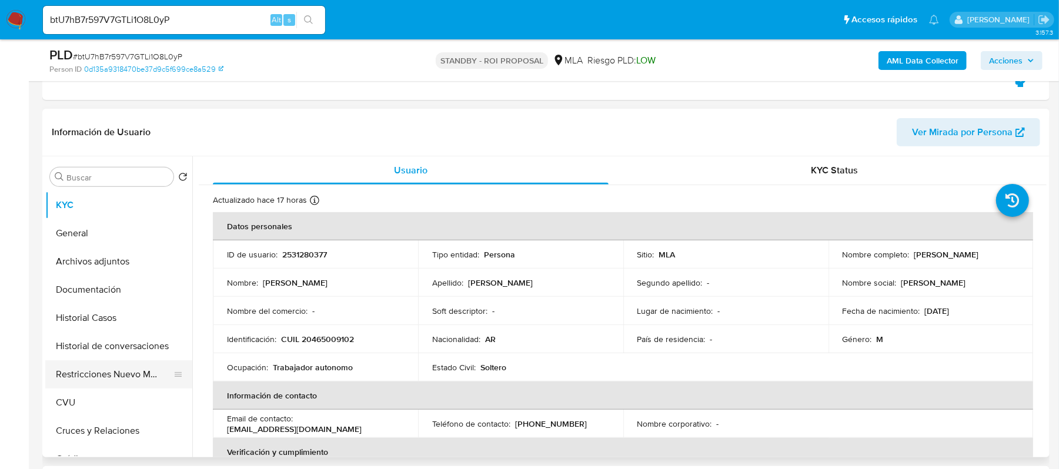
drag, startPoint x: 123, startPoint y: 313, endPoint x: 128, endPoint y: 363, distance: 50.8
click at [123, 313] on button "Historial Casos" at bounding box center [118, 318] width 147 height 28
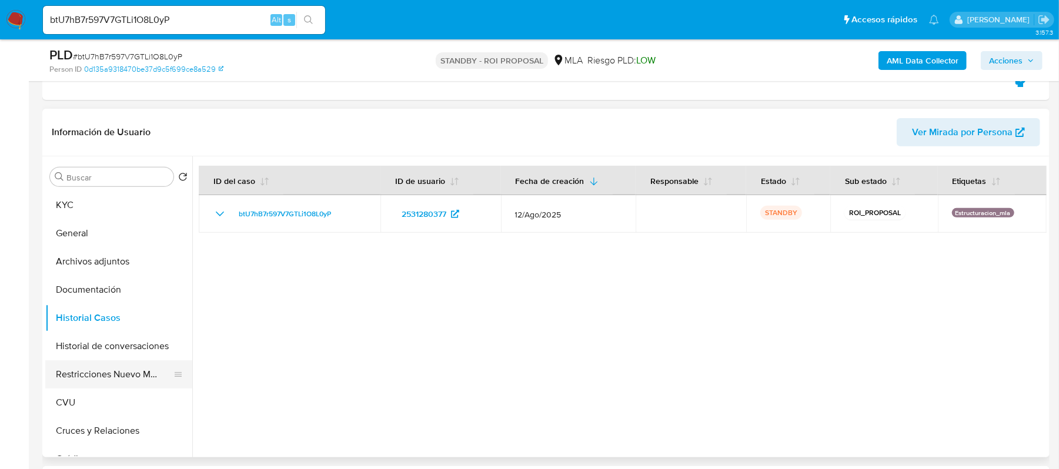
click at [127, 370] on button "Restricciones Nuevo Mundo" at bounding box center [114, 374] width 138 height 28
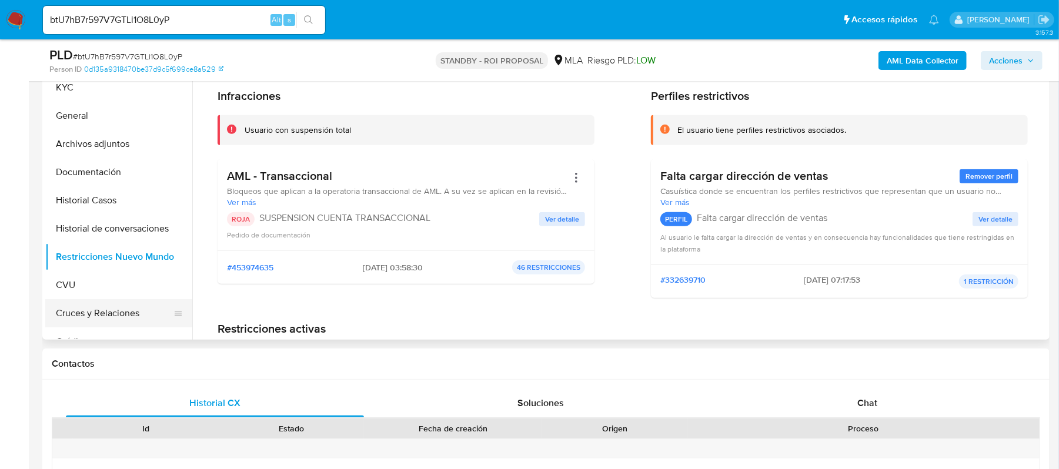
scroll to position [302, 0]
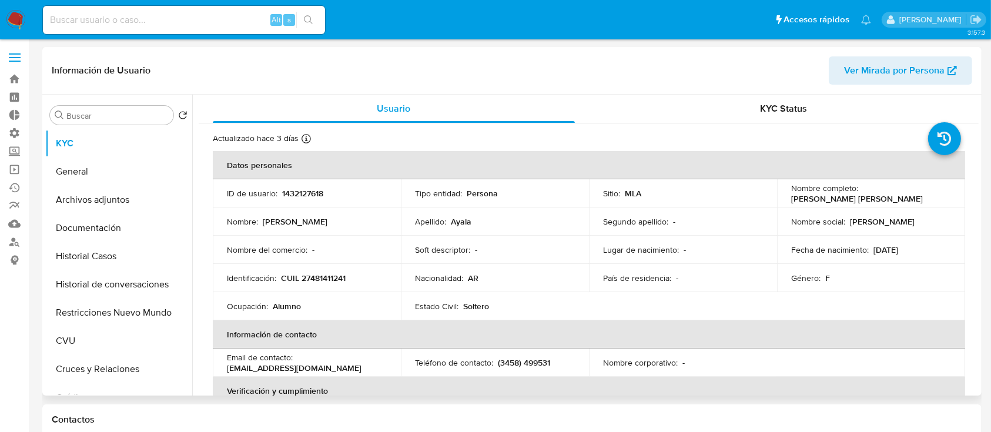
select select "10"
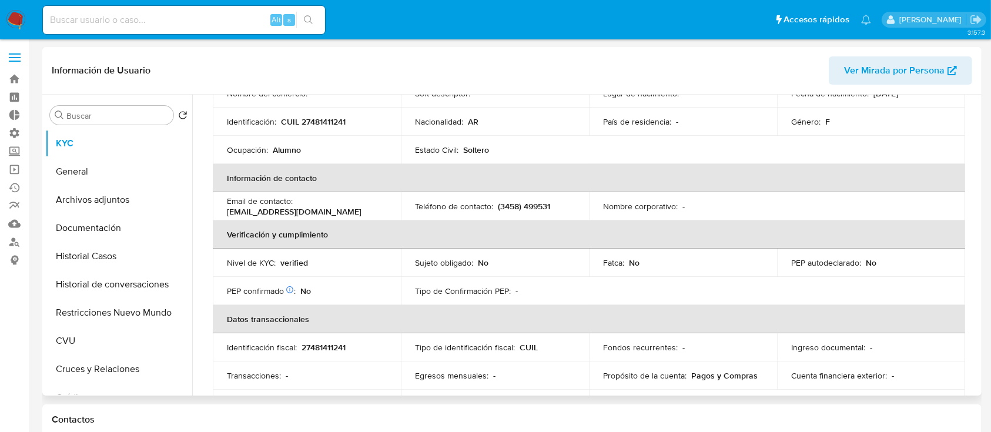
click at [501, 207] on p "(3458) 499531" at bounding box center [524, 206] width 52 height 11
copy p "3458"
click at [546, 210] on p "(3458) 499531" at bounding box center [524, 206] width 52 height 11
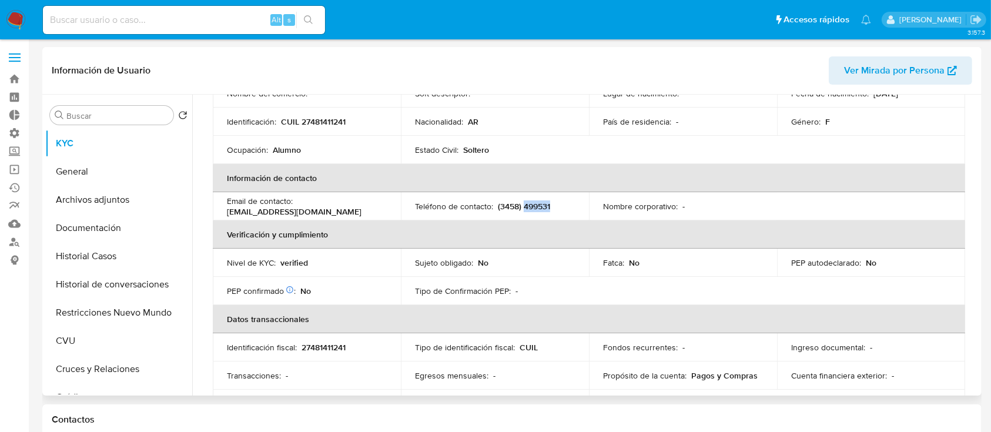
copy p "499531"
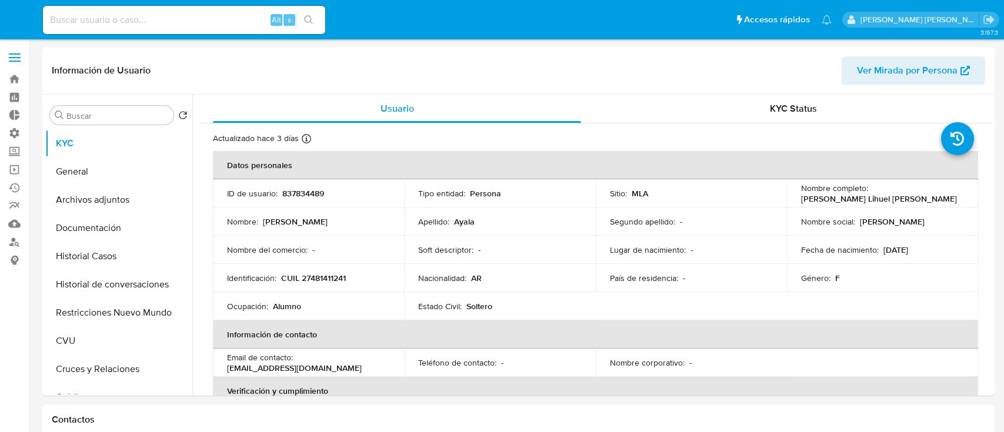
select select "10"
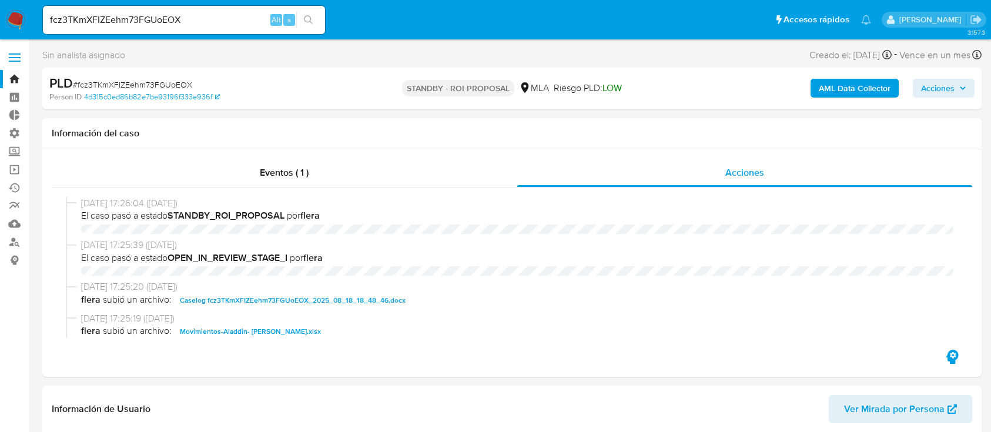
select select "10"
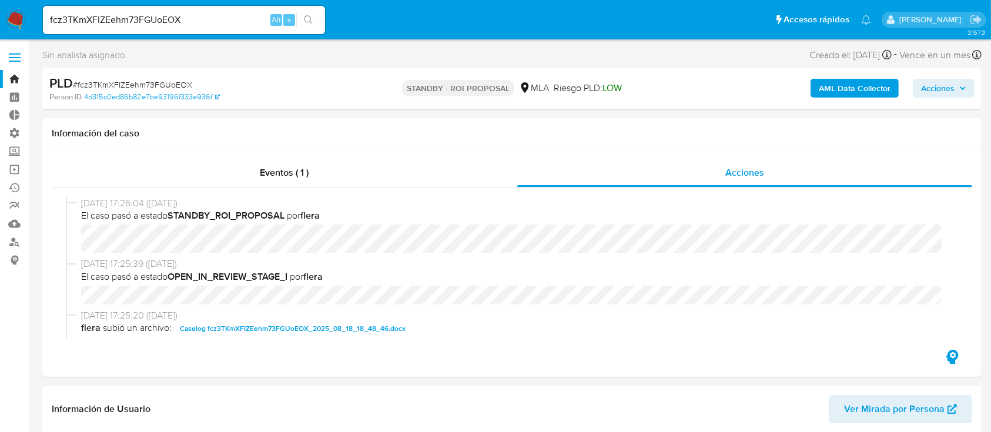
scroll to position [78, 0]
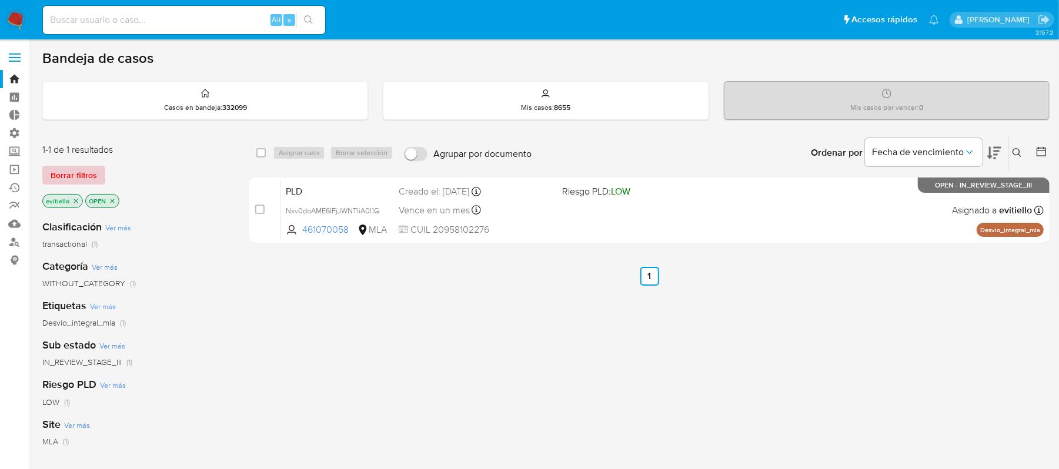
click at [99, 175] on button "Borrar filtros" at bounding box center [73, 175] width 63 height 19
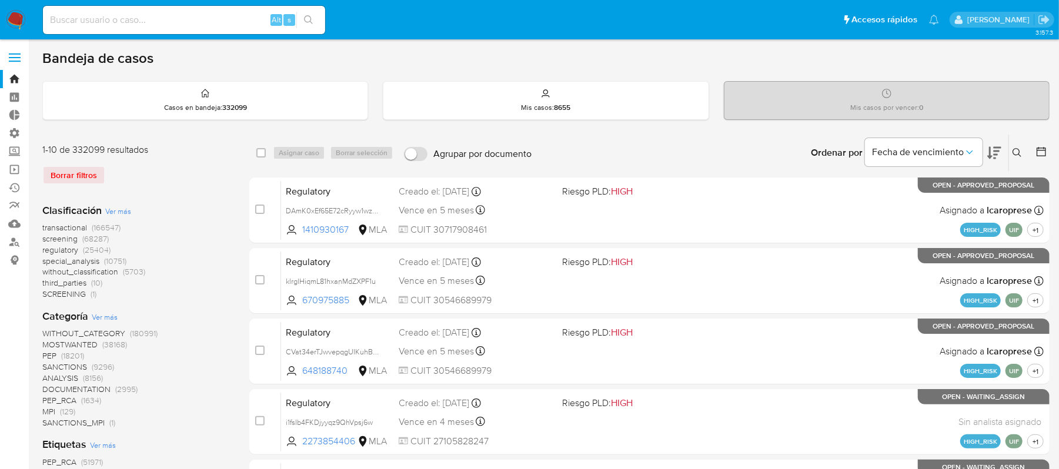
click at [1013, 149] on icon at bounding box center [1017, 152] width 9 height 9
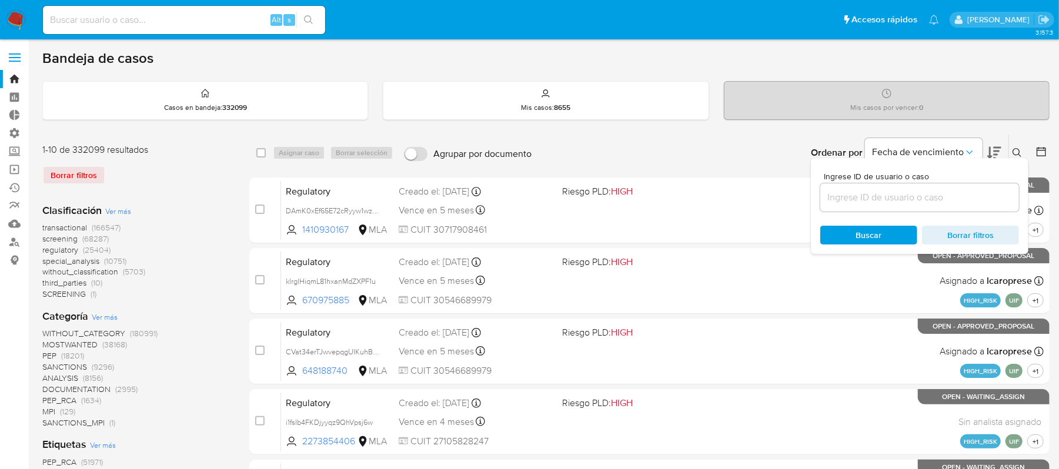
click at [964, 200] on input at bounding box center [919, 197] width 199 height 15
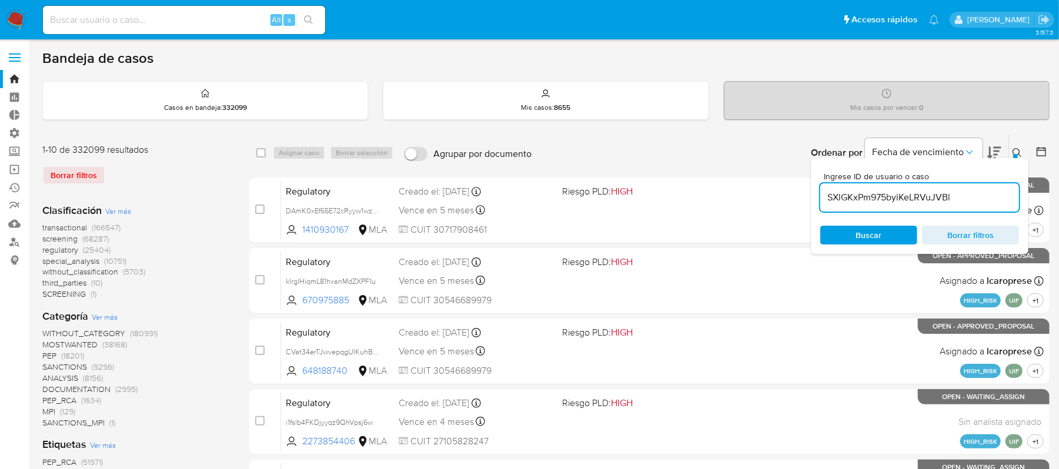
type input "SXlGKxPm975byiKeLRVuJVBl"
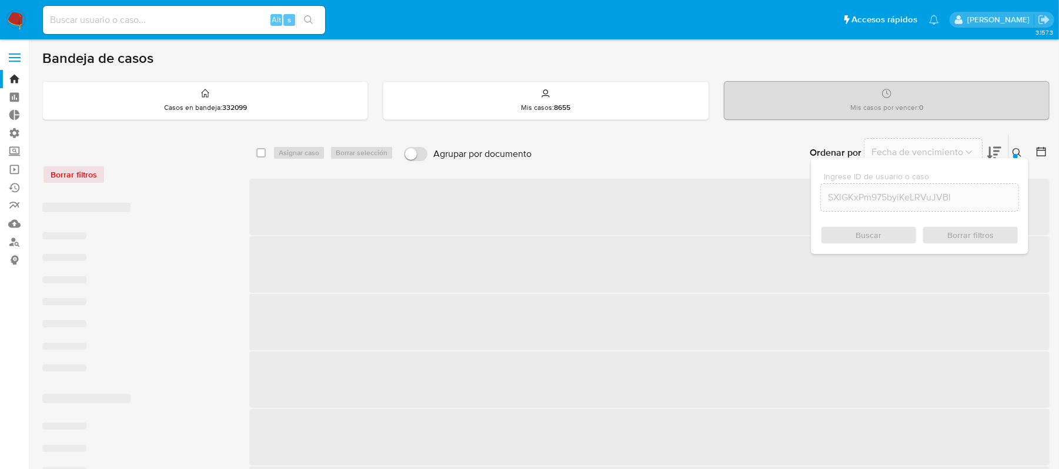
click at [1018, 151] on icon at bounding box center [1017, 152] width 9 height 9
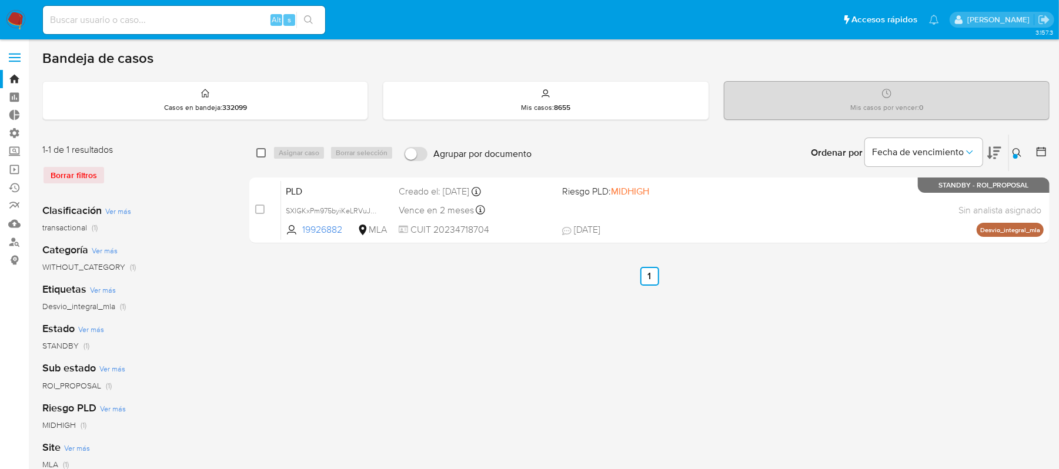
click at [259, 153] on input "checkbox" at bounding box center [260, 152] width 9 height 9
checkbox input "true"
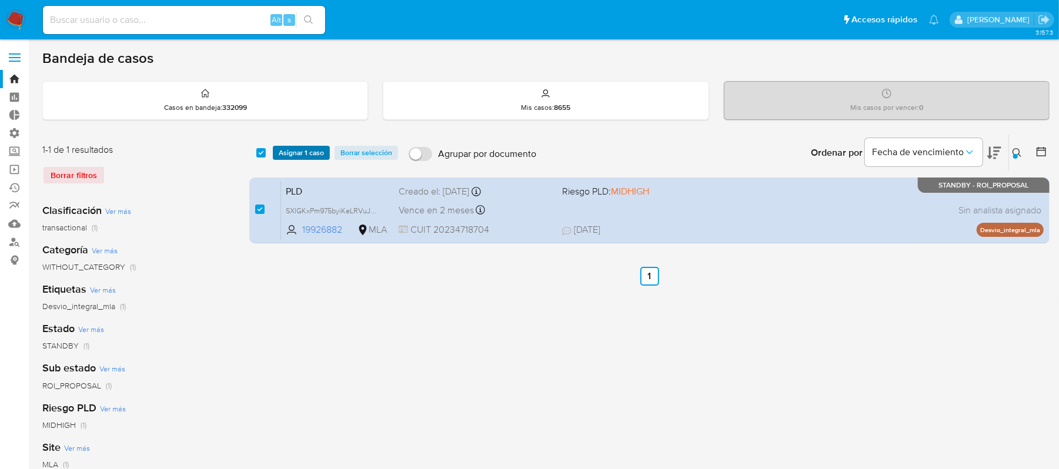
click at [306, 152] on span "Asignar 1 caso" at bounding box center [301, 153] width 45 height 12
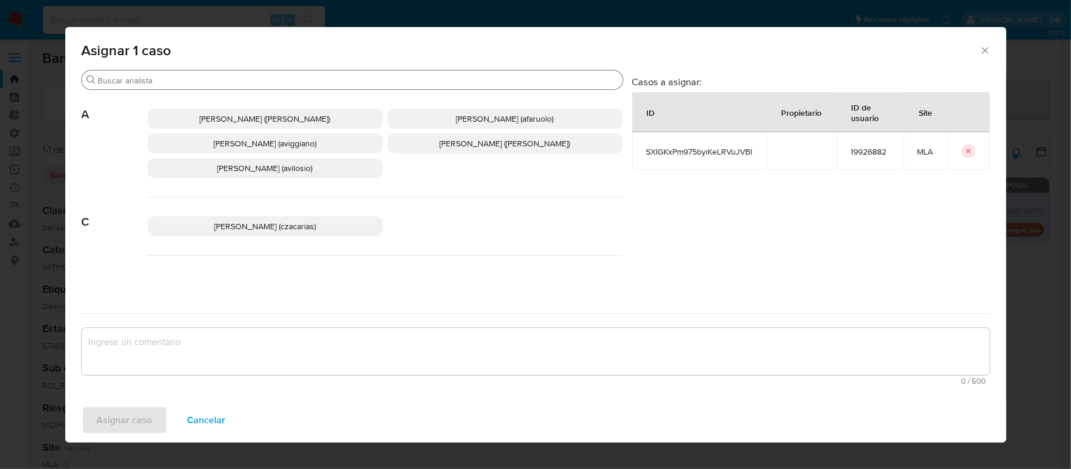
click at [162, 80] on input "Buscar" at bounding box center [358, 80] width 520 height 11
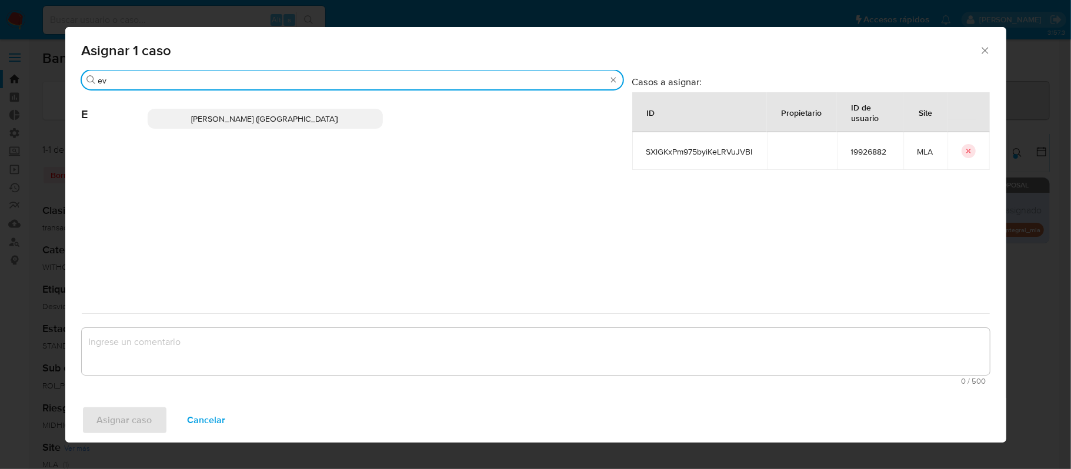
type input "ev"
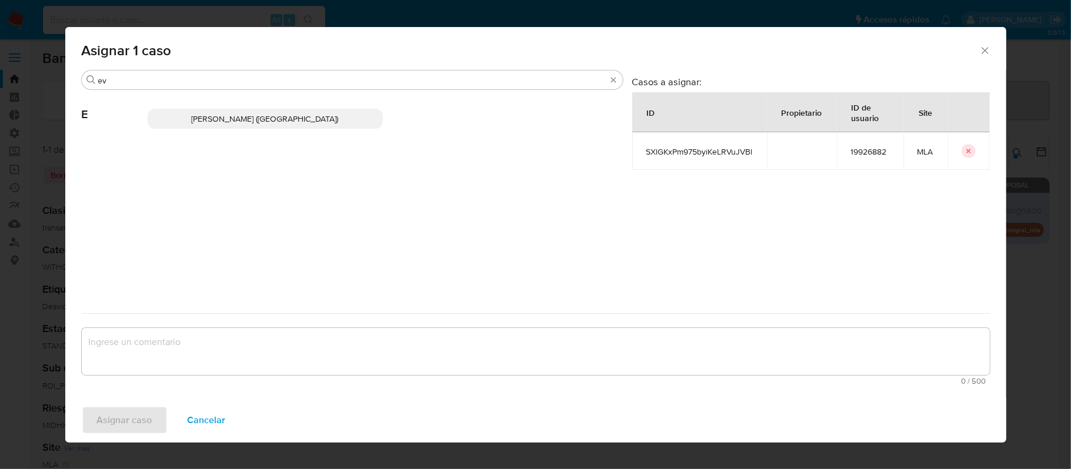
click at [225, 119] on span "Emmanuel Hernan Vitiello (evitiello)" at bounding box center [265, 119] width 147 height 12
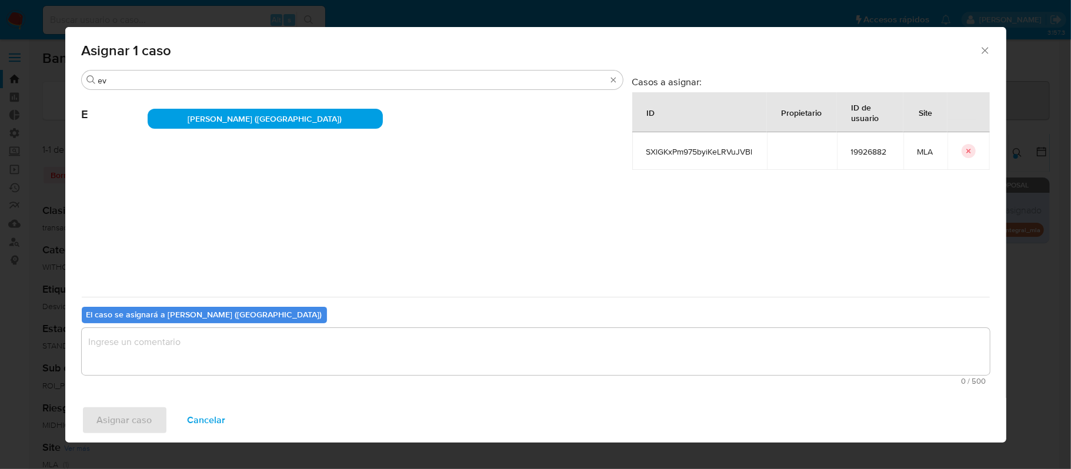
click at [166, 345] on textarea "assign-modal" at bounding box center [536, 351] width 908 height 47
click at [142, 417] on span "Asignar caso" at bounding box center [124, 421] width 55 height 26
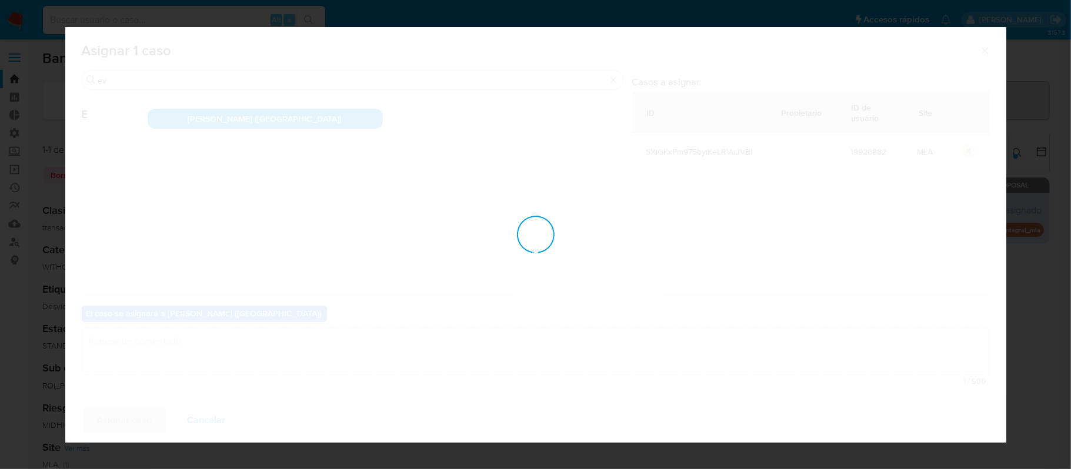
checkbox input "false"
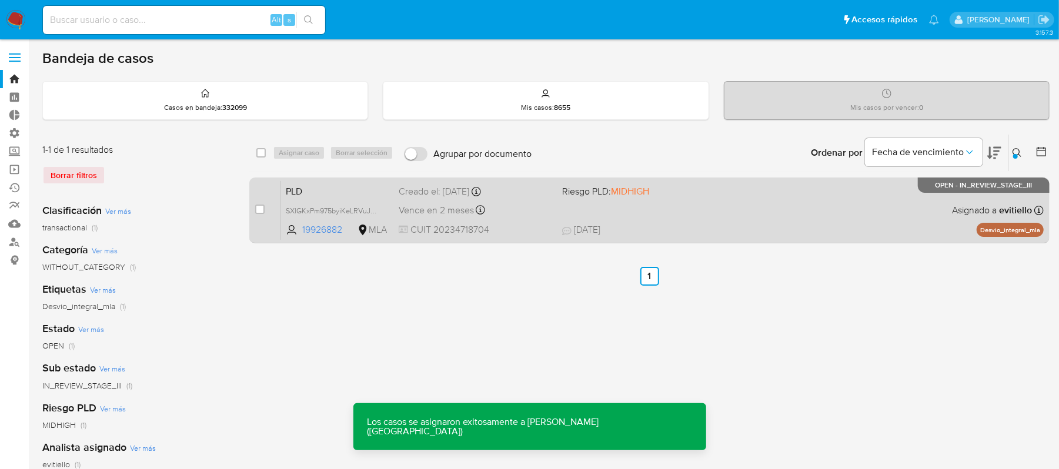
click at [600, 226] on span "25/08/2025" at bounding box center [581, 229] width 38 height 13
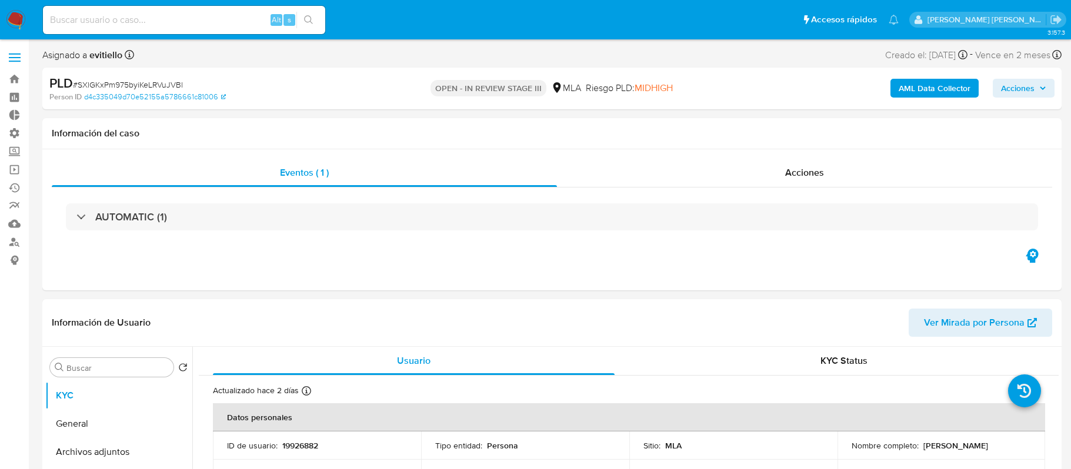
select select "10"
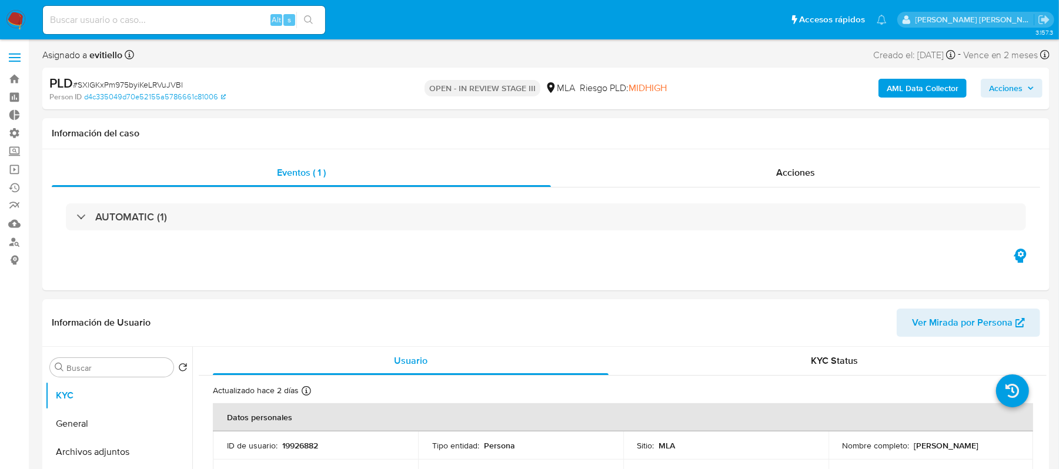
drag, startPoint x: 111, startPoint y: 452, endPoint x: 19, endPoint y: 436, distance: 92.6
click at [109, 452] on button "Archivos adjuntos" at bounding box center [118, 452] width 147 height 28
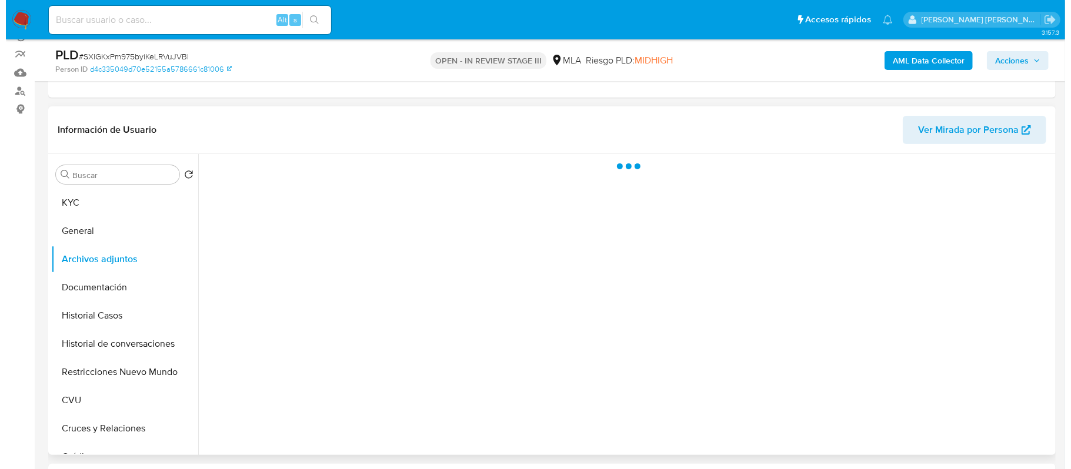
scroll to position [156, 0]
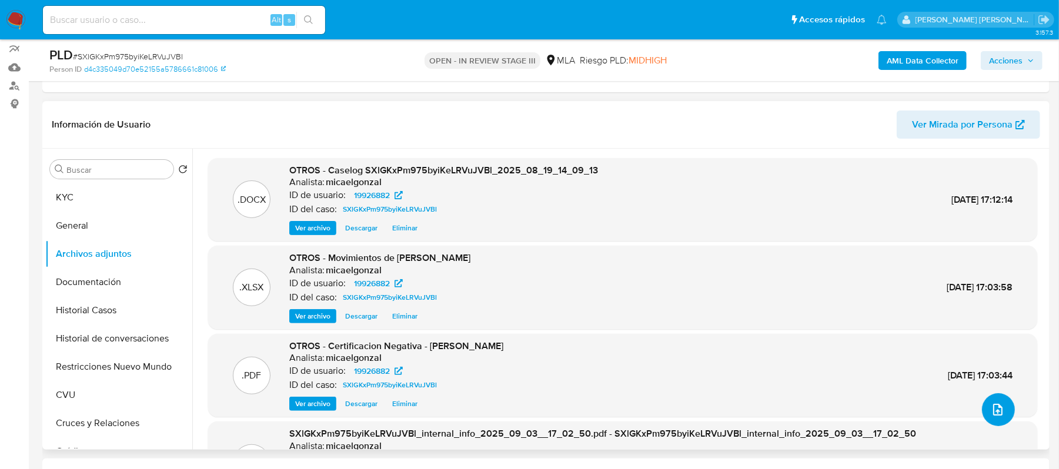
click at [1004, 413] on button "upload-file" at bounding box center [998, 409] width 33 height 33
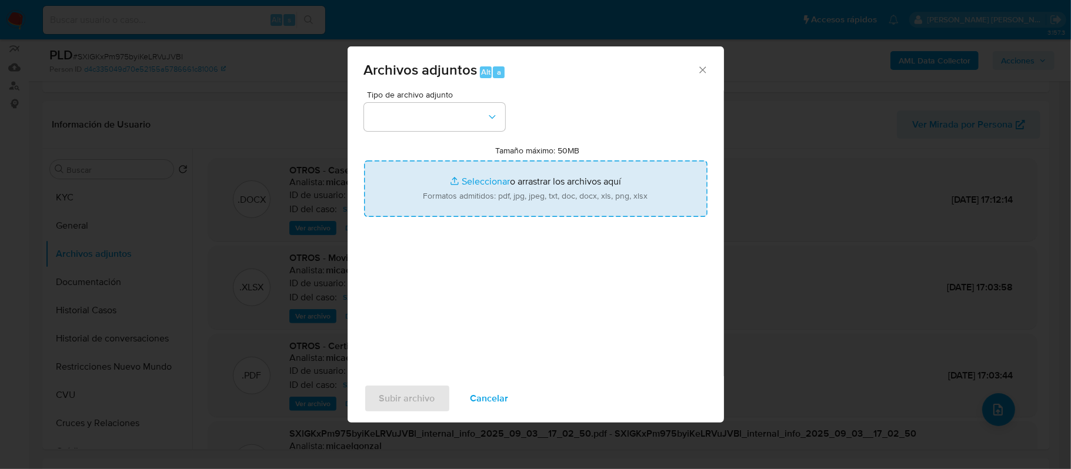
click at [496, 186] on input "Tamaño máximo: 50MB Seleccionar archivos" at bounding box center [535, 189] width 343 height 56
type input "C:\fakepath\Caselog SXlGKxPm975byiKeLRVuJVBl.docx"
click at [427, 115] on button "button" at bounding box center [434, 117] width 141 height 28
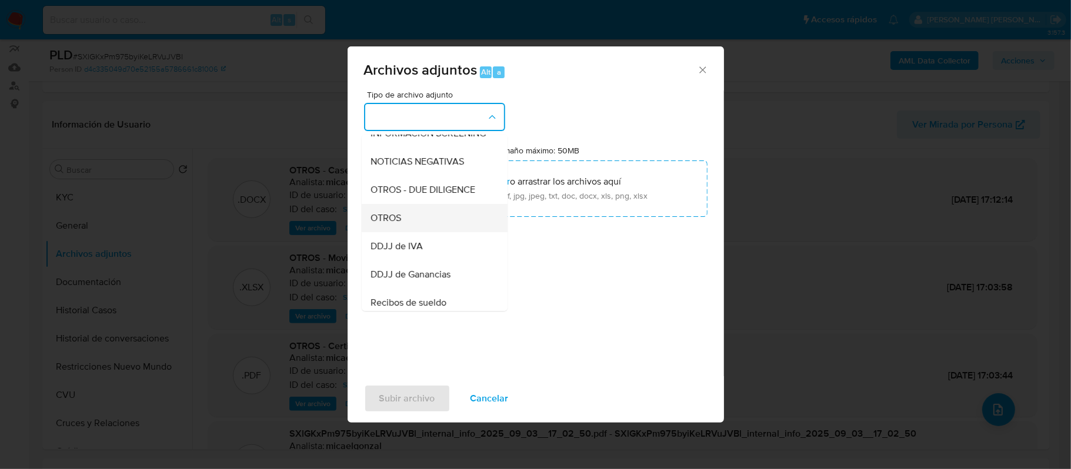
click at [422, 226] on div "OTROS" at bounding box center [431, 218] width 120 height 28
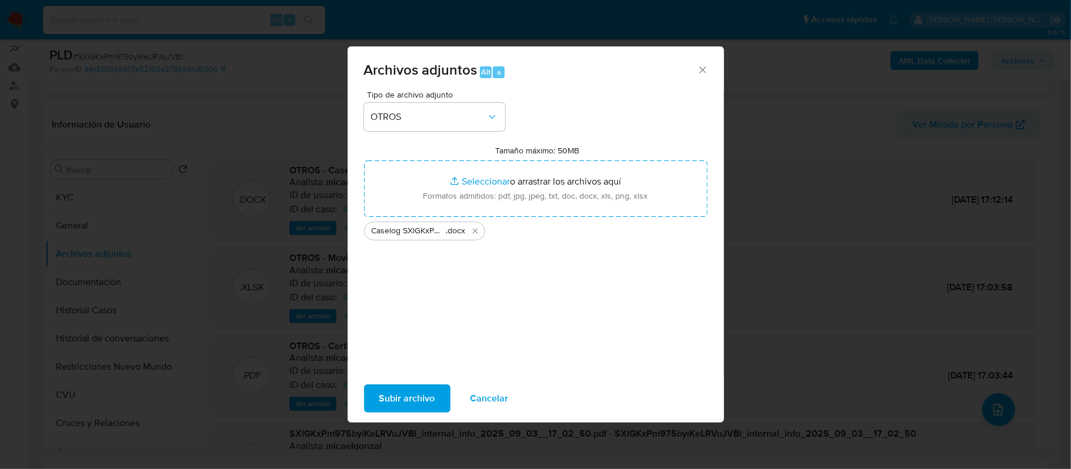
click at [412, 394] on span "Subir archivo" at bounding box center [407, 399] width 56 height 26
